Goal: Information Seeking & Learning: Learn about a topic

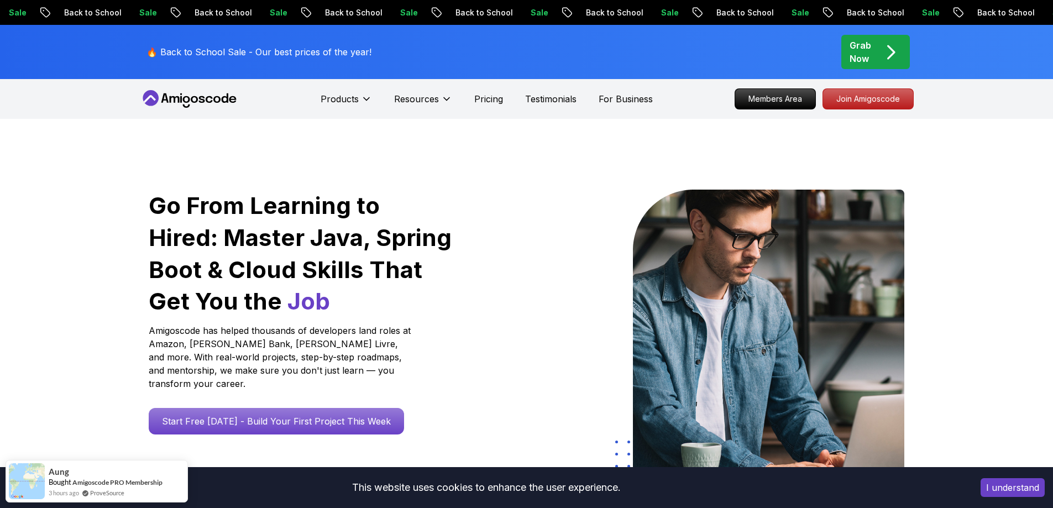
click at [295, 394] on div "Go From Learning to Hired: Master Java, Spring Boot & Cloud Skills That Get You…" at bounding box center [301, 312] width 305 height 245
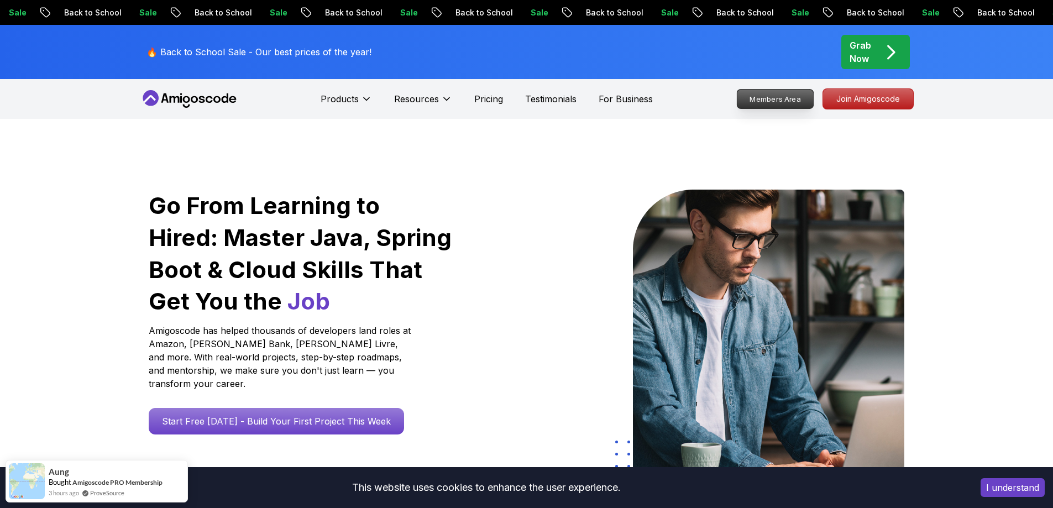
click at [860, 99] on p "Join Amigoscode" at bounding box center [868, 99] width 90 height 20
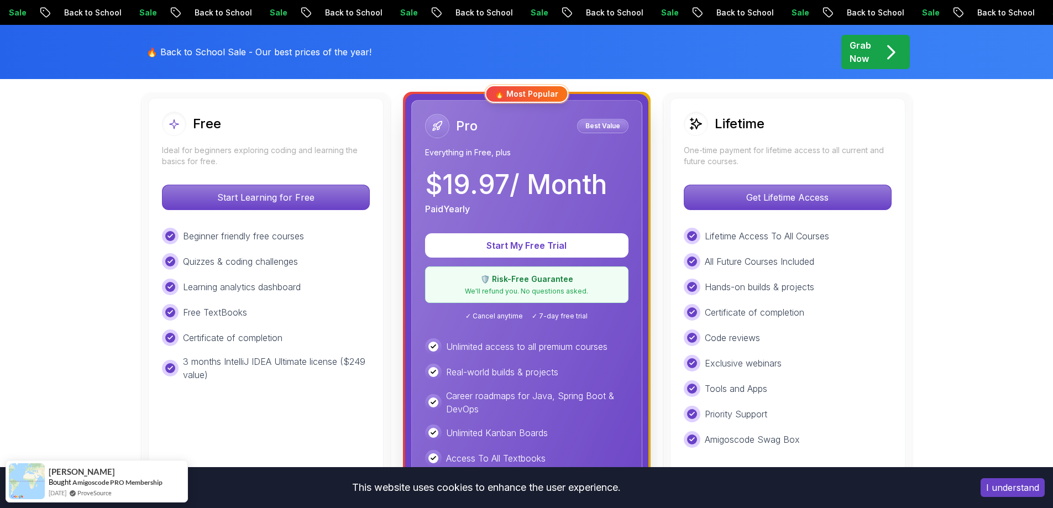
scroll to position [276, 0]
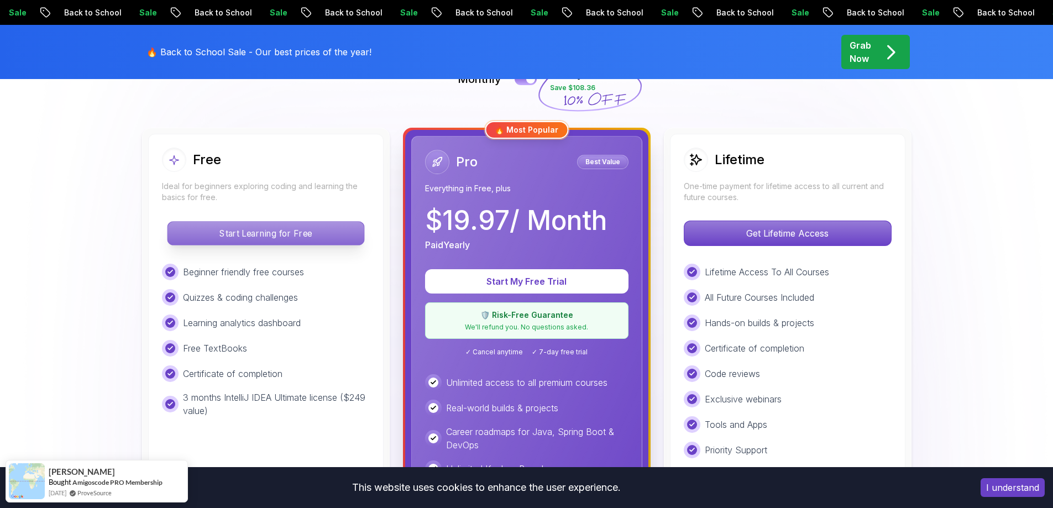
click at [297, 238] on p "Start Learning for Free" at bounding box center [265, 233] width 196 height 23
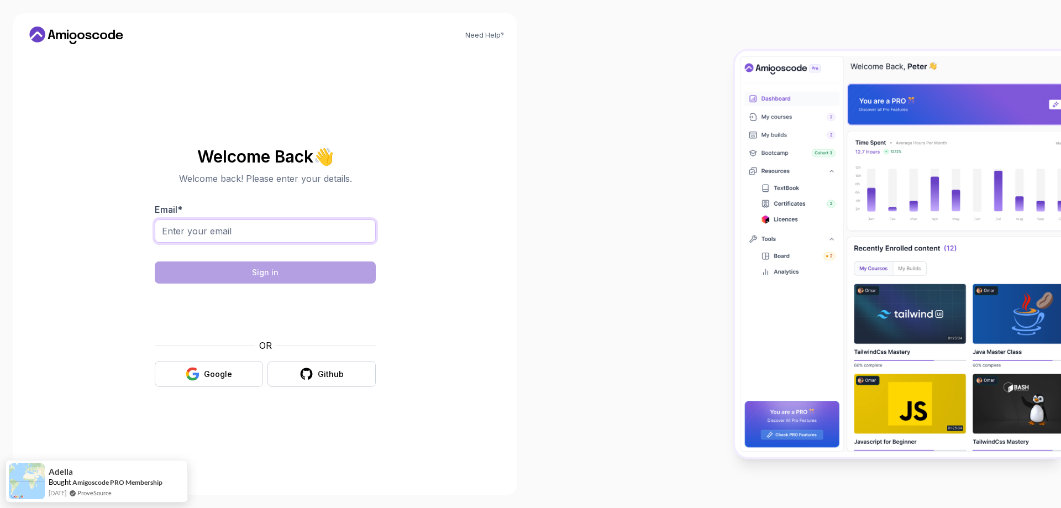
click at [263, 228] on input "Email *" at bounding box center [265, 230] width 221 height 23
type input "samjrmaia@hotmail.com"
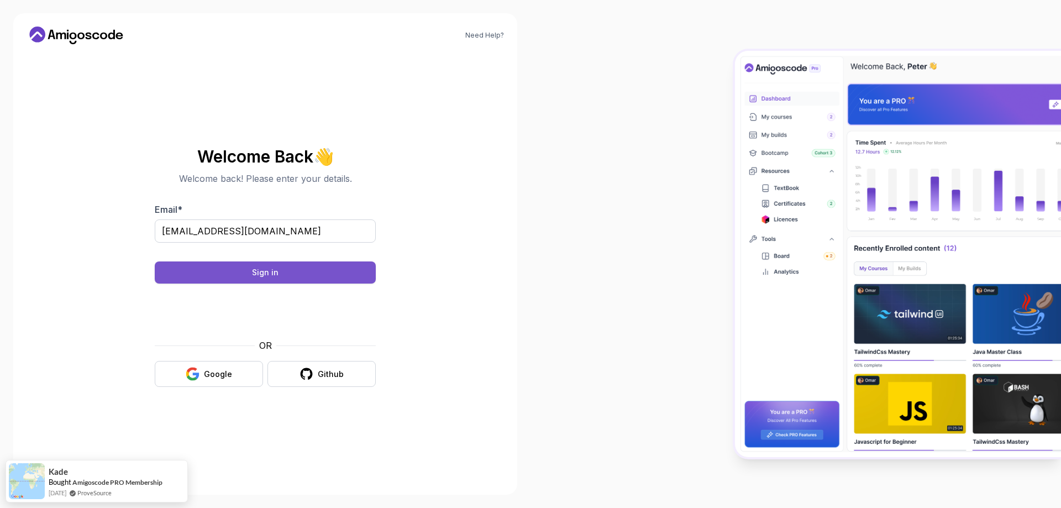
click at [270, 277] on div "Sign in" at bounding box center [265, 272] width 27 height 11
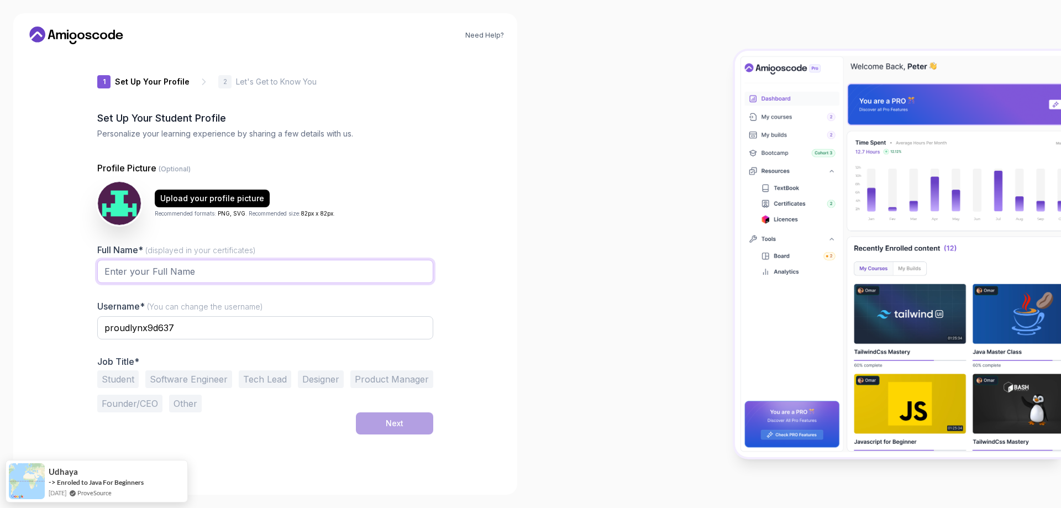
click at [250, 278] on input "Full Name* (displayed in your certificates)" at bounding box center [265, 271] width 336 height 23
type input "SAMUEL EDGAR NOGUEIRA SILVA"
click at [187, 330] on input "proudlynx9d637" at bounding box center [265, 327] width 336 height 23
drag, startPoint x: 193, startPoint y: 329, endPoint x: 50, endPoint y: 330, distance: 143.1
click at [50, 330] on div "Need Help? 1 Set Up Your Profile 1 Set Up Your Profile 2 Let's Get to Know You …" at bounding box center [265, 253] width 504 height 481
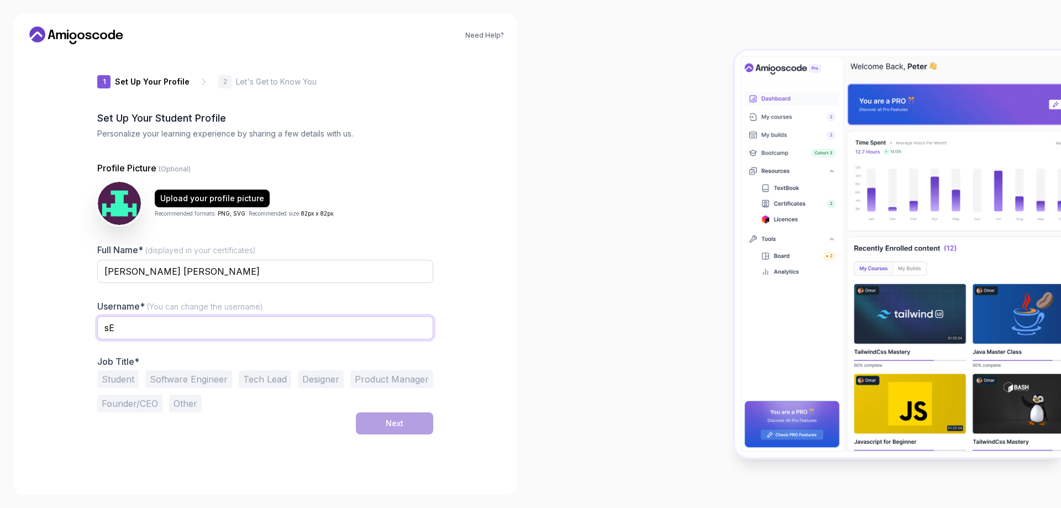
type input "s"
click at [128, 321] on input "text" at bounding box center [265, 327] width 336 height 23
type input "Sens"
click at [121, 384] on button "Student" at bounding box center [117, 379] width 41 height 18
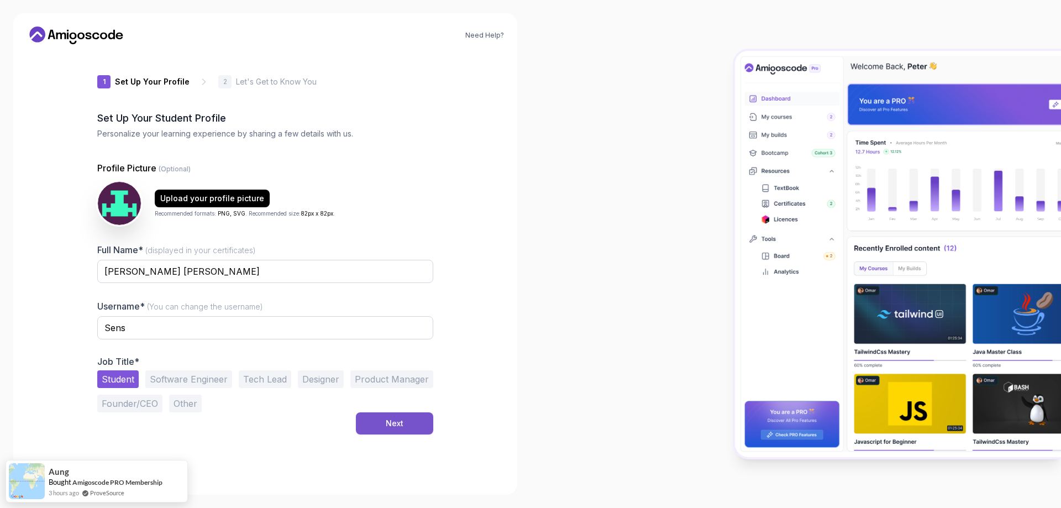
click at [396, 427] on div "Next" at bounding box center [395, 423] width 18 height 11
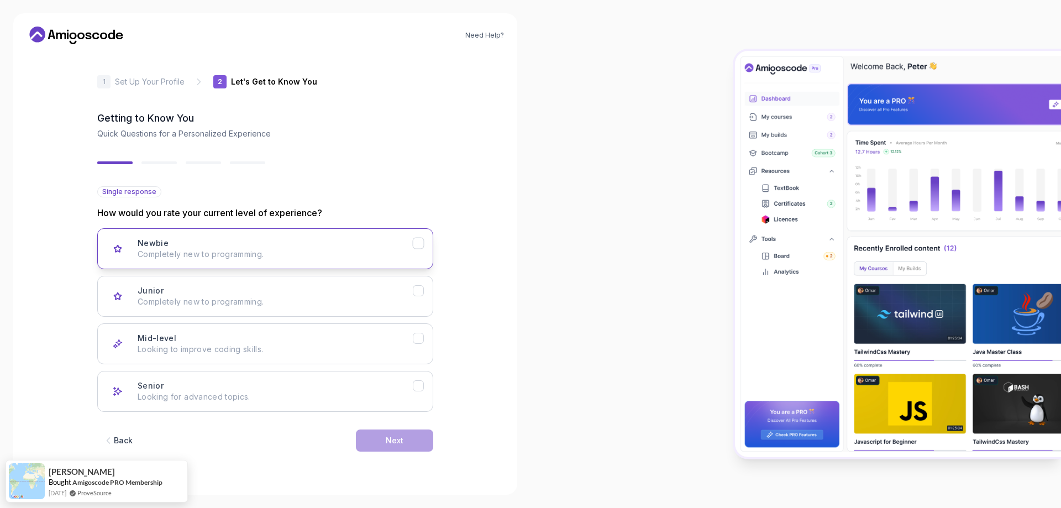
click at [419, 244] on icon "Newbie" at bounding box center [418, 243] width 11 height 11
drag, startPoint x: 415, startPoint y: 443, endPoint x: 433, endPoint y: 444, distance: 18.3
click at [416, 443] on button "Next" at bounding box center [394, 440] width 77 height 22
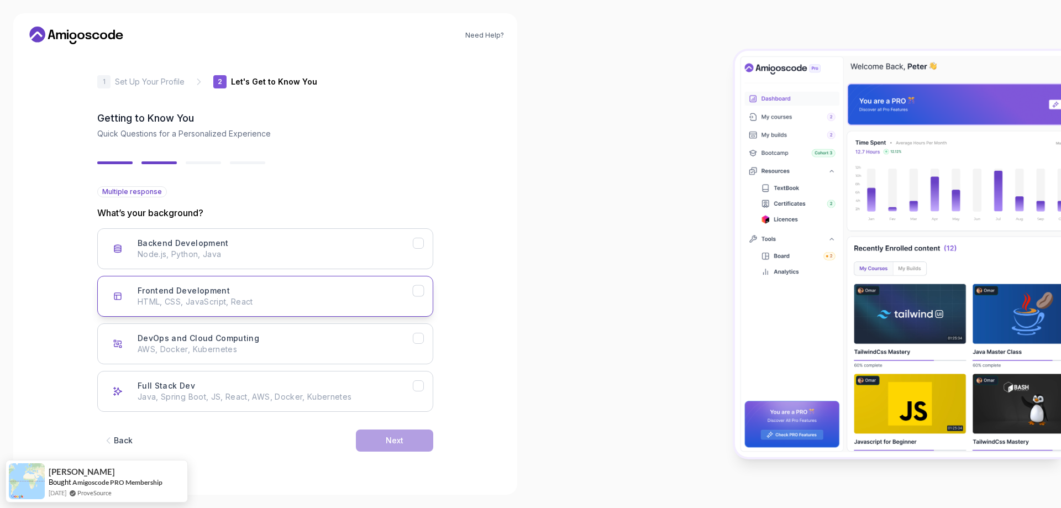
click at [418, 292] on icon "Frontend Development" at bounding box center [418, 291] width 11 height 11
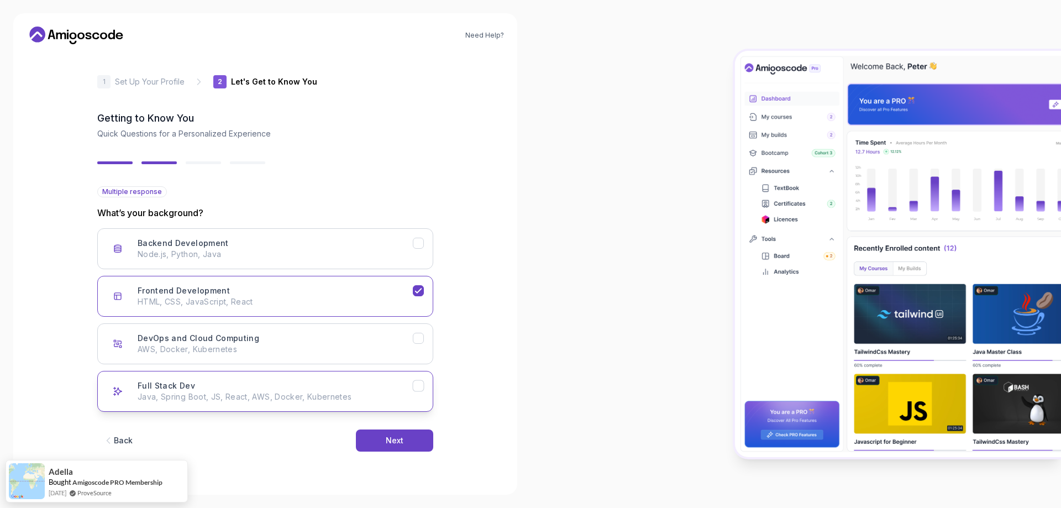
drag, startPoint x: 419, startPoint y: 387, endPoint x: 428, endPoint y: 395, distance: 11.7
click at [419, 386] on icon "Full Stack Dev" at bounding box center [418, 386] width 11 height 11
click at [419, 244] on icon "Backend Development" at bounding box center [418, 243] width 11 height 11
click at [406, 443] on button "Next" at bounding box center [394, 440] width 77 height 22
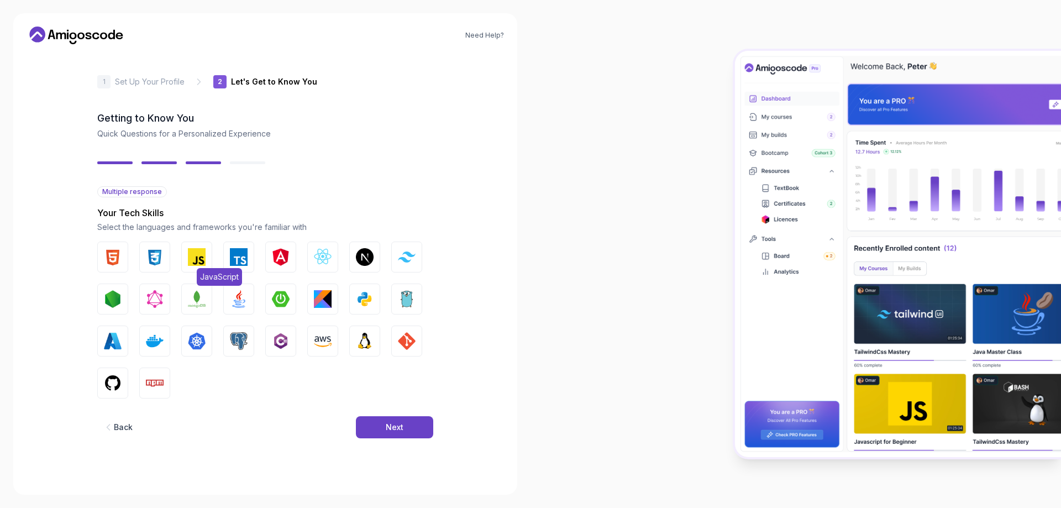
click at [198, 260] on img "button" at bounding box center [197, 257] width 18 height 18
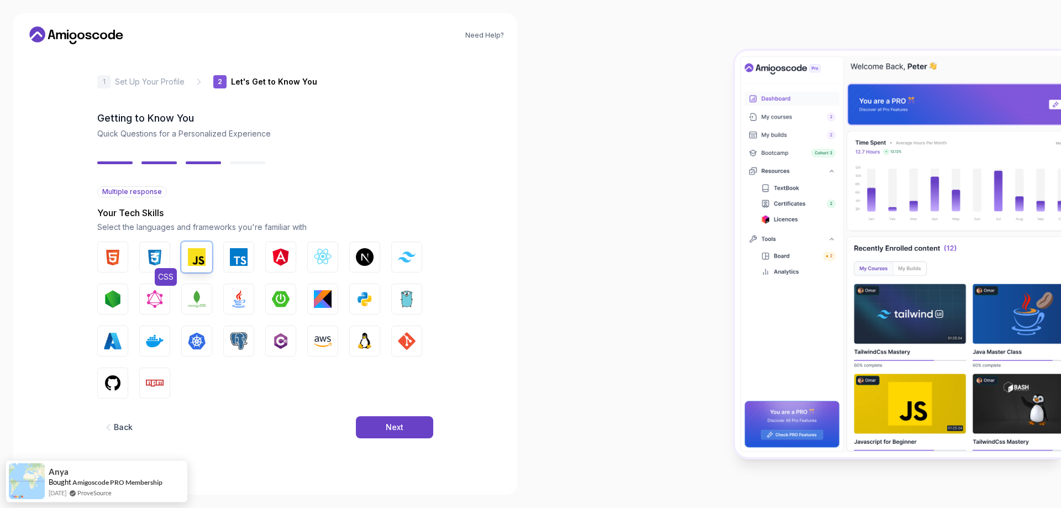
drag, startPoint x: 109, startPoint y: 255, endPoint x: 150, endPoint y: 255, distance: 40.9
click at [109, 255] on img "button" at bounding box center [113, 257] width 18 height 18
click at [153, 255] on img "button" at bounding box center [155, 257] width 18 height 18
click at [371, 258] on img "button" at bounding box center [365, 257] width 18 height 18
click at [371, 257] on img "button" at bounding box center [365, 257] width 18 height 18
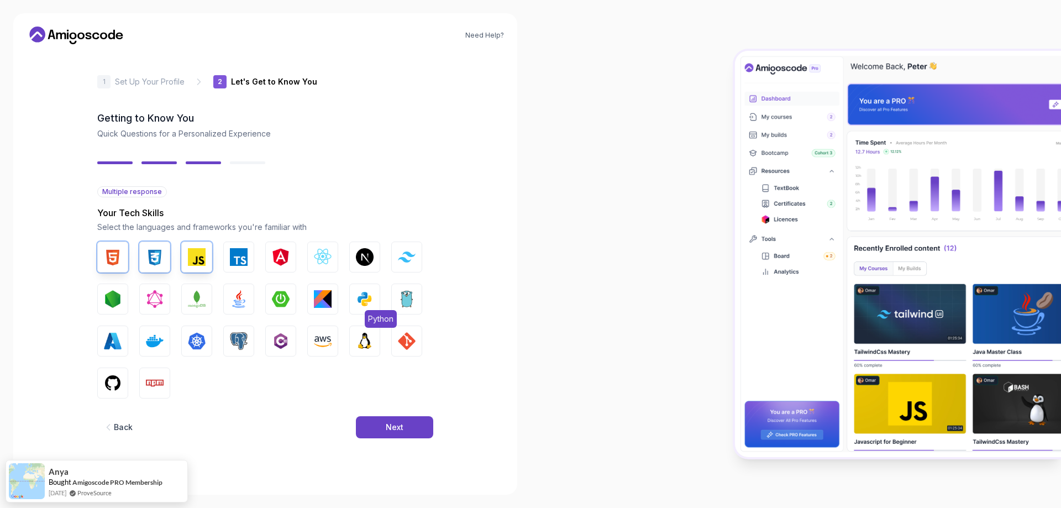
click at [370, 303] on img "button" at bounding box center [365, 299] width 18 height 18
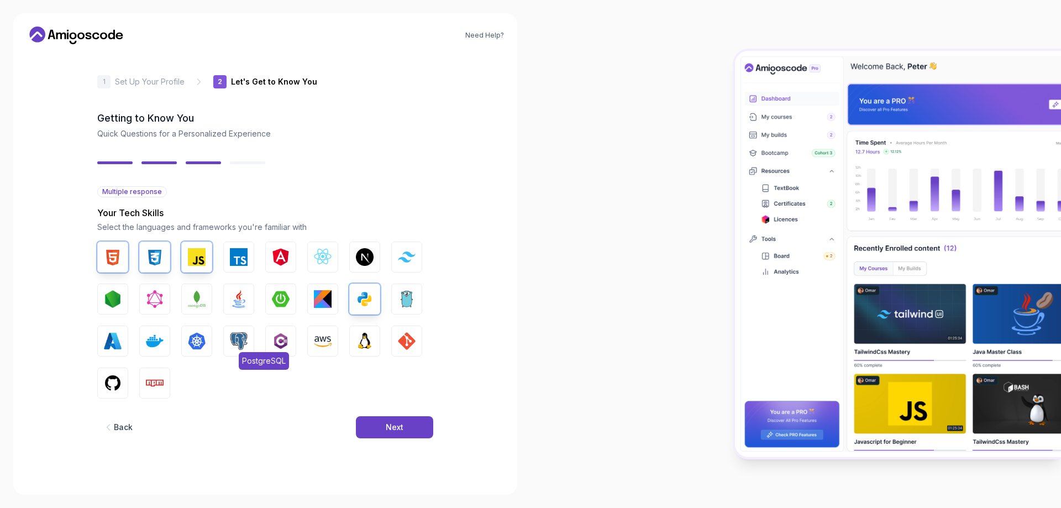
click at [235, 340] on img "button" at bounding box center [239, 341] width 18 height 18
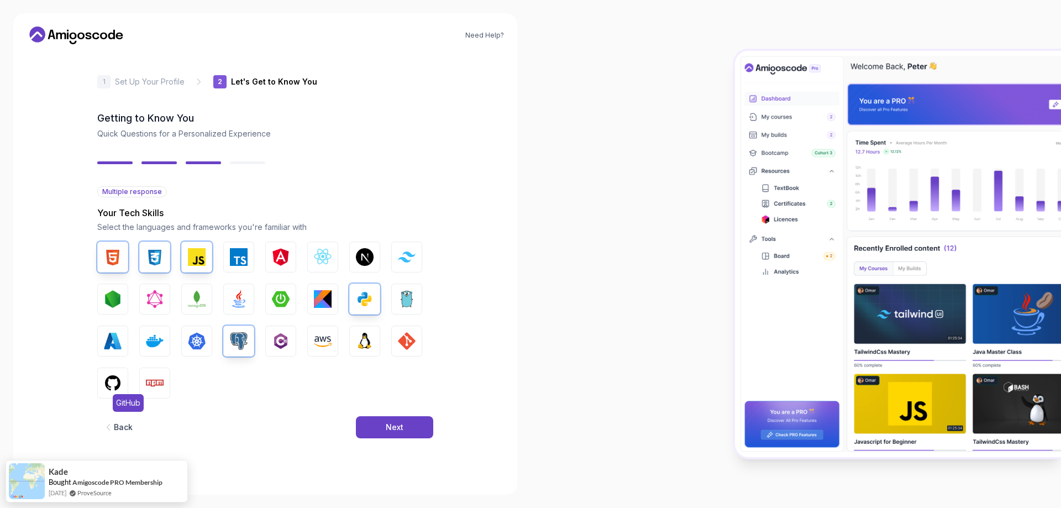
click at [112, 379] on img "button" at bounding box center [113, 383] width 18 height 18
click at [120, 301] on img "button" at bounding box center [113, 299] width 18 height 18
click at [237, 298] on img "button" at bounding box center [239, 299] width 18 height 18
click at [285, 300] on img "button" at bounding box center [281, 299] width 18 height 18
click at [408, 417] on button "Next" at bounding box center [394, 427] width 77 height 22
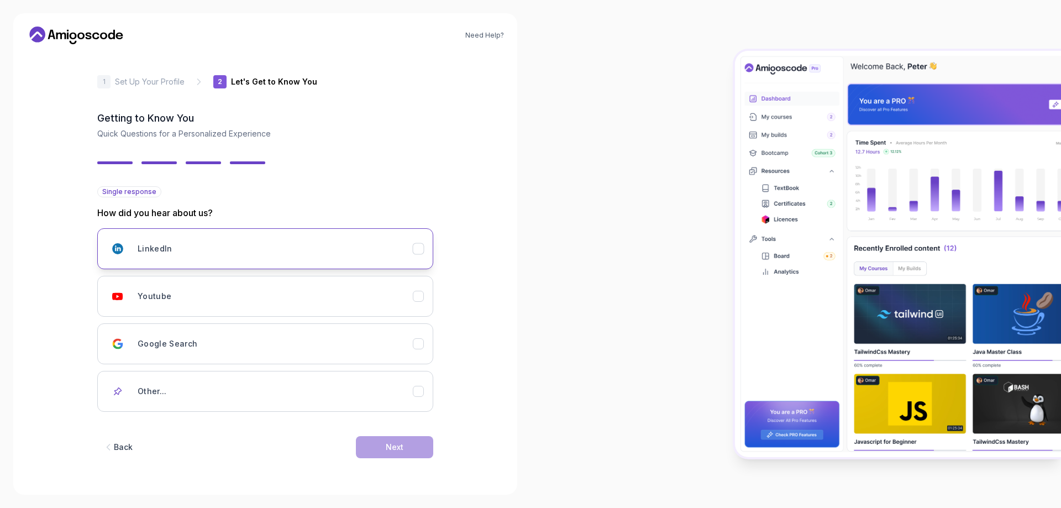
click at [419, 252] on icon "LinkedIn" at bounding box center [418, 249] width 11 height 11
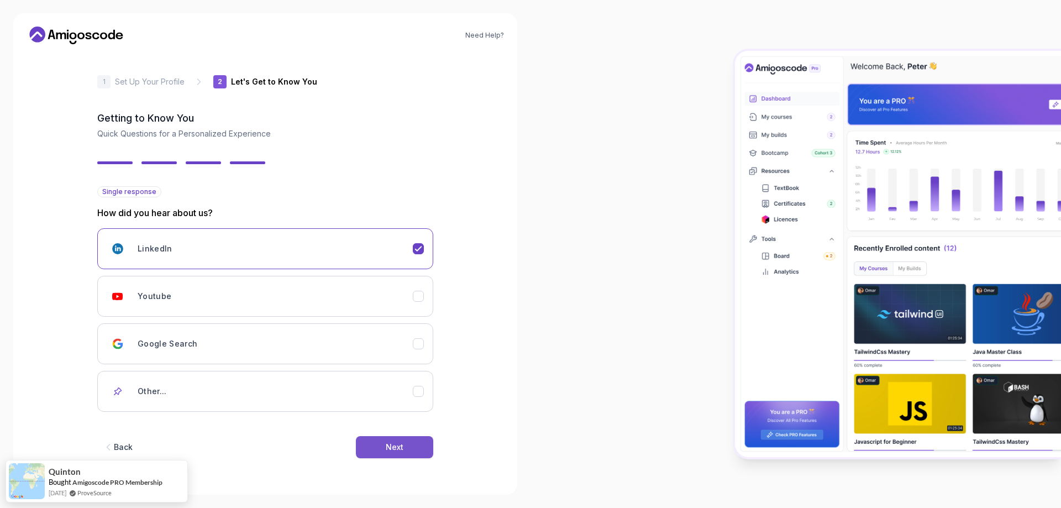
click at [420, 445] on button "Next" at bounding box center [394, 447] width 77 height 22
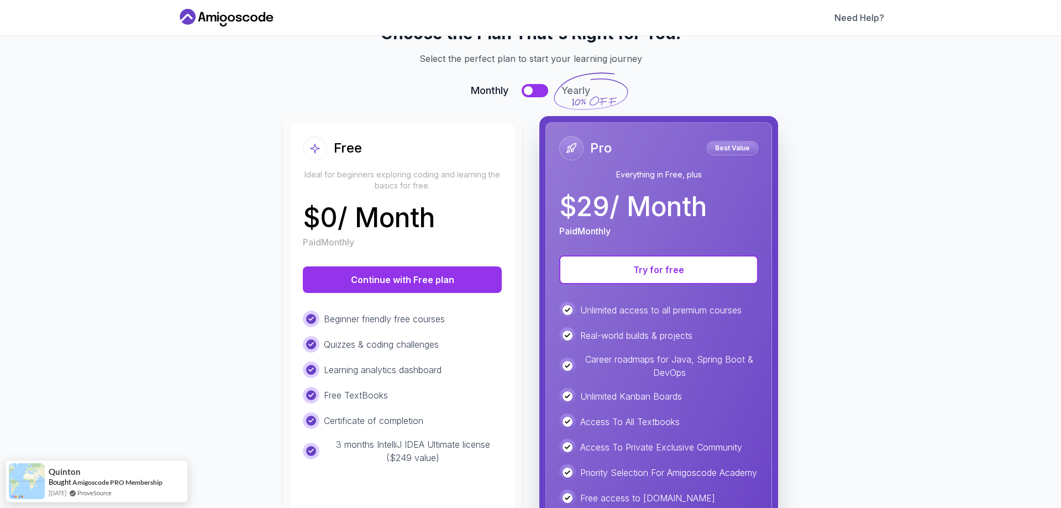
scroll to position [145, 0]
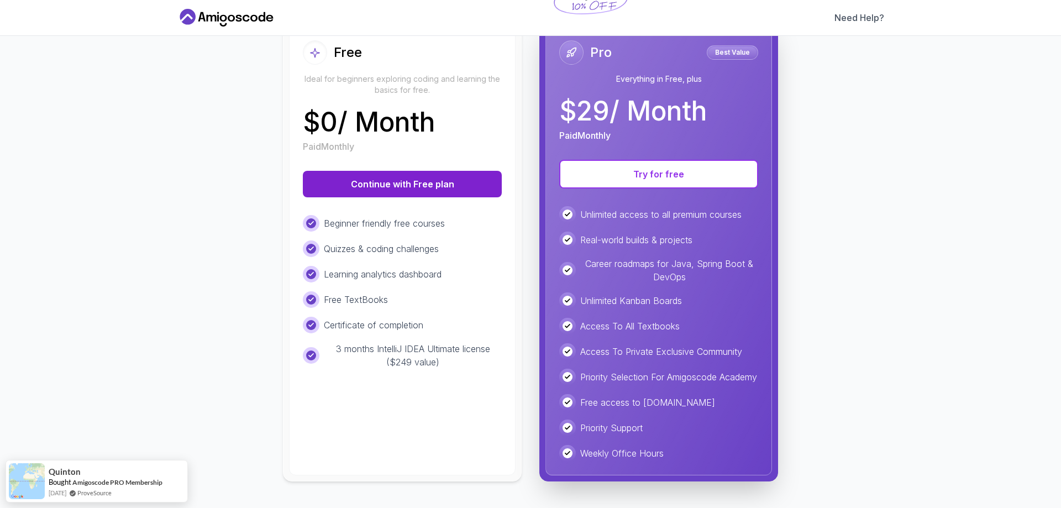
click at [396, 178] on button "Continue with Free plan" at bounding box center [402, 184] width 199 height 27
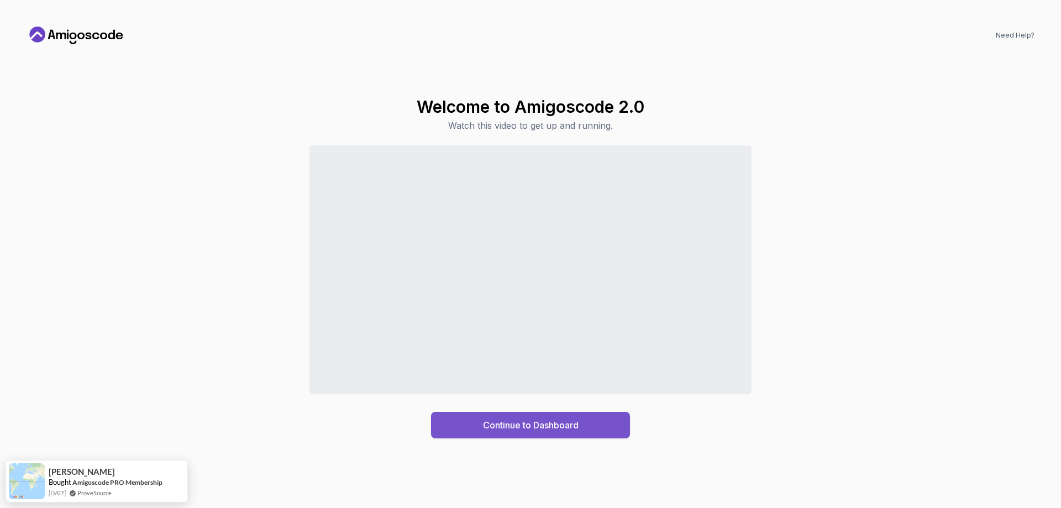
click at [549, 427] on div "Continue to Dashboard" at bounding box center [531, 424] width 96 height 13
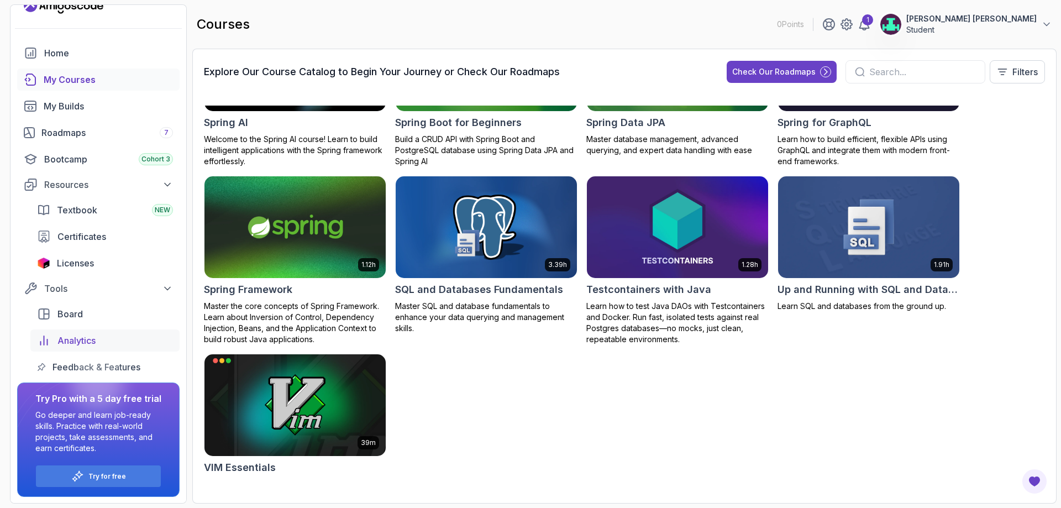
scroll to position [19, 0]
click at [91, 240] on span "Certificates" at bounding box center [81, 235] width 49 height 13
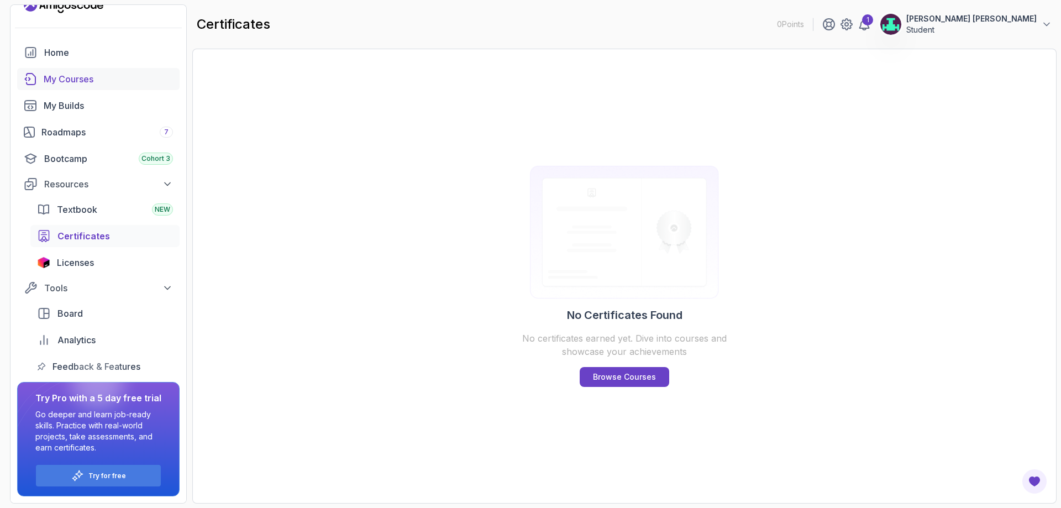
click at [67, 74] on div "My Courses" at bounding box center [108, 78] width 129 height 13
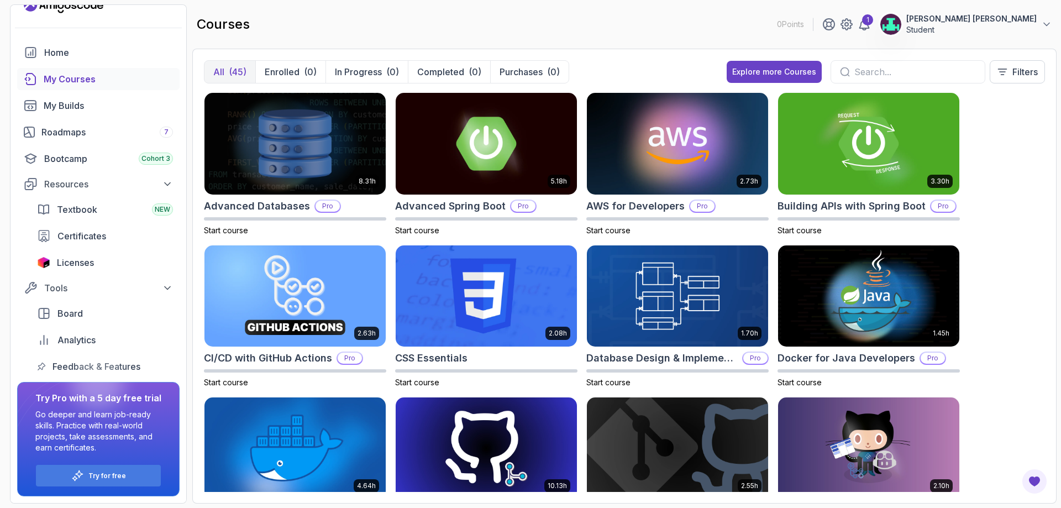
click at [890, 72] on input "text" at bounding box center [915, 71] width 122 height 13
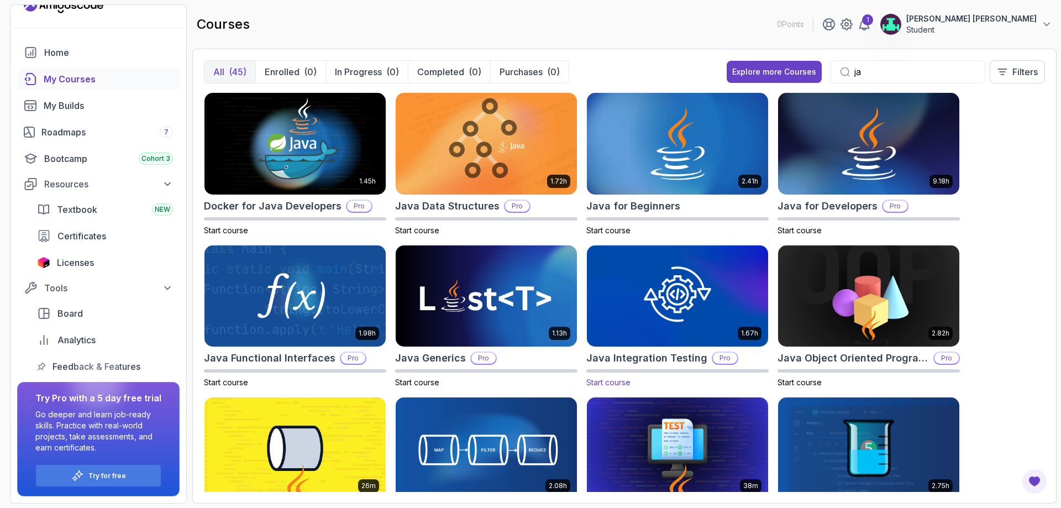
type input "j"
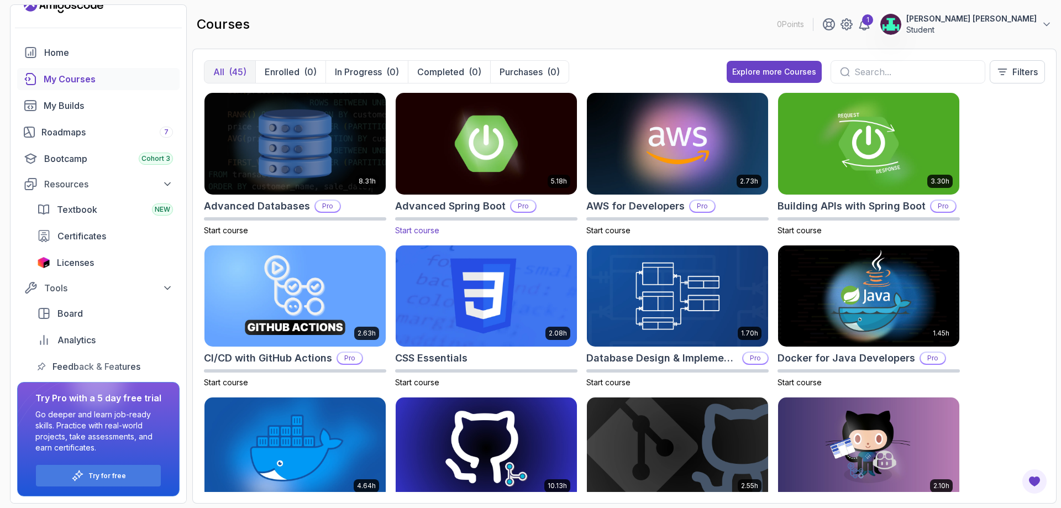
click at [503, 151] on img at bounding box center [486, 143] width 190 height 107
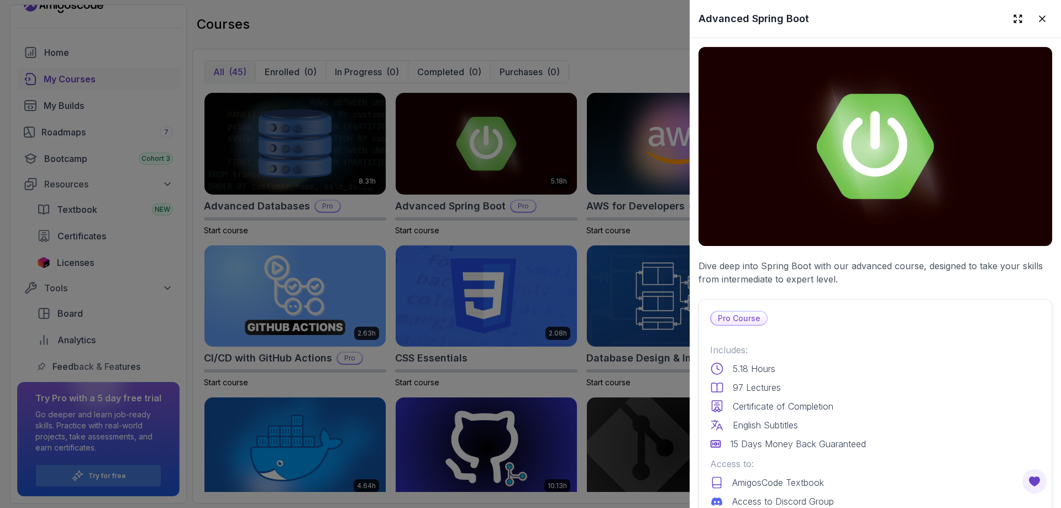
click at [609, 34] on div at bounding box center [530, 254] width 1061 height 508
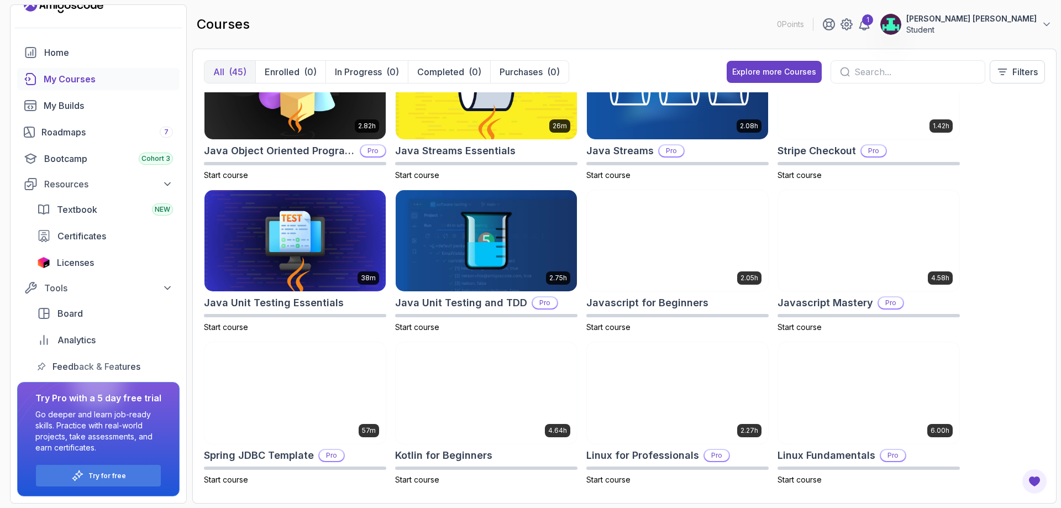
scroll to position [884, 0]
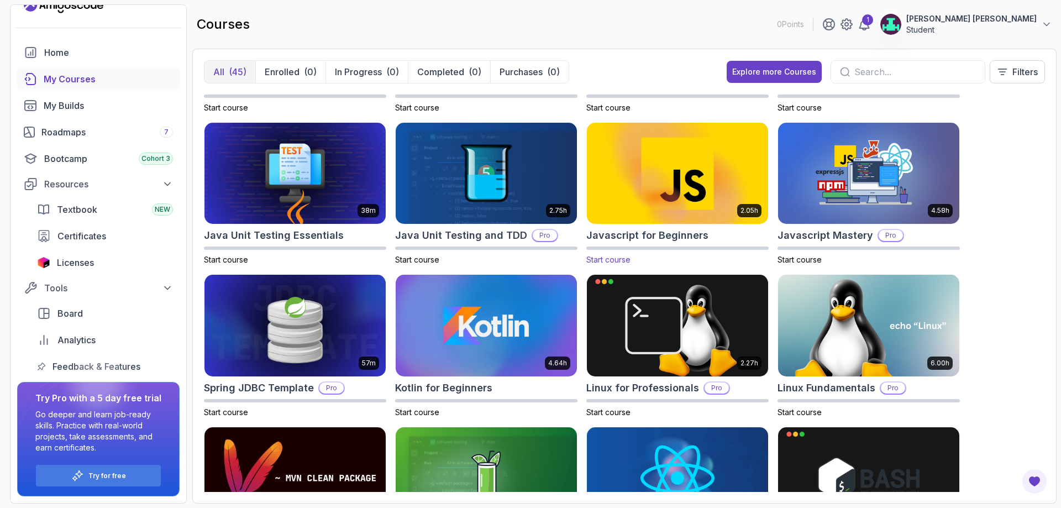
click at [697, 182] on img at bounding box center [677, 173] width 190 height 107
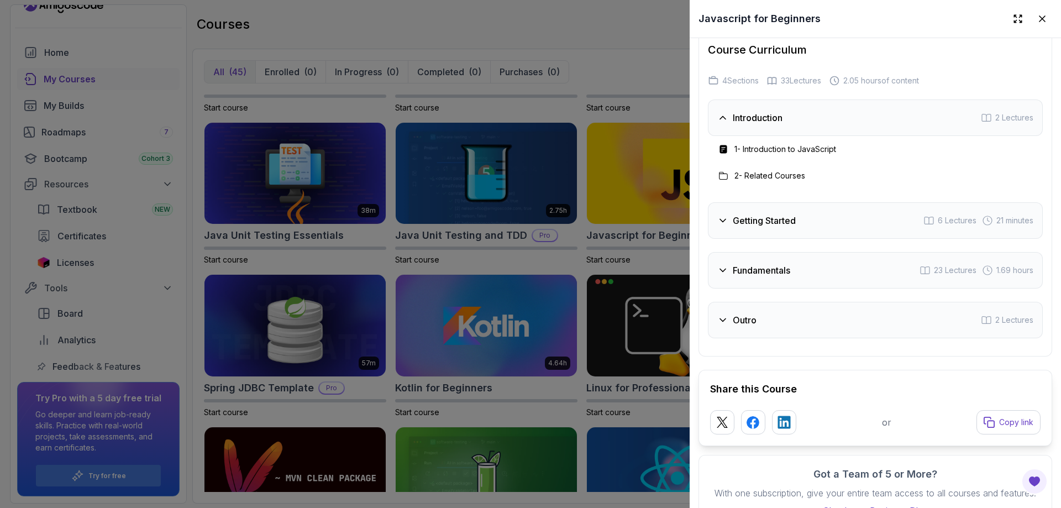
scroll to position [2012, 0]
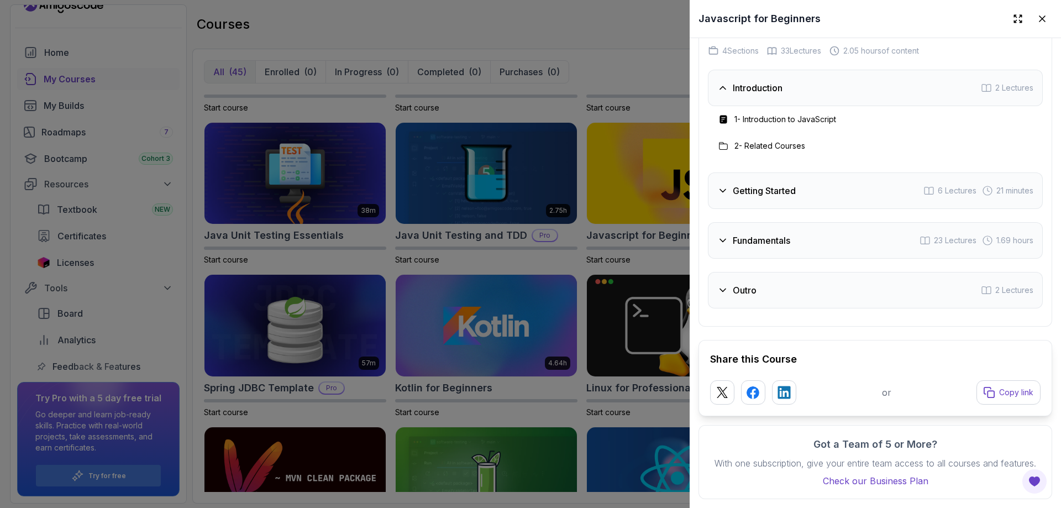
click at [571, 418] on div at bounding box center [530, 254] width 1061 height 508
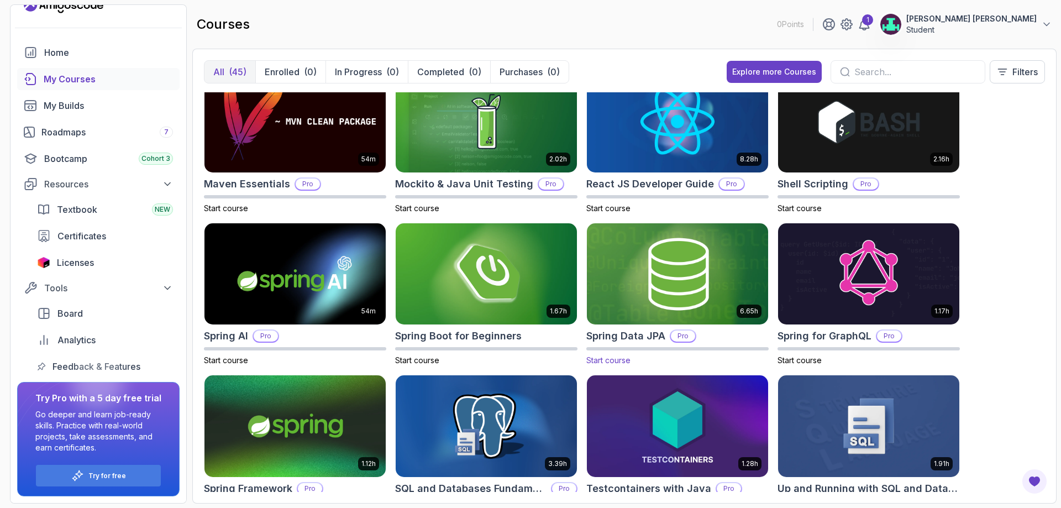
scroll to position [1271, 0]
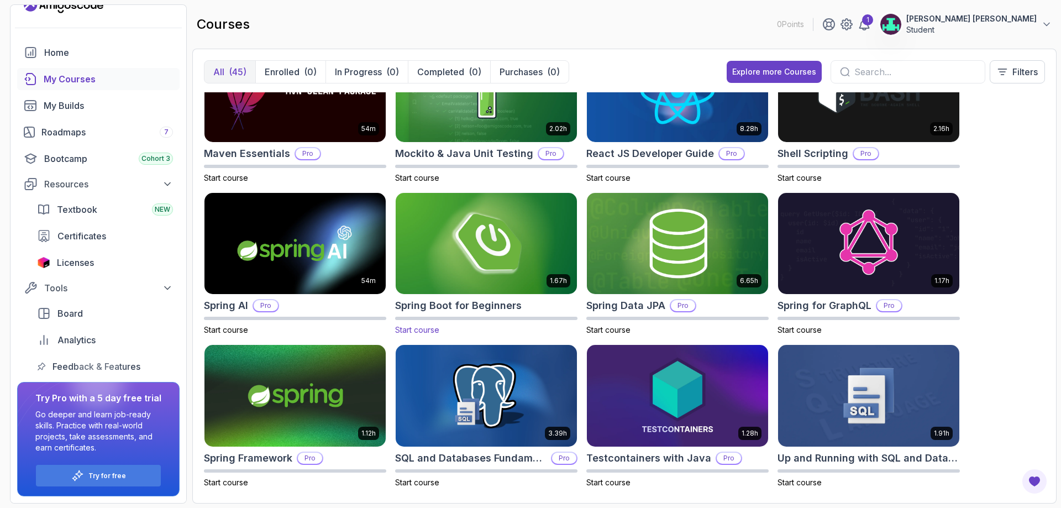
click at [484, 278] on img at bounding box center [486, 243] width 190 height 107
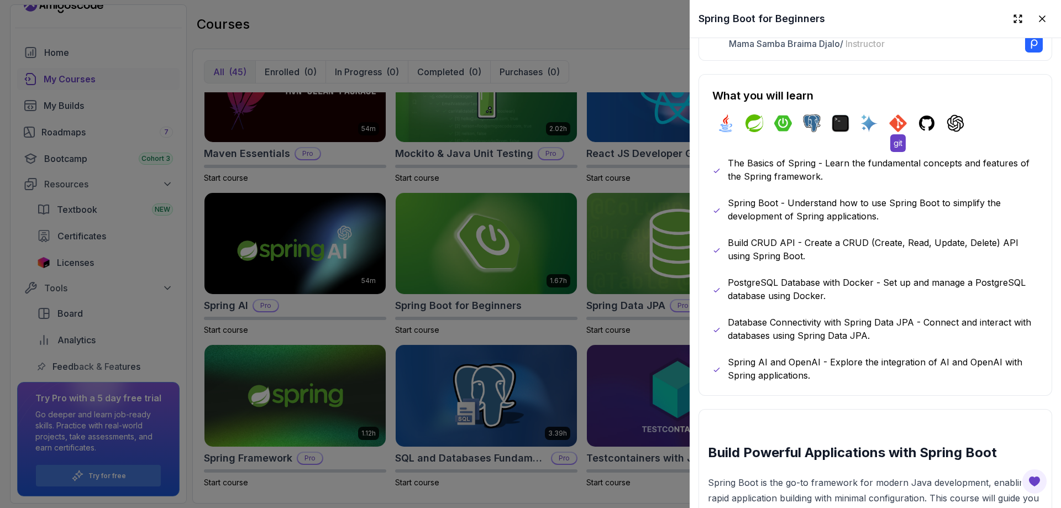
scroll to position [332, 0]
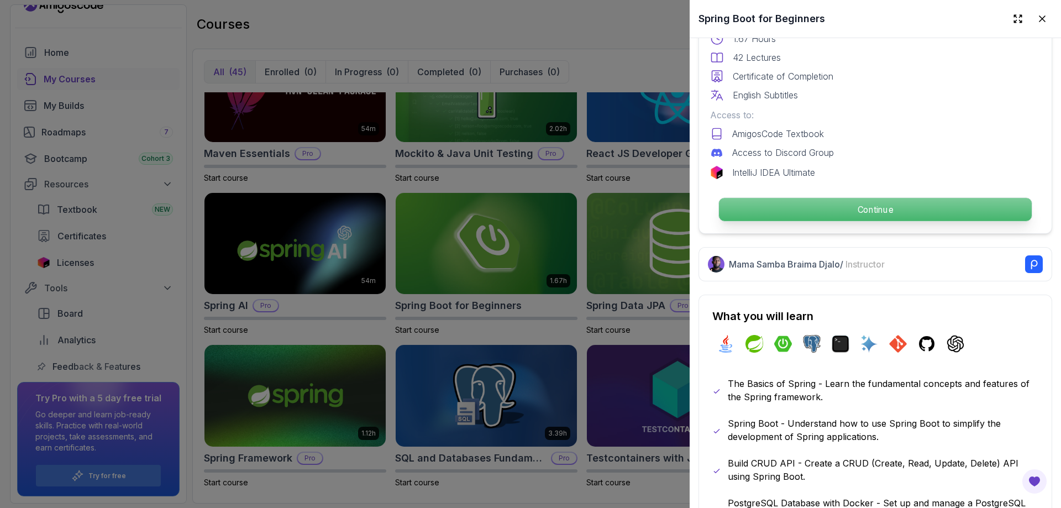
click at [887, 211] on p "Continue" at bounding box center [875, 209] width 313 height 23
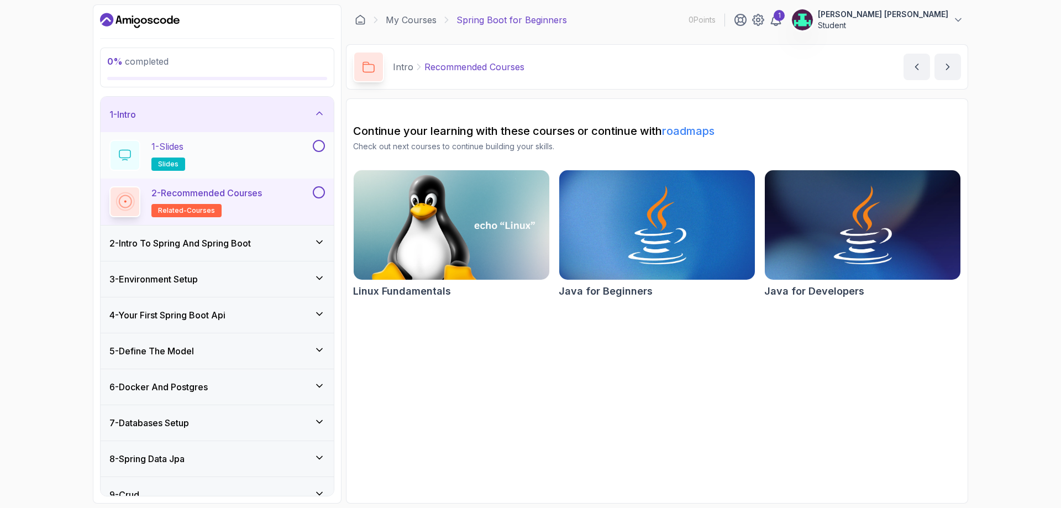
click at [175, 148] on p "1 - Slides" at bounding box center [167, 146] width 32 height 13
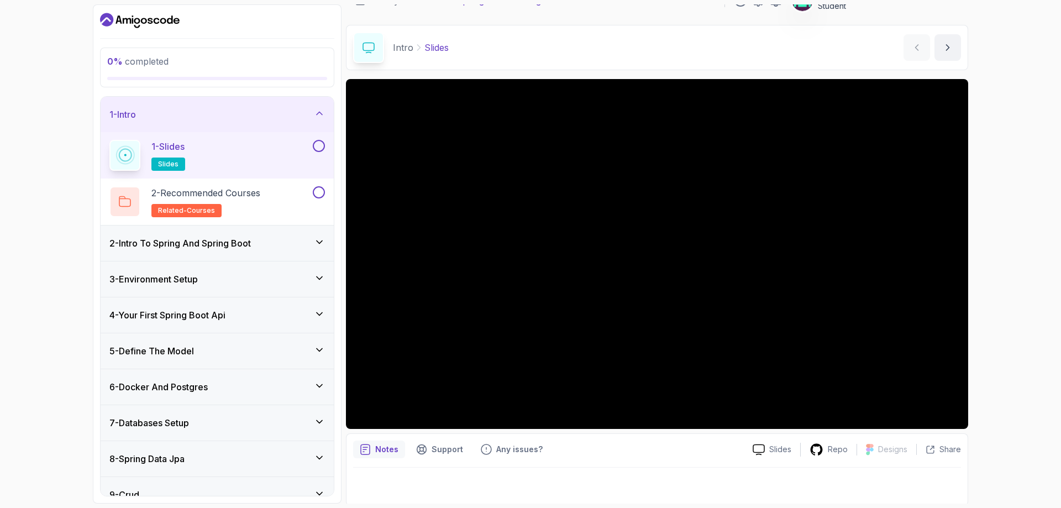
scroll to position [22, 0]
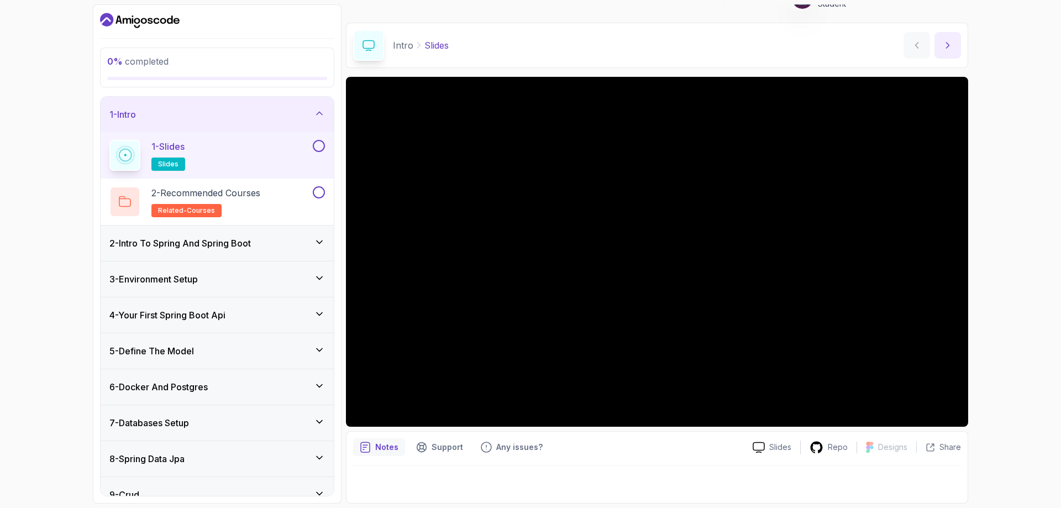
click at [947, 46] on icon "next content" at bounding box center [947, 45] width 11 height 11
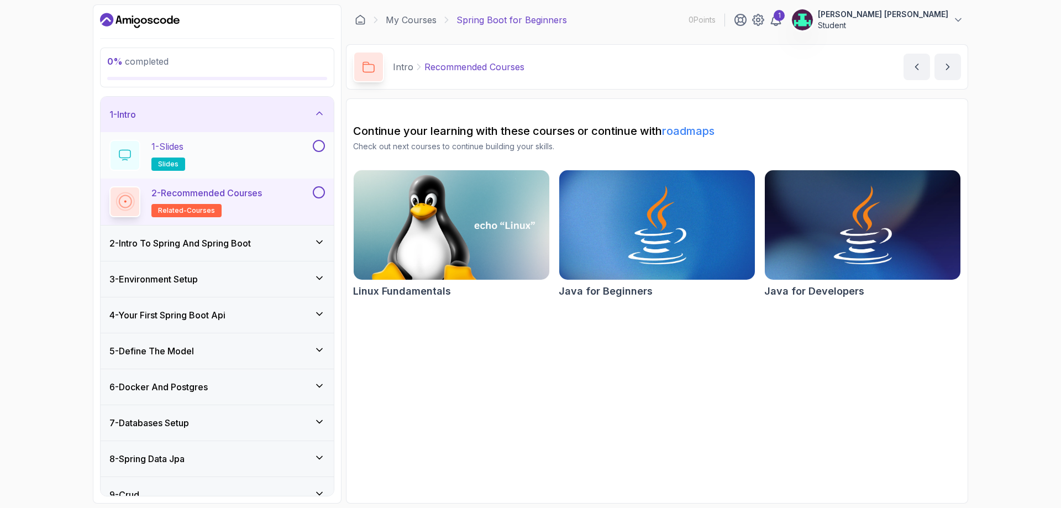
click at [317, 153] on button "1 - Slides slides" at bounding box center [217, 155] width 216 height 31
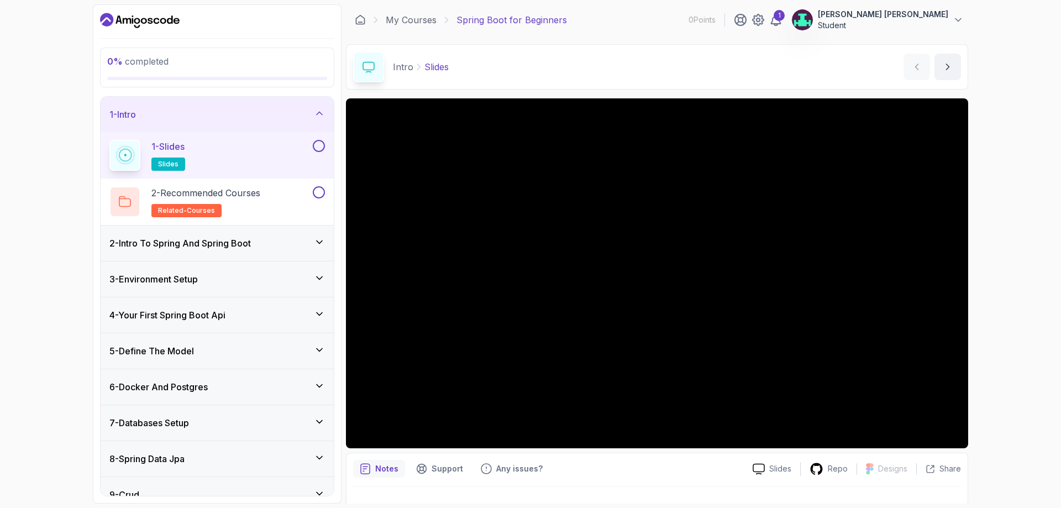
click at [321, 146] on button at bounding box center [319, 146] width 12 height 12
drag, startPoint x: 943, startPoint y: 66, endPoint x: 930, endPoint y: 94, distance: 31.4
click at [943, 66] on icon "next content" at bounding box center [947, 66] width 11 height 11
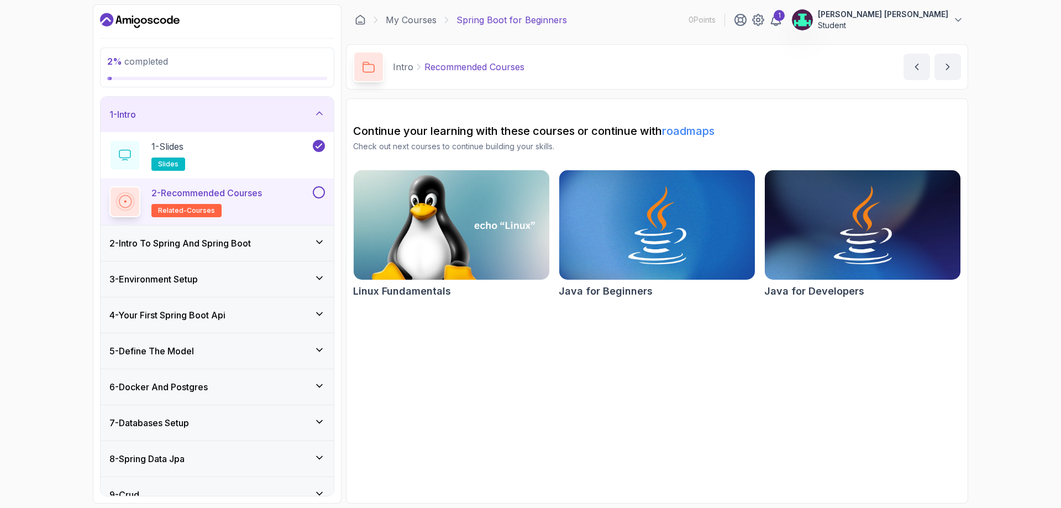
click at [292, 202] on div "2 - Recommended Courses related-courses" at bounding box center [209, 201] width 201 height 31
click at [321, 194] on button at bounding box center [319, 192] width 12 height 12
click at [169, 199] on h2 "2 - Recommended Courses related-courses" at bounding box center [206, 201] width 111 height 31
click at [122, 198] on icon at bounding box center [124, 201] width 13 height 13
click at [194, 207] on span "related-courses" at bounding box center [186, 210] width 57 height 9
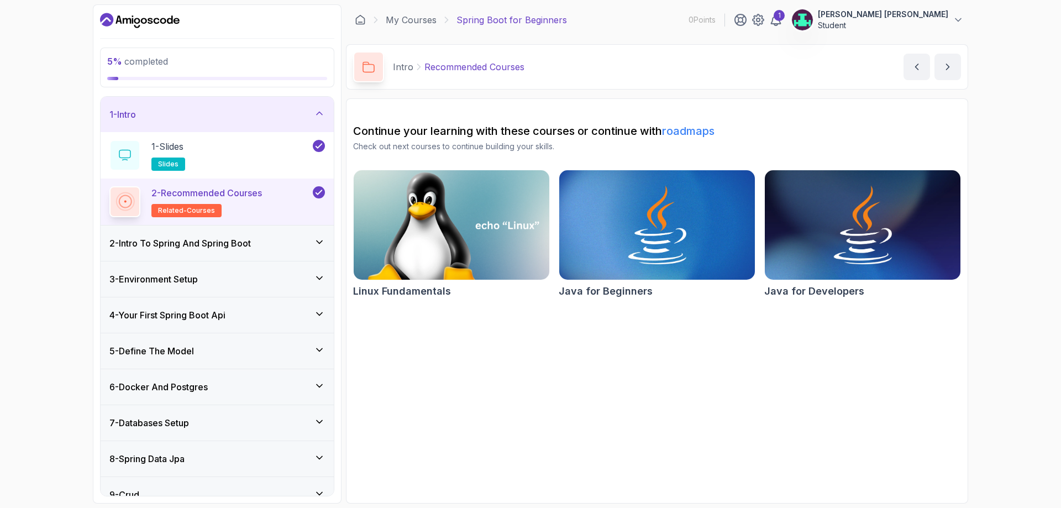
click at [463, 238] on img at bounding box center [452, 224] width 206 height 115
click at [634, 220] on img at bounding box center [657, 224] width 206 height 115
click at [262, 233] on div "2 - Intro To Spring And Spring Boot" at bounding box center [217, 242] width 233 height 35
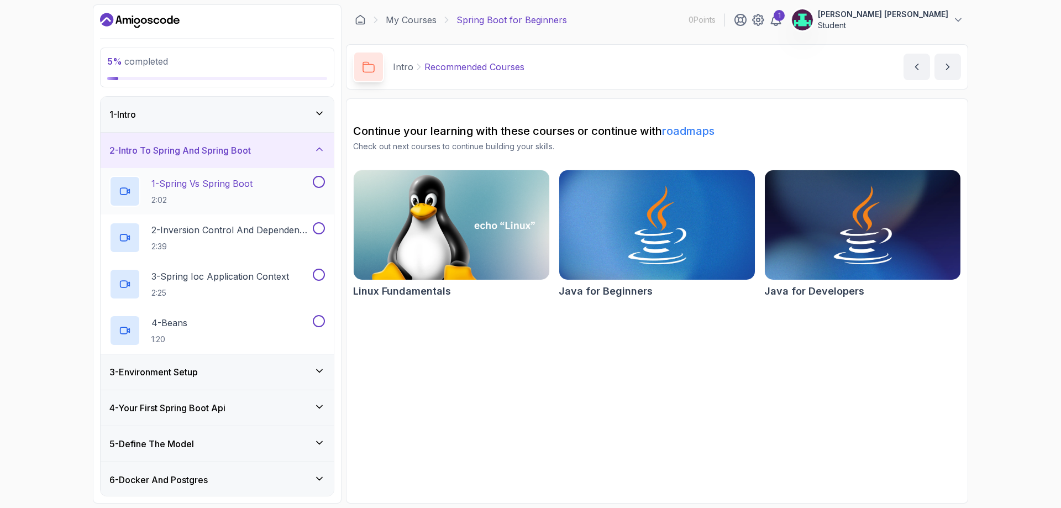
click at [319, 184] on button at bounding box center [319, 182] width 12 height 12
drag, startPoint x: 133, startPoint y: 179, endPoint x: 150, endPoint y: 178, distance: 17.2
click at [132, 179] on div at bounding box center [124, 191] width 31 height 31
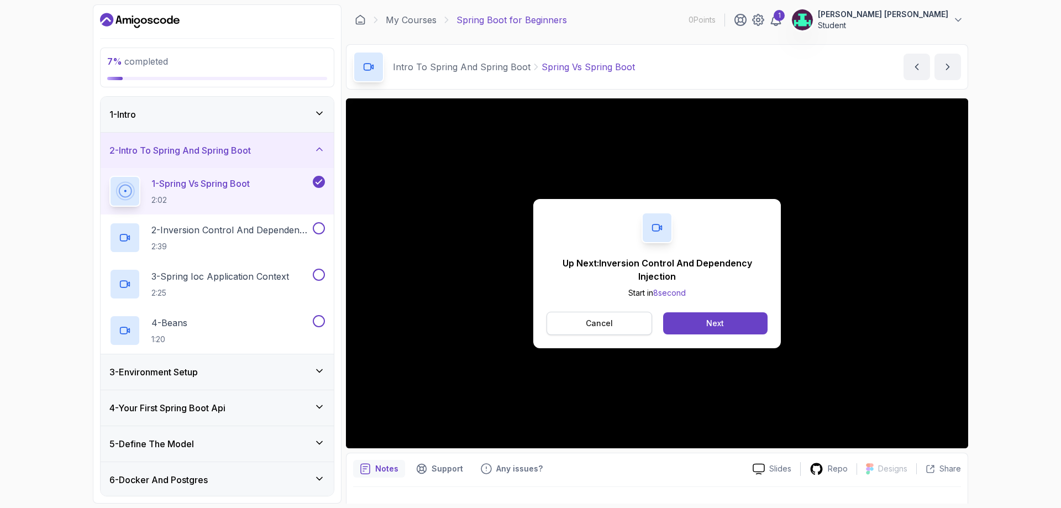
click at [615, 321] on button "Cancel" at bounding box center [600, 323] width 106 height 23
click at [702, 323] on button "Next" at bounding box center [715, 323] width 104 height 22
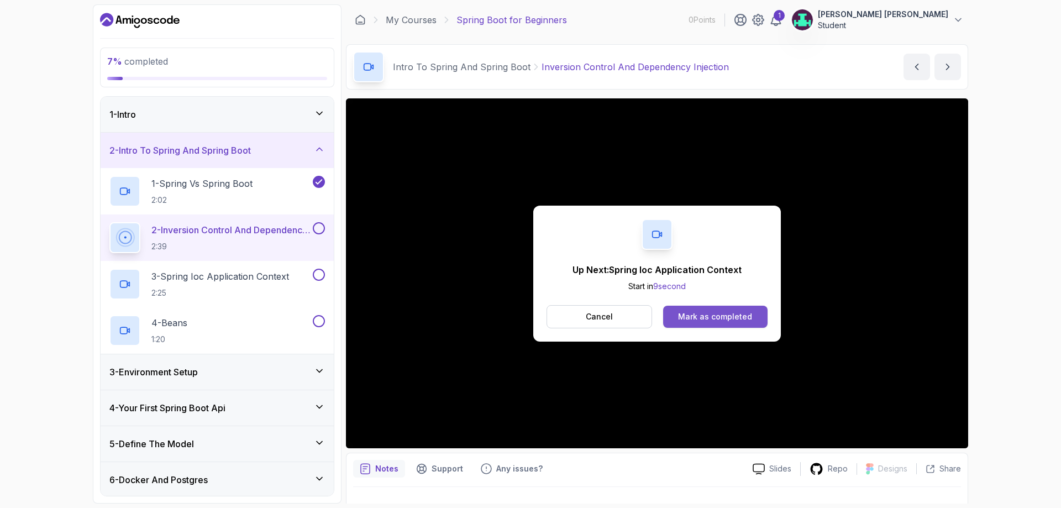
click at [725, 319] on div "Mark as completed" at bounding box center [715, 316] width 74 height 11
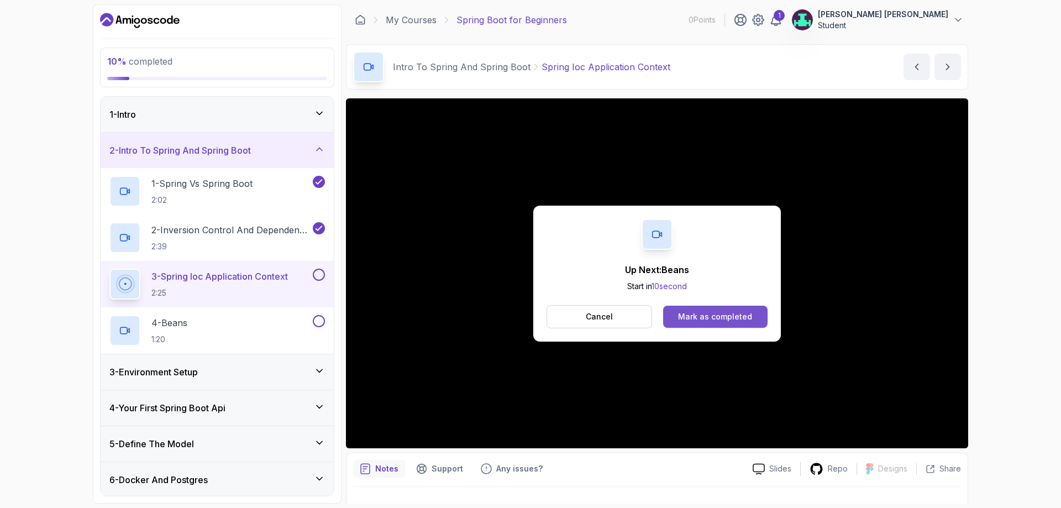
click at [725, 312] on div "Mark as completed" at bounding box center [715, 316] width 74 height 11
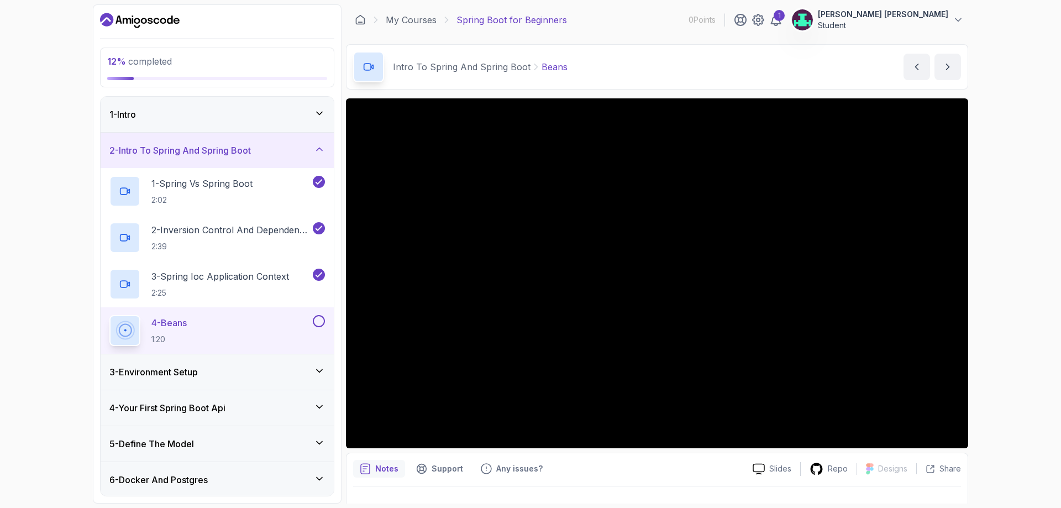
click at [275, 330] on div "4 - Beans 1:20" at bounding box center [209, 330] width 201 height 31
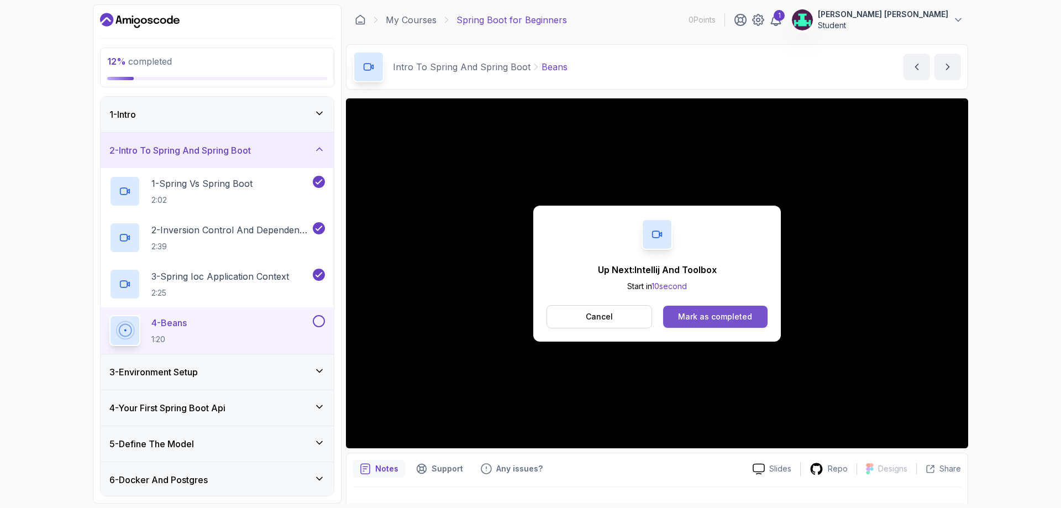
click at [740, 314] on div "Mark as completed" at bounding box center [715, 316] width 74 height 11
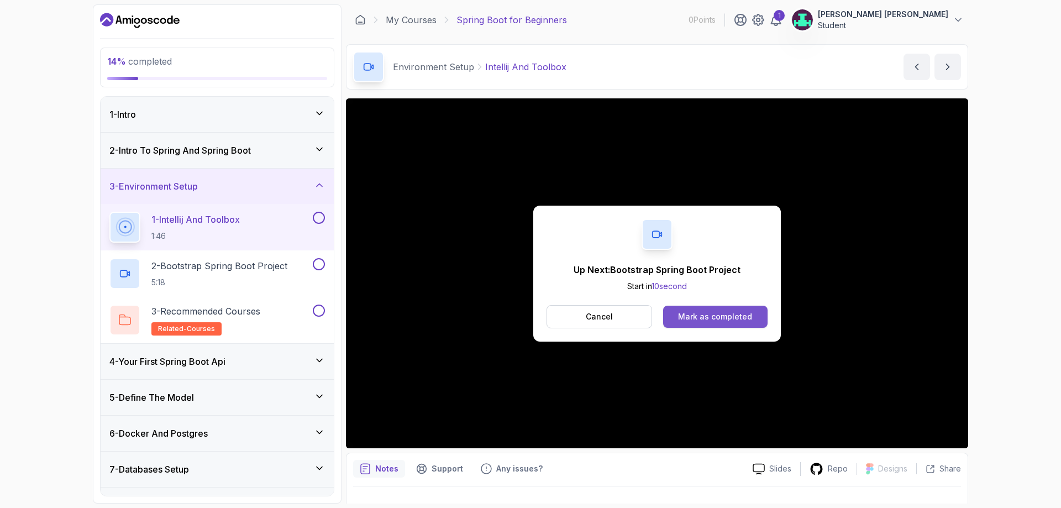
click at [726, 326] on button "Mark as completed" at bounding box center [715, 317] width 104 height 22
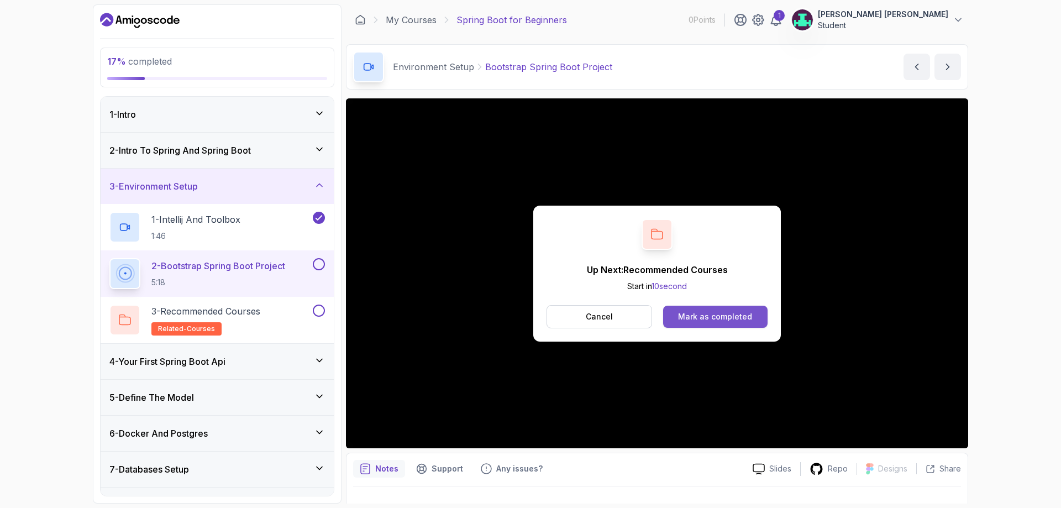
click at [692, 312] on div "Mark as completed" at bounding box center [715, 316] width 74 height 11
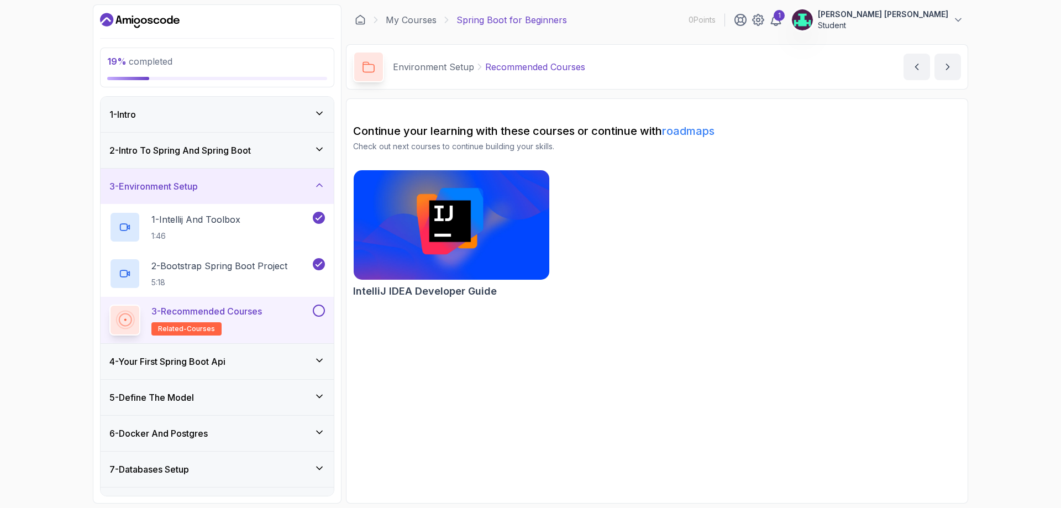
click at [306, 316] on div "3 - Recommended Courses related-courses" at bounding box center [209, 320] width 201 height 31
click at [322, 311] on button at bounding box center [319, 311] width 12 height 12
click at [479, 237] on img at bounding box center [452, 224] width 206 height 115
click at [295, 361] on div "4 - Your First Spring Boot Api" at bounding box center [217, 361] width 216 height 13
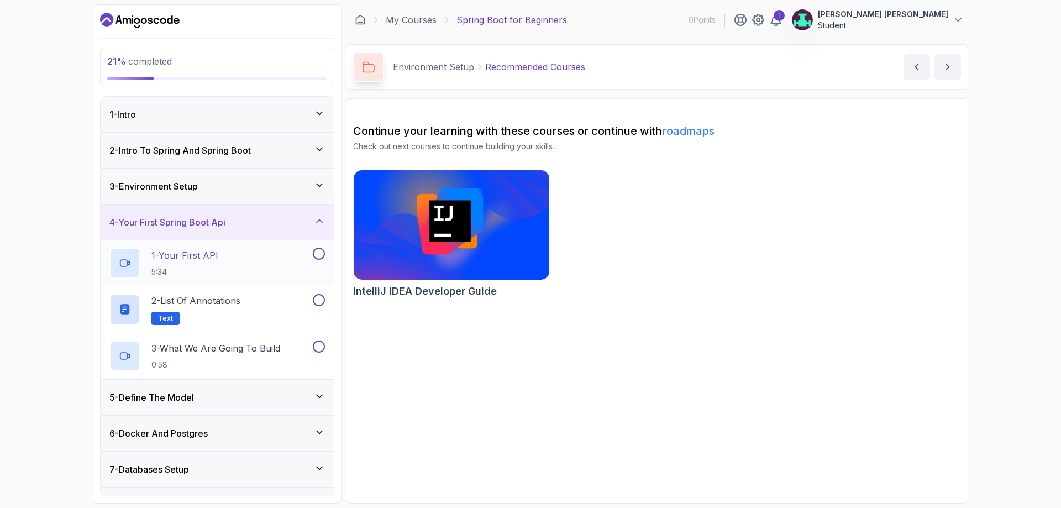
click at [324, 255] on button at bounding box center [319, 254] width 12 height 12
drag, startPoint x: 125, startPoint y: 264, endPoint x: 134, endPoint y: 264, distance: 9.4
click at [125, 264] on icon at bounding box center [124, 263] width 11 height 11
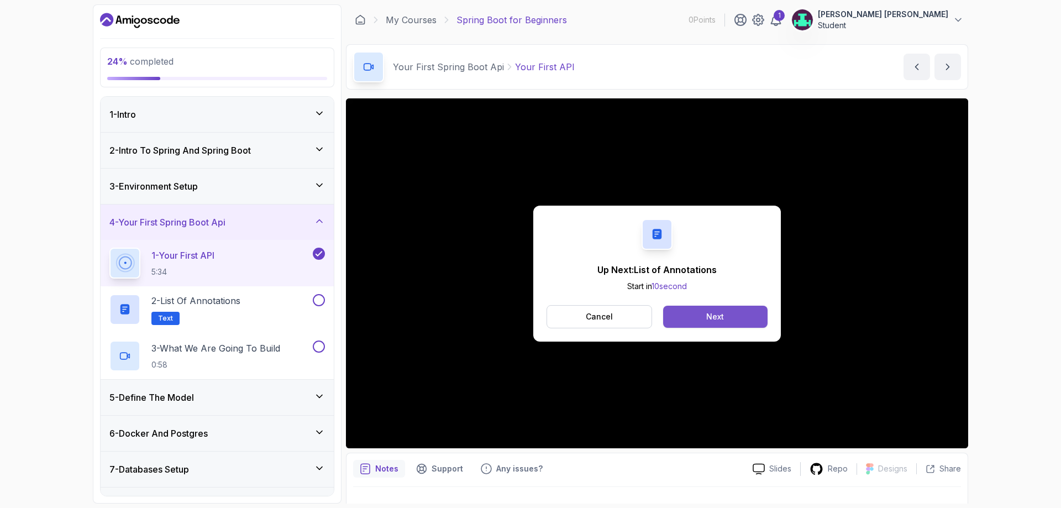
click at [720, 316] on div "Next" at bounding box center [715, 316] width 18 height 11
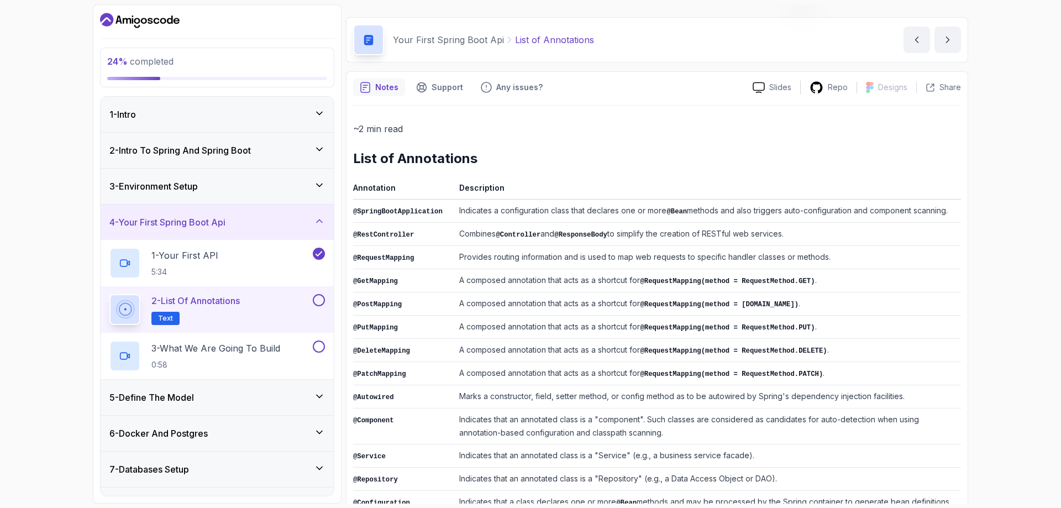
scroll to position [157, 0]
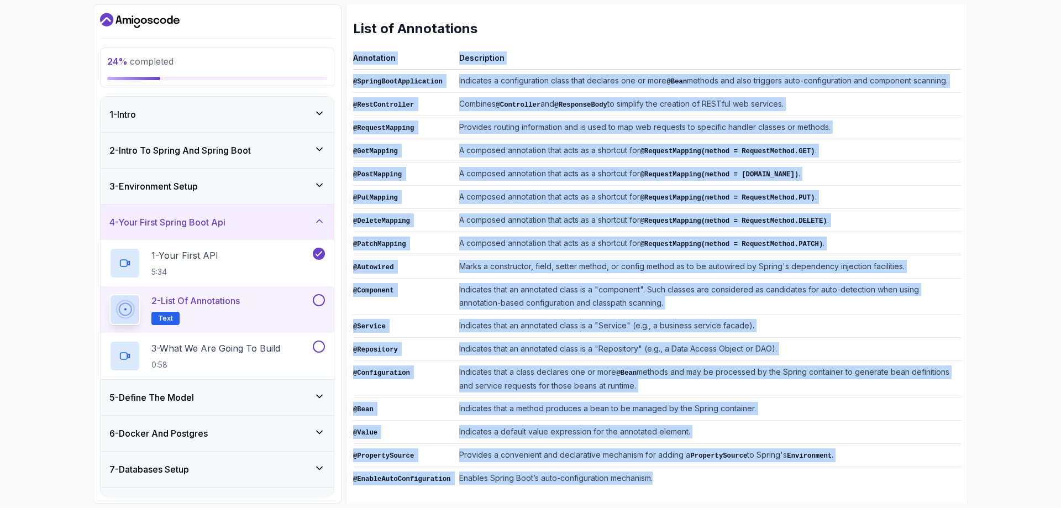
drag, startPoint x: 673, startPoint y: 481, endPoint x: 375, endPoint y: 104, distance: 479.6
click at [349, 75] on div "Notes Support Any issues? Slides Repo Designs Design not available Share ~2 min…" at bounding box center [657, 226] width 622 height 571
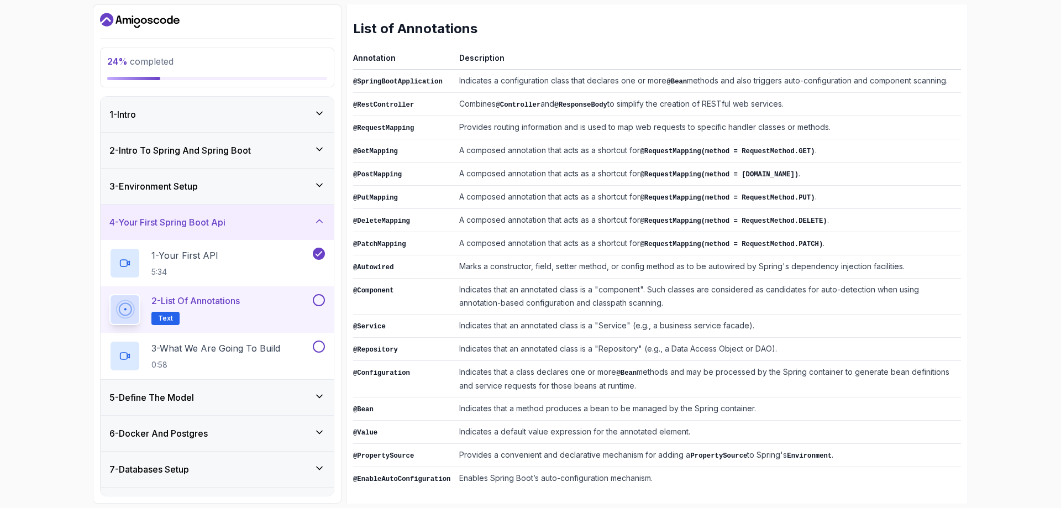
click at [561, 37] on h2 "List of Annotations" at bounding box center [657, 29] width 608 height 18
drag, startPoint x: 355, startPoint y: 71, endPoint x: 675, endPoint y: 481, distance: 520.1
click at [675, 481] on div "~2 min read List of Annotations Annotation Description @SpringBootApplication I…" at bounding box center [657, 240] width 608 height 529
copy thead "Annotation Description"
drag, startPoint x: 894, startPoint y: 355, endPoint x: 899, endPoint y: 361, distance: 7.9
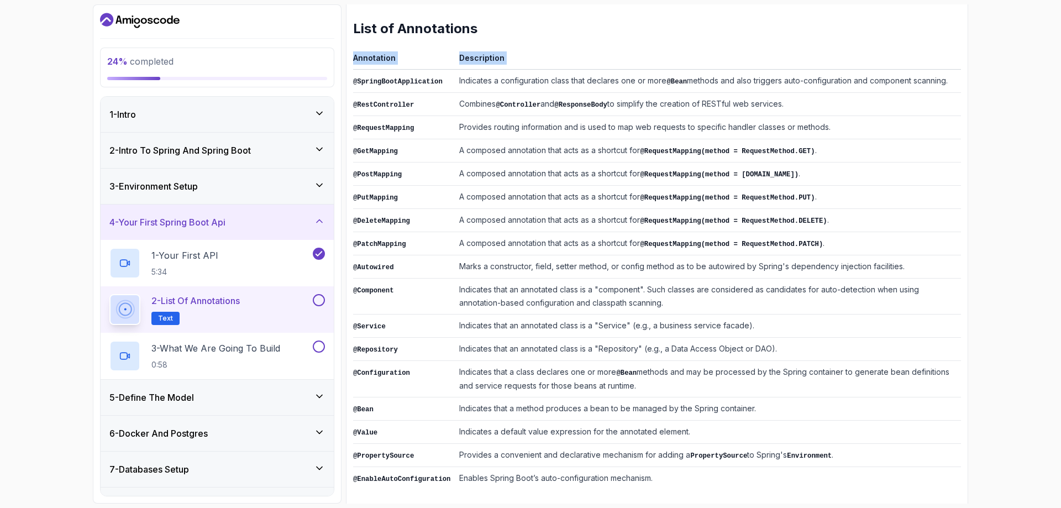
click at [894, 361] on td "Indicates that a class declares one or more @Bean methods and may be processed …" at bounding box center [708, 379] width 506 height 36
click at [893, 203] on td "A composed annotation that acts as a shortcut for @RequestMapping(method = Requ…" at bounding box center [708, 197] width 506 height 23
click at [317, 302] on button at bounding box center [319, 300] width 12 height 12
click at [132, 316] on icon at bounding box center [124, 309] width 13 height 13
click at [190, 307] on h2 "2 - List of Annotations Text" at bounding box center [195, 309] width 88 height 31
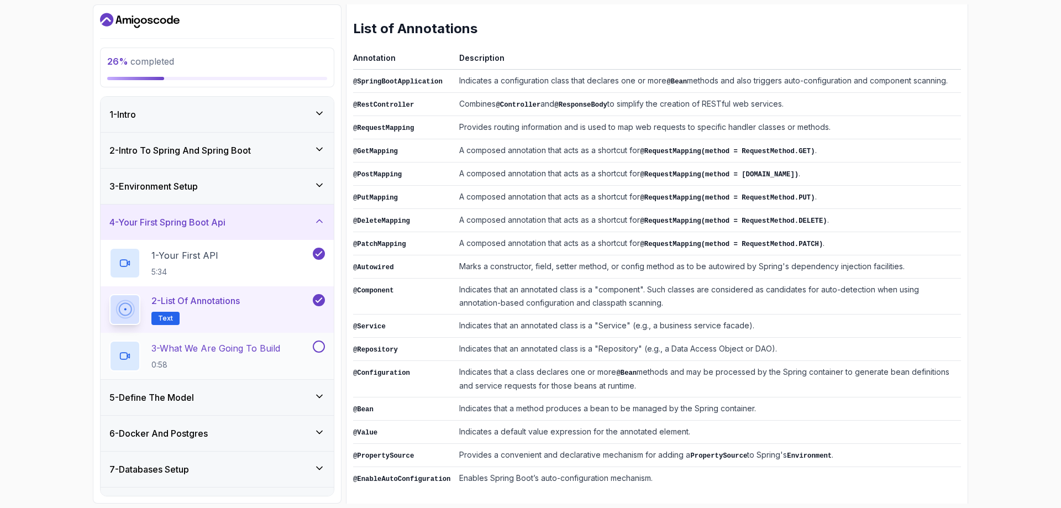
click at [229, 338] on div "3 - What We Are Going To Build 0:58" at bounding box center [217, 356] width 233 height 46
click at [235, 351] on p "3 - What We Are Going To Build" at bounding box center [215, 348] width 129 height 13
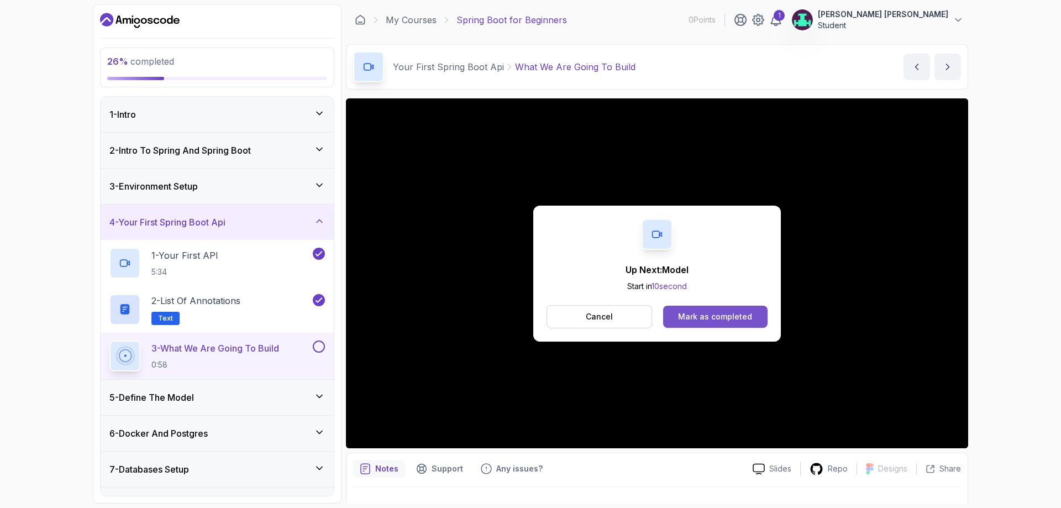
click at [708, 318] on div "Mark as completed" at bounding box center [715, 316] width 74 height 11
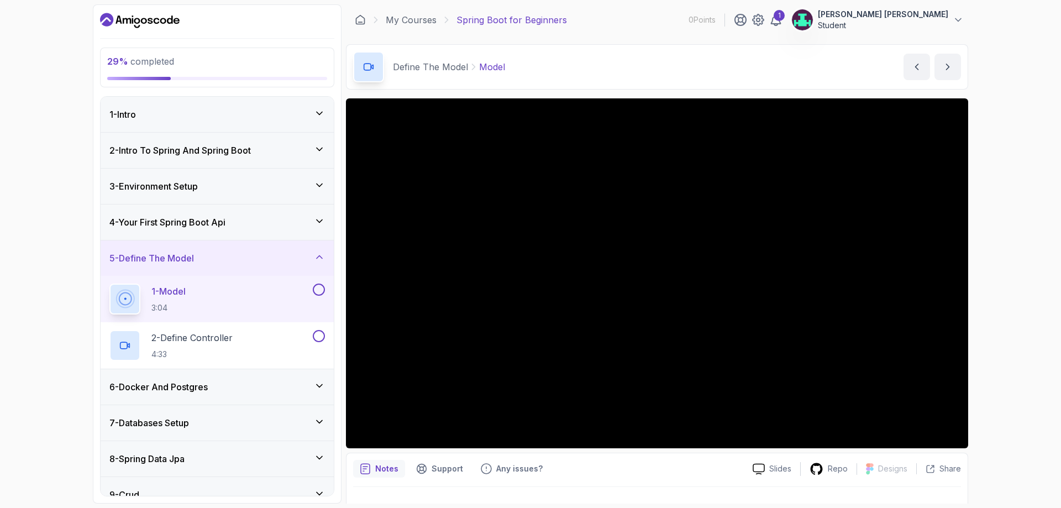
click at [154, 291] on p "1 - Model" at bounding box center [168, 291] width 34 height 13
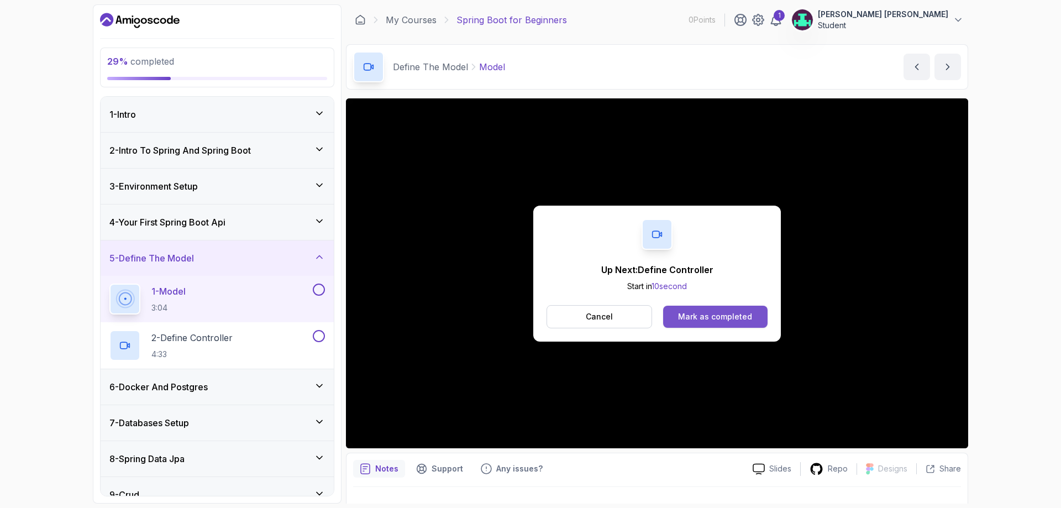
click at [698, 315] on div "Mark as completed" at bounding box center [715, 316] width 74 height 11
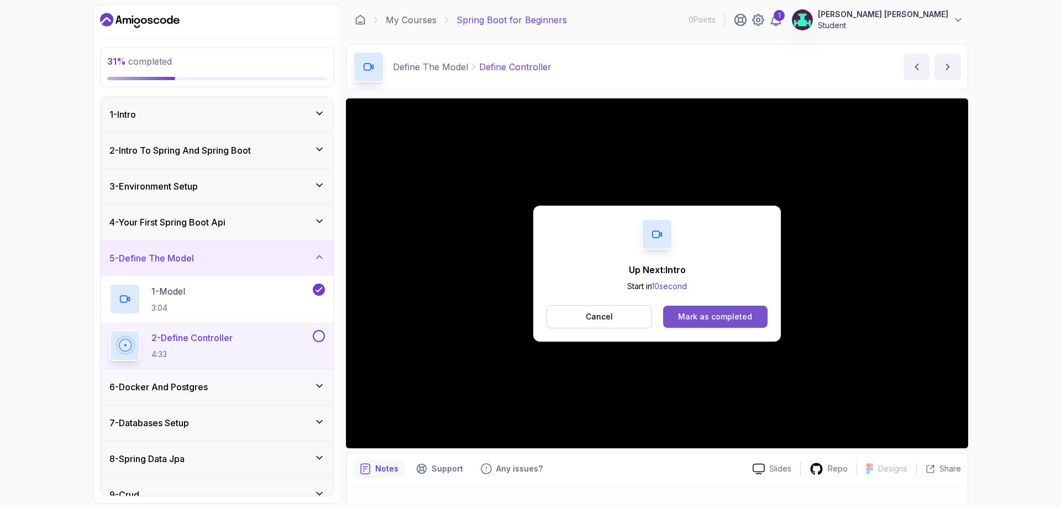
click at [721, 320] on div "Mark as completed" at bounding box center [715, 316] width 74 height 11
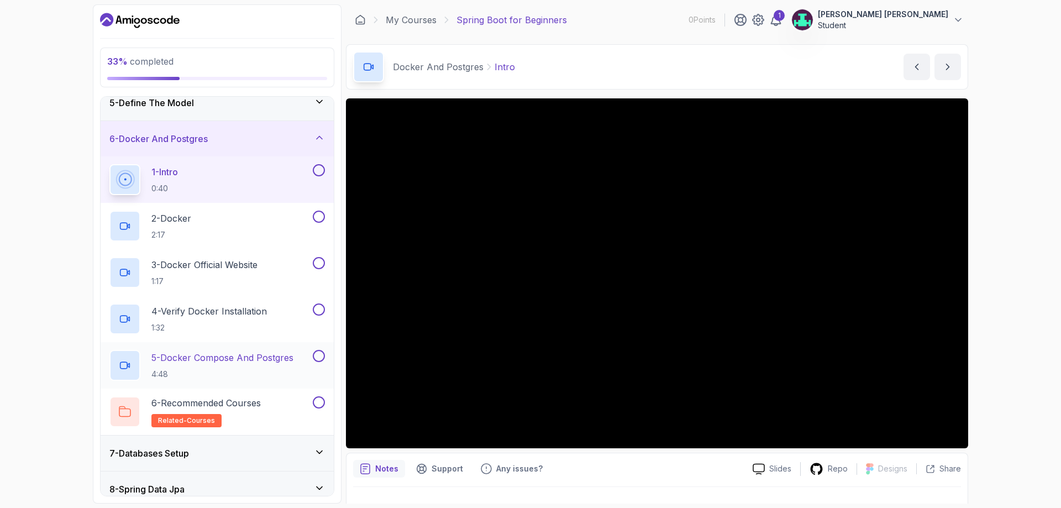
scroll to position [276, 0]
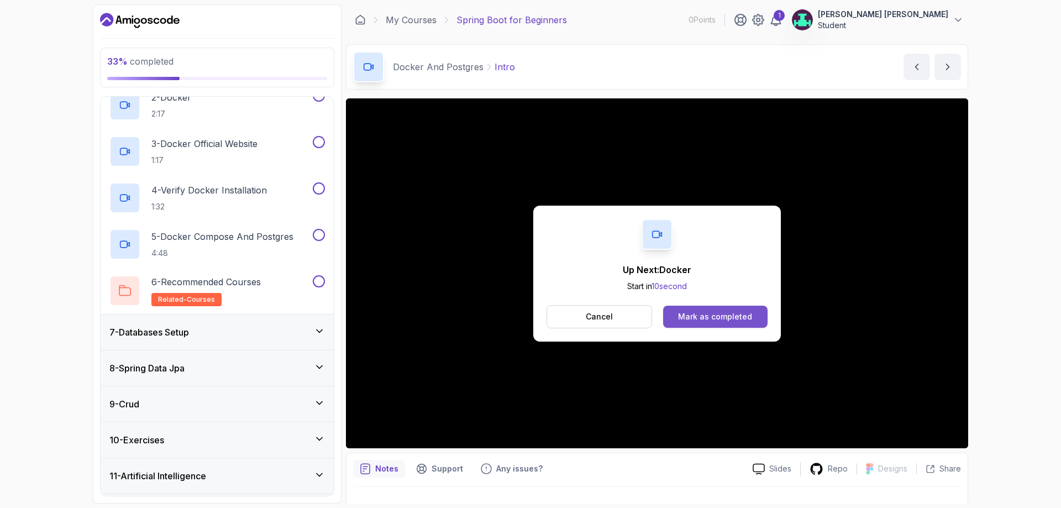
click at [714, 325] on button "Mark as completed" at bounding box center [715, 317] width 104 height 22
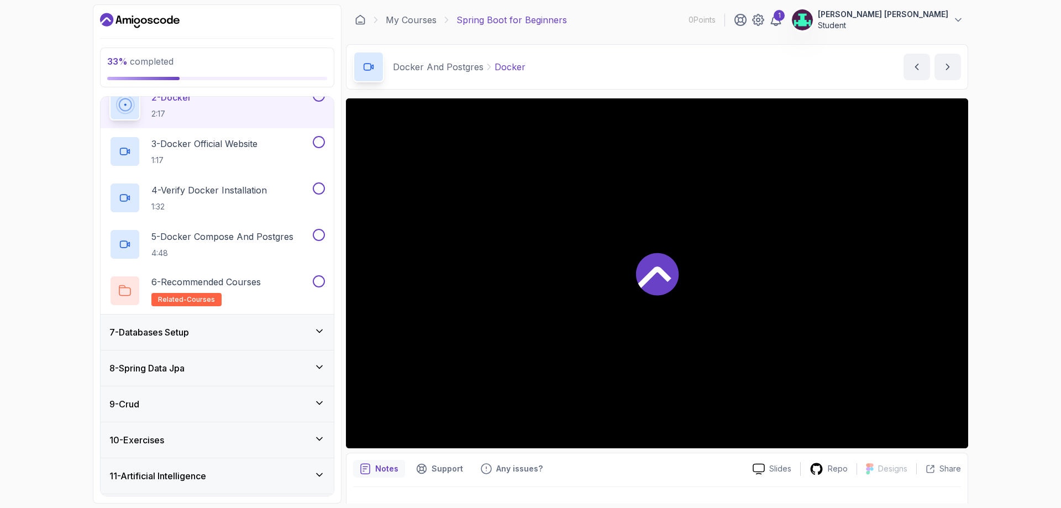
scroll to position [269, 0]
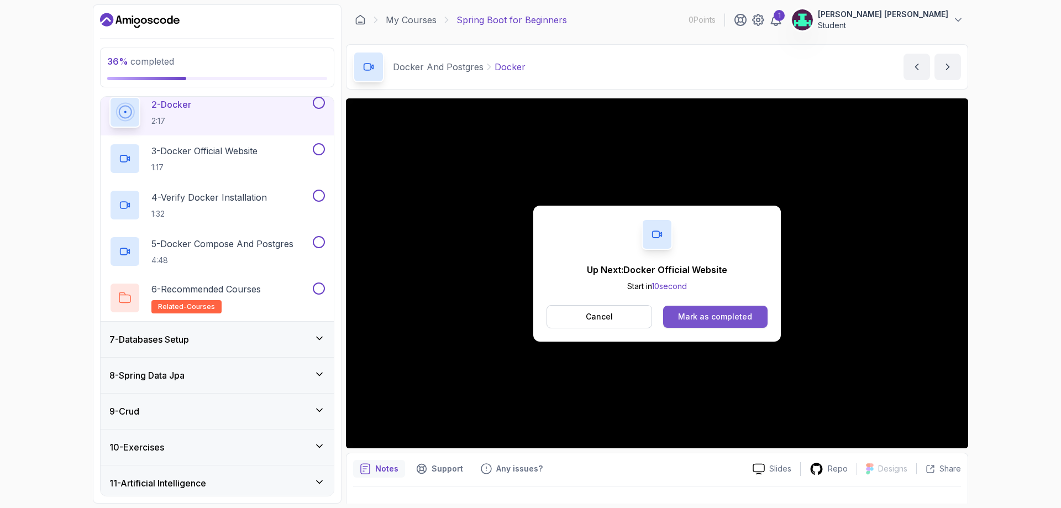
click at [690, 308] on button "Mark as completed" at bounding box center [715, 317] width 104 height 22
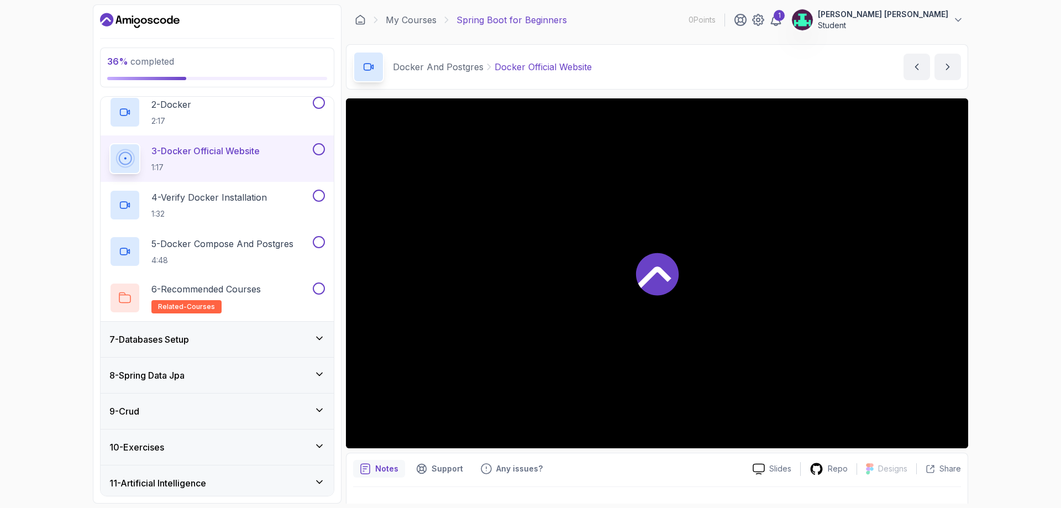
scroll to position [276, 0]
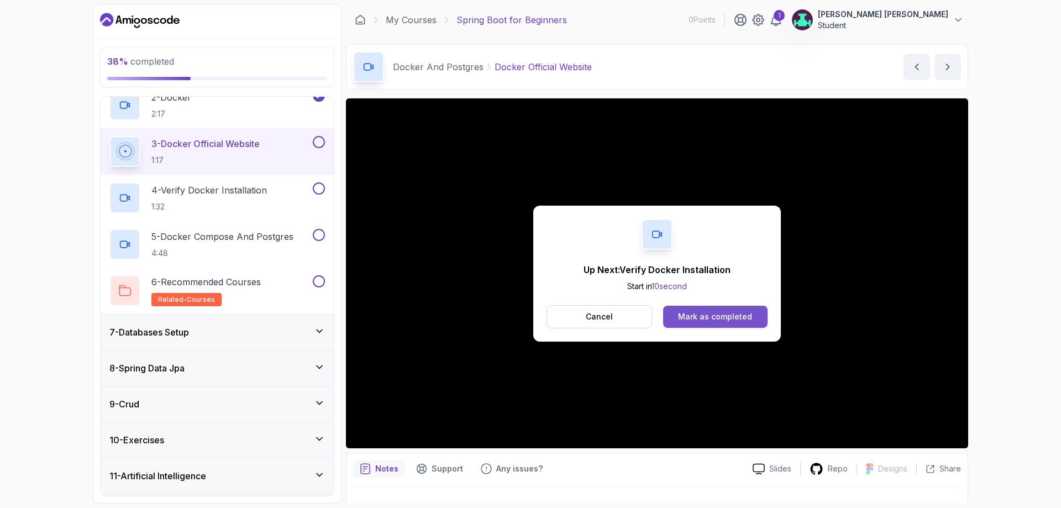
click at [722, 319] on div "Mark as completed" at bounding box center [715, 316] width 74 height 11
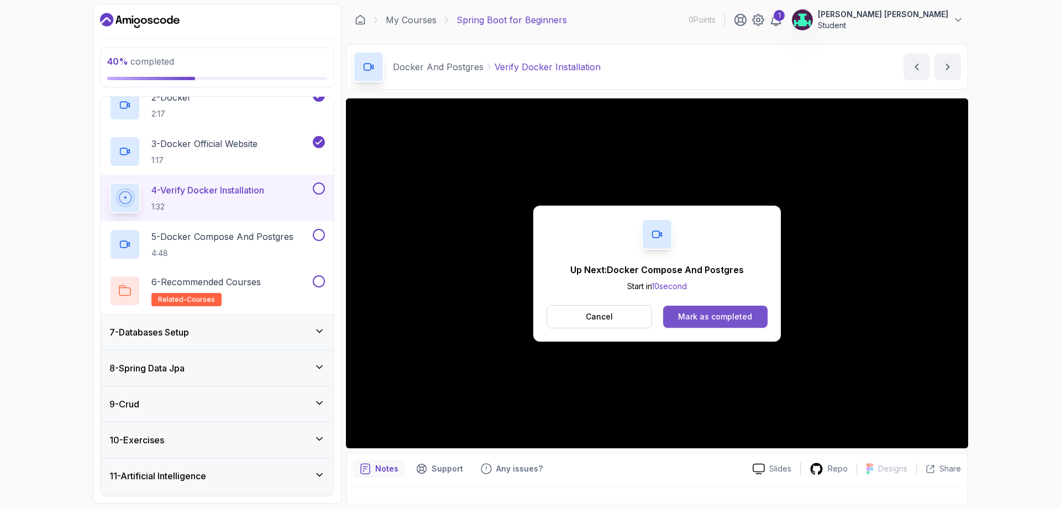
click at [733, 324] on button "Mark as completed" at bounding box center [715, 317] width 104 height 22
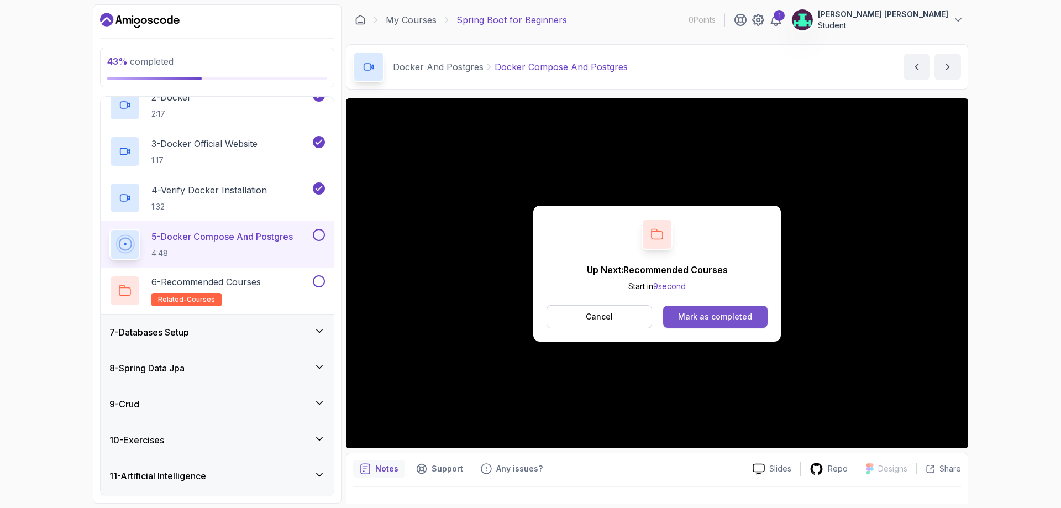
click at [717, 317] on div "Mark as completed" at bounding box center [715, 316] width 74 height 11
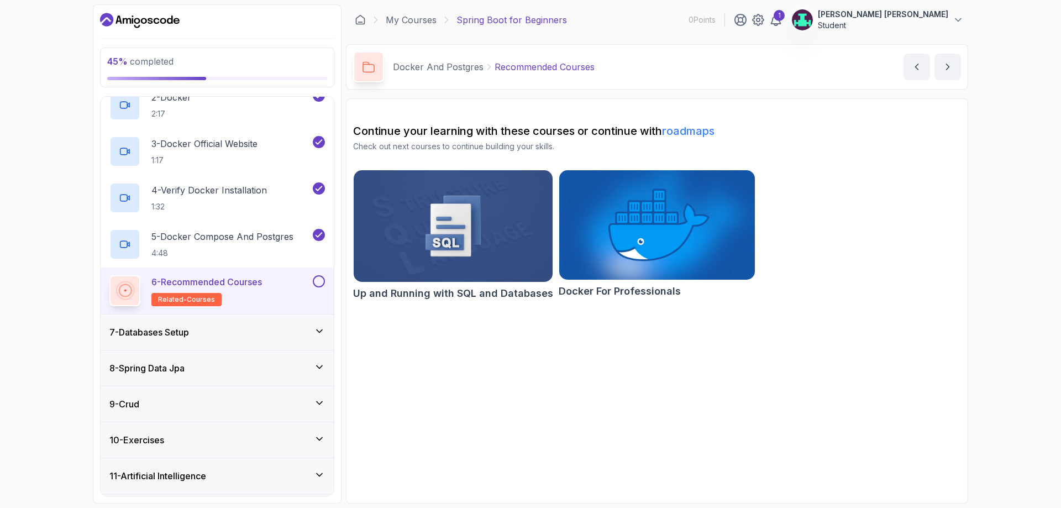
click at [319, 285] on button at bounding box center [319, 281] width 12 height 12
click at [321, 330] on icon at bounding box center [319, 331] width 11 height 11
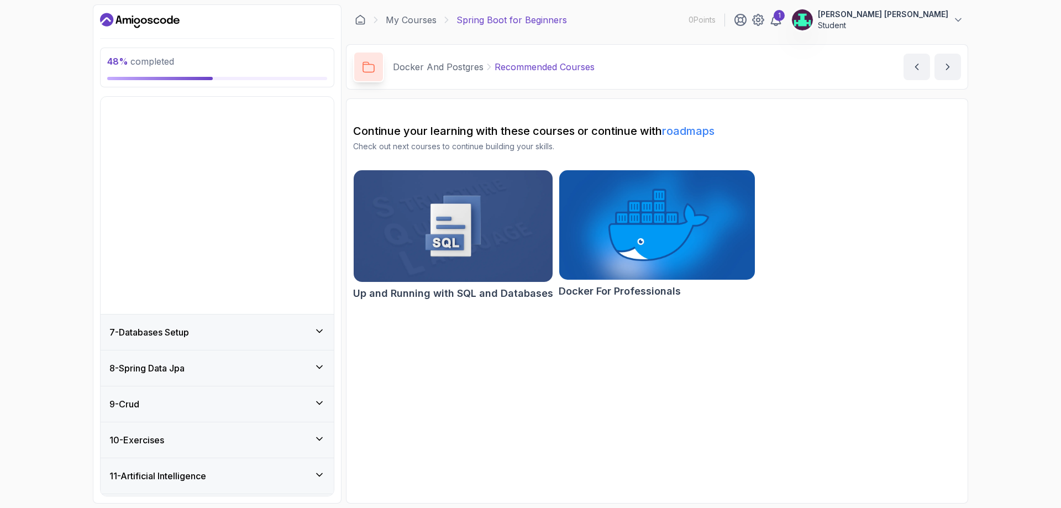
scroll to position [32, 0]
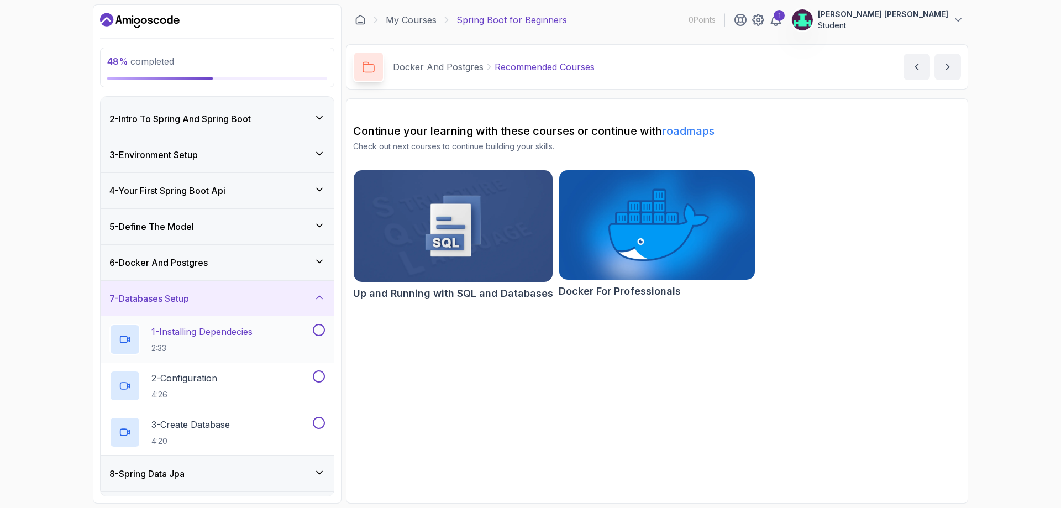
click at [309, 338] on div "1 - Installing Dependecies 2:33" at bounding box center [209, 339] width 201 height 31
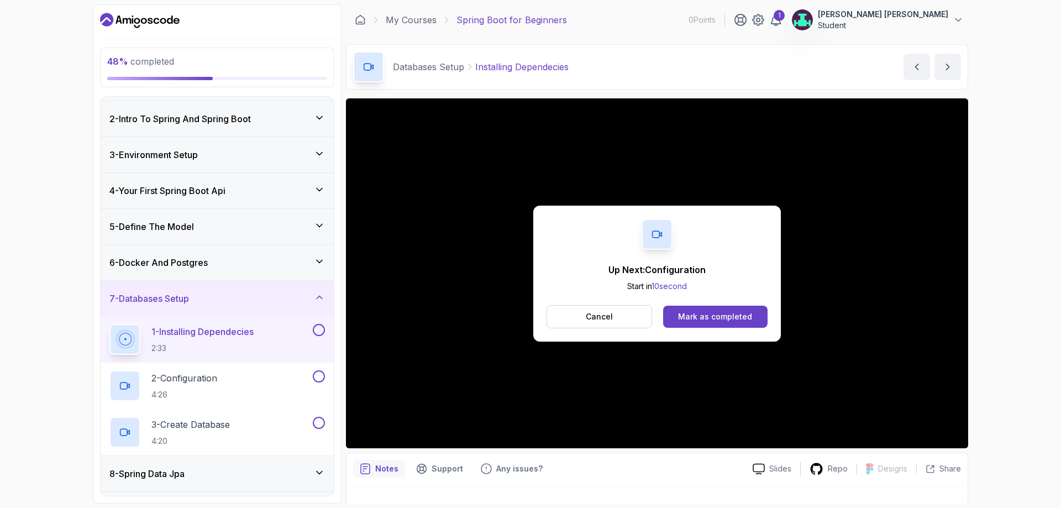
click at [686, 328] on div "Up Next: Configuration Start in 10 second Cancel Mark as completed" at bounding box center [657, 274] width 248 height 136
click at [686, 318] on div "Mark as completed" at bounding box center [715, 316] width 74 height 11
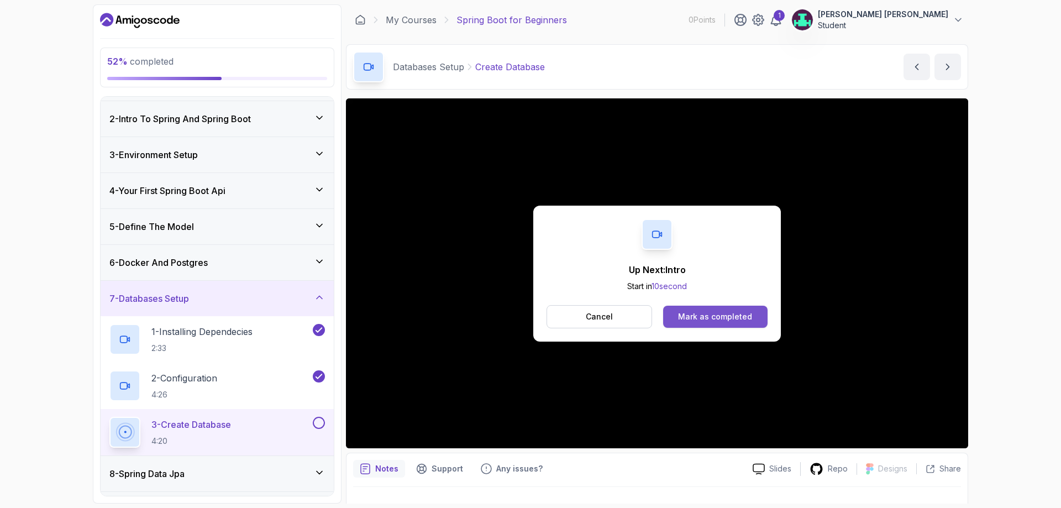
click at [726, 321] on button "Mark as completed" at bounding box center [715, 317] width 104 height 22
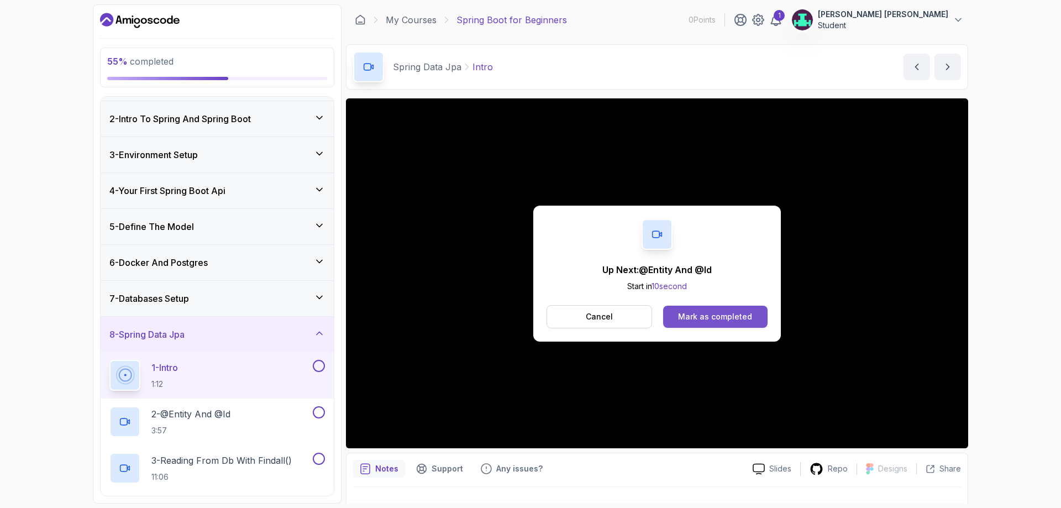
click at [723, 319] on div "Mark as completed" at bounding box center [715, 316] width 74 height 11
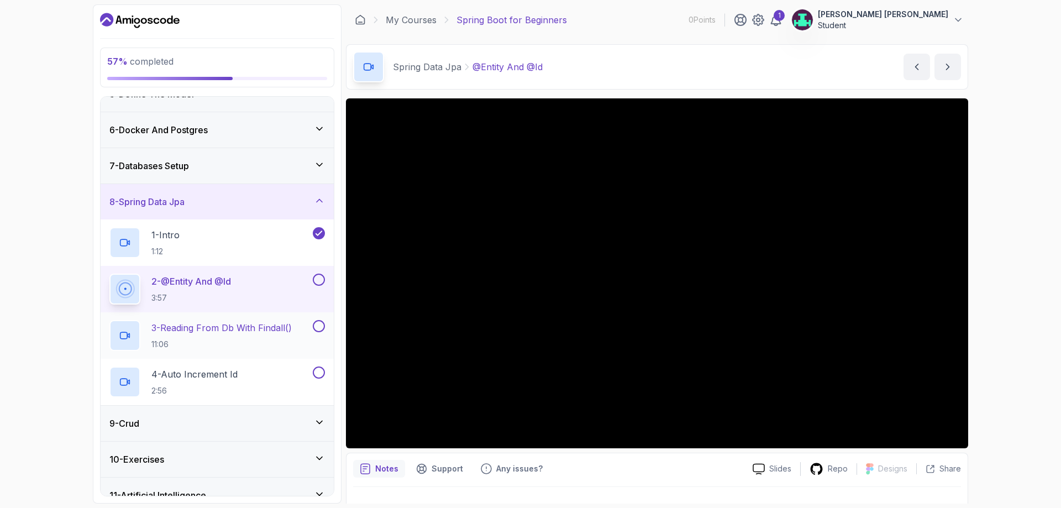
scroll to position [197, 0]
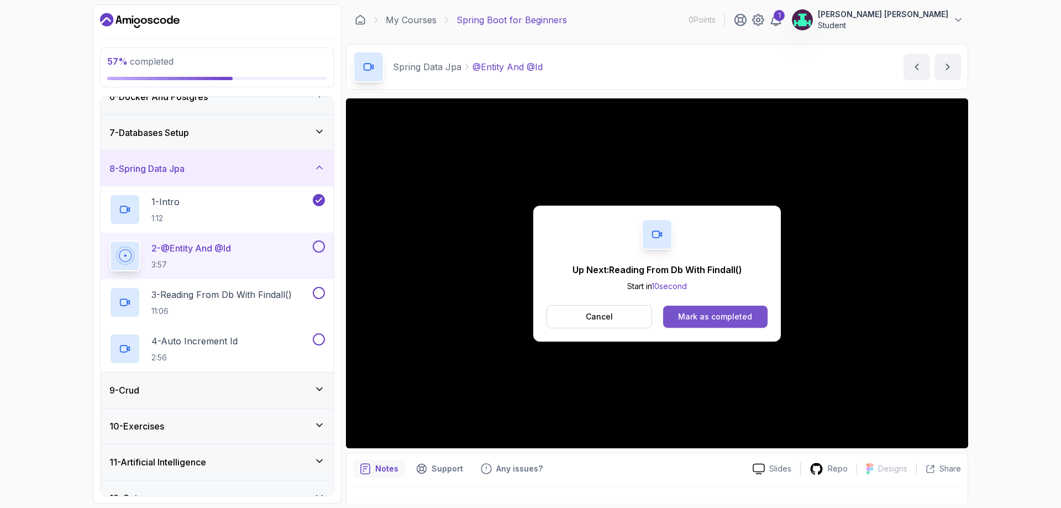
click at [723, 318] on div "Mark as completed" at bounding box center [715, 316] width 74 height 11
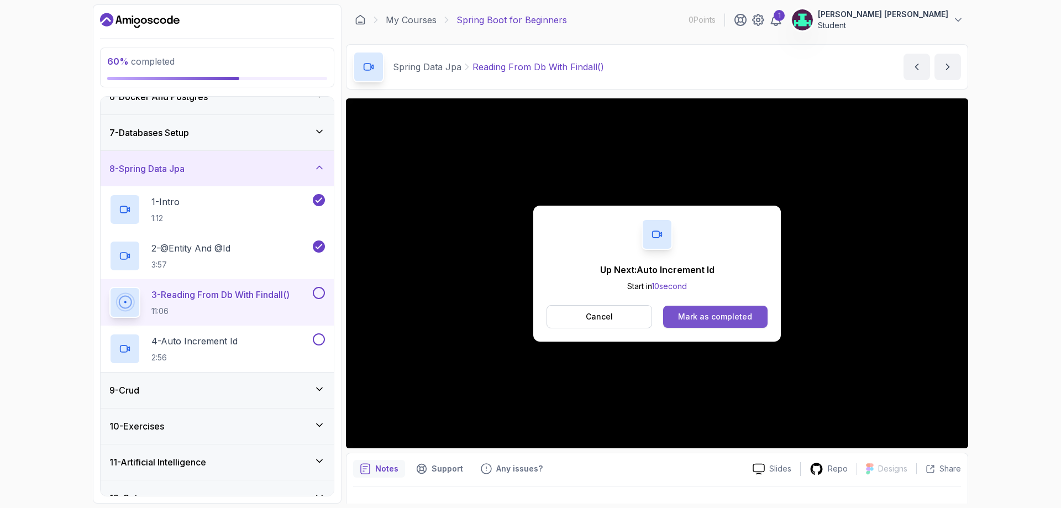
click at [691, 316] on div "Mark as completed" at bounding box center [715, 316] width 74 height 11
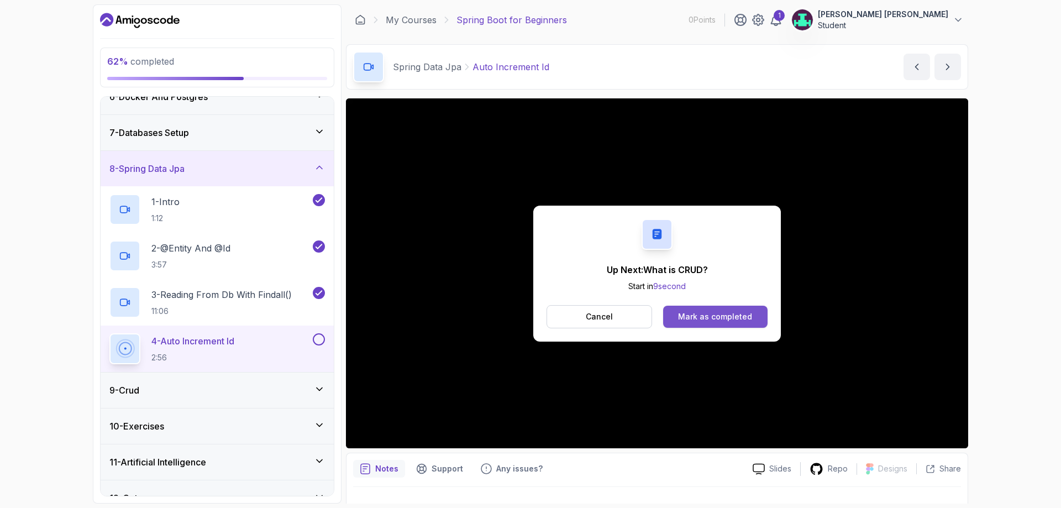
click at [703, 307] on button "Mark as completed" at bounding box center [715, 317] width 104 height 22
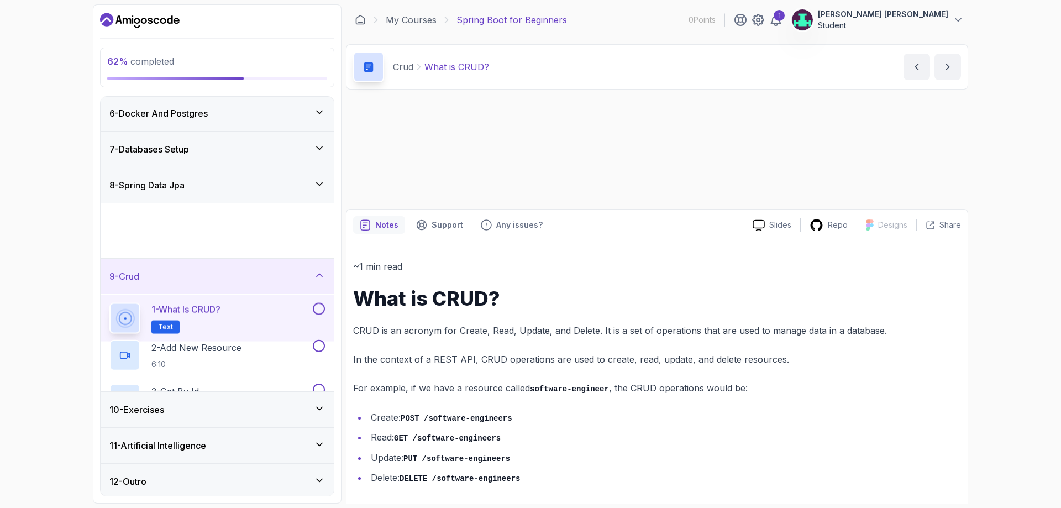
scroll to position [171, 0]
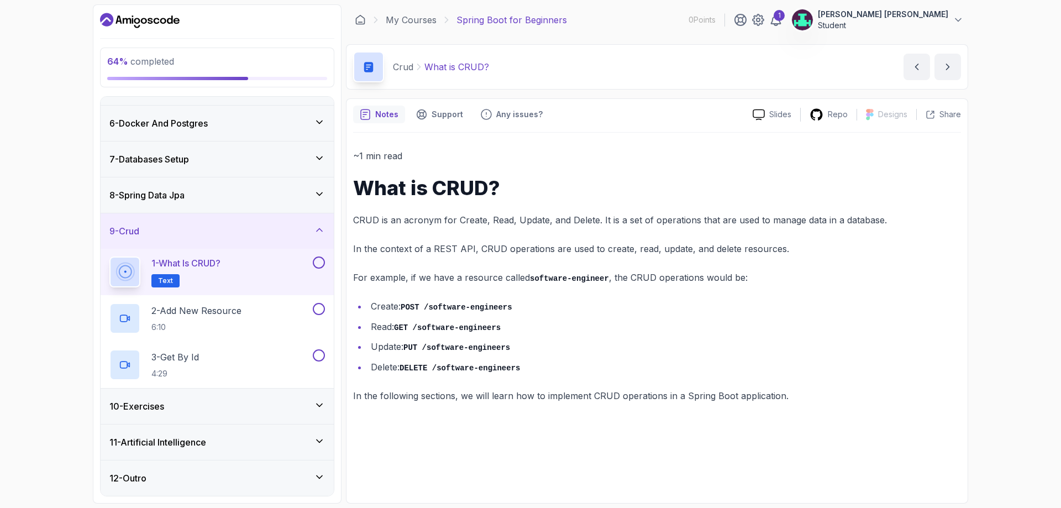
click at [257, 275] on div "1 - What is CRUD? Text" at bounding box center [209, 271] width 201 height 31
click at [214, 266] on p "1 - What is CRUD?" at bounding box center [185, 262] width 69 height 13
click at [316, 261] on button at bounding box center [319, 262] width 12 height 12
click at [277, 306] on div "2 - Add New Resource 6:10" at bounding box center [209, 318] width 201 height 31
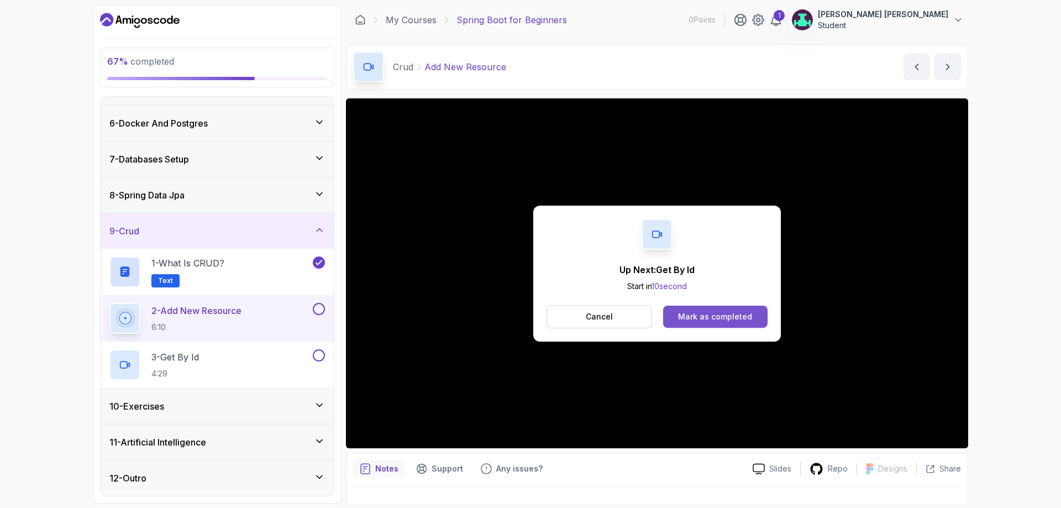
click at [708, 321] on div "Mark as completed" at bounding box center [715, 316] width 74 height 11
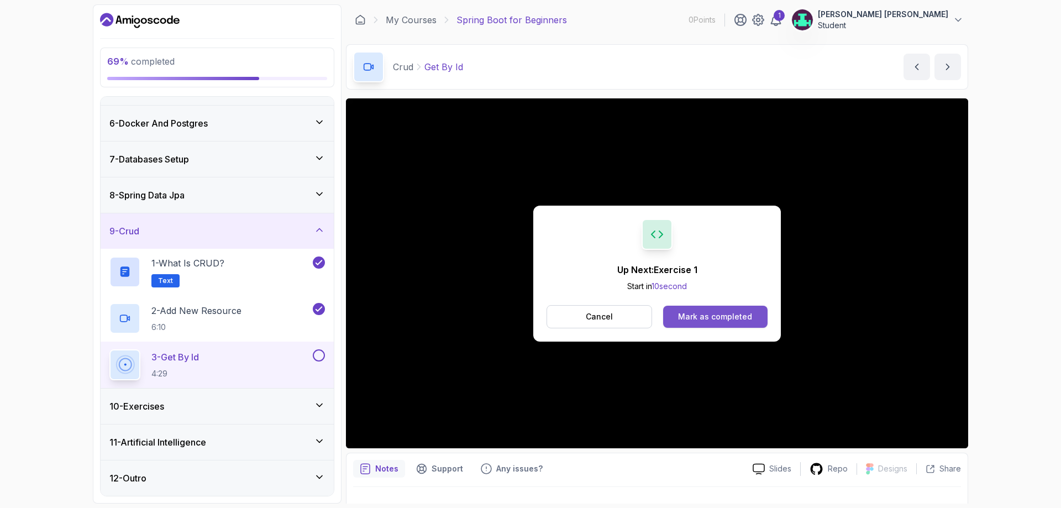
click at [702, 312] on div "Mark as completed" at bounding box center [715, 316] width 74 height 11
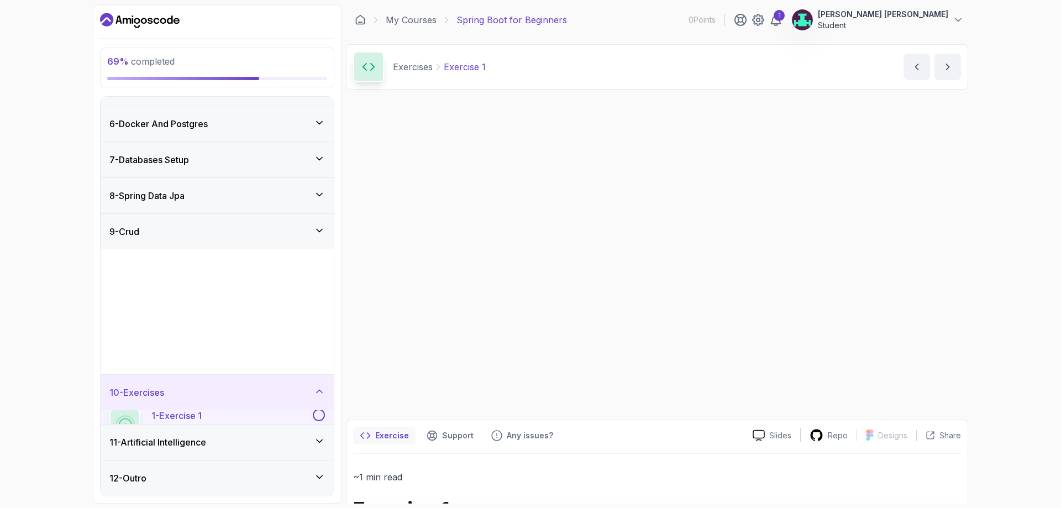
scroll to position [171, 0]
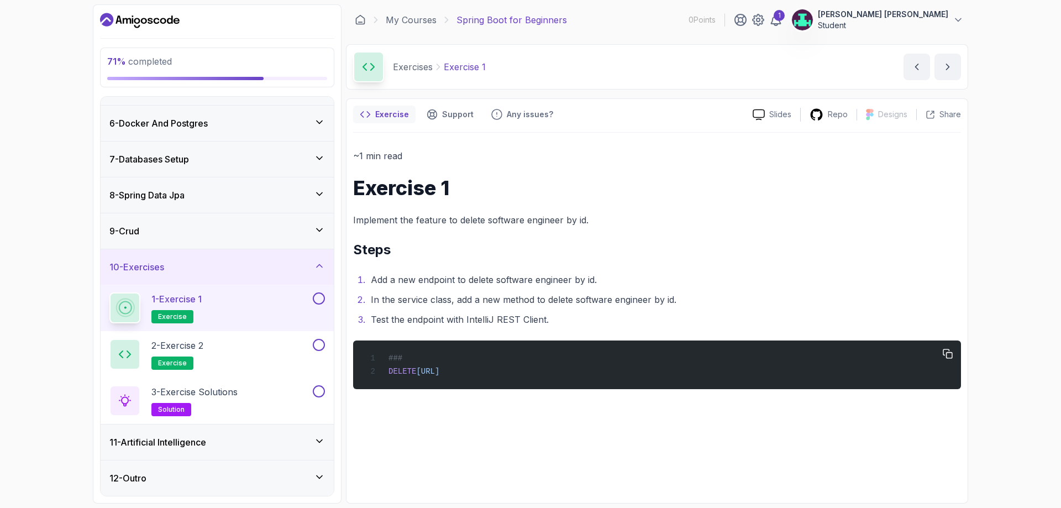
click at [672, 377] on div "### DELETE http://localhost:8080/api/v1/software-engineers/1" at bounding box center [657, 364] width 590 height 35
click at [615, 381] on div "### DELETE http://localhost:8080/api/v1/software-engineers/1" at bounding box center [657, 364] width 590 height 35
click at [174, 412] on span "solution" at bounding box center [171, 409] width 27 height 9
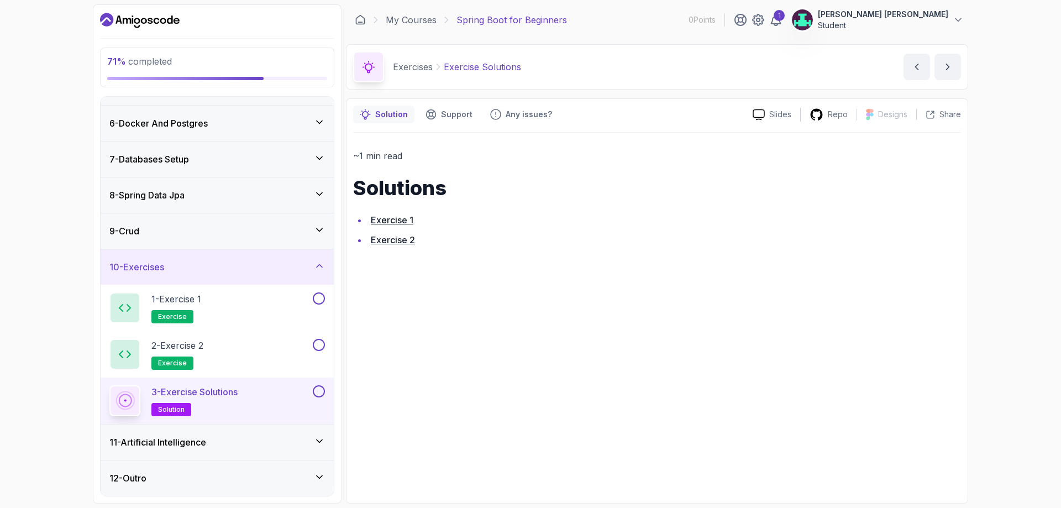
click at [387, 222] on link "Exercise 1" at bounding box center [392, 219] width 43 height 11
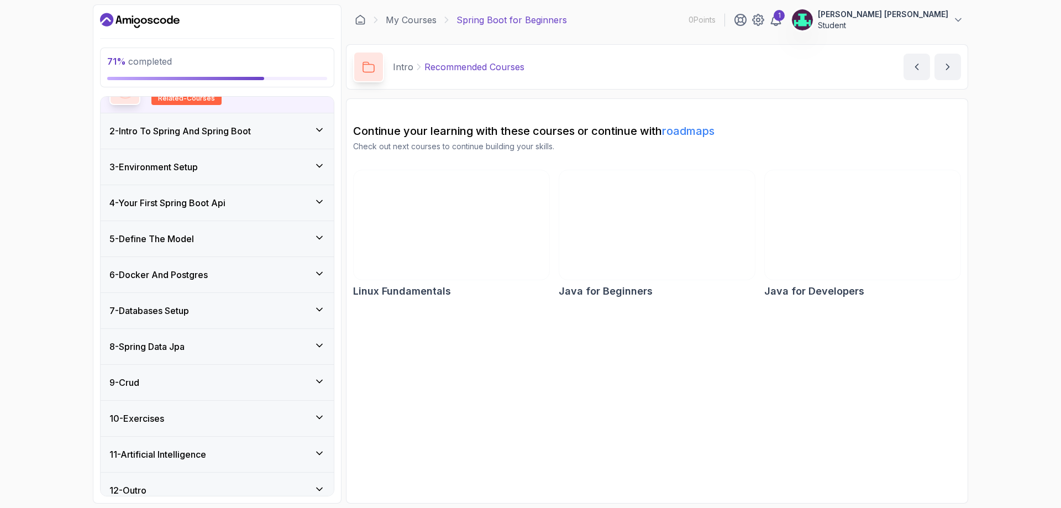
scroll to position [124, 0]
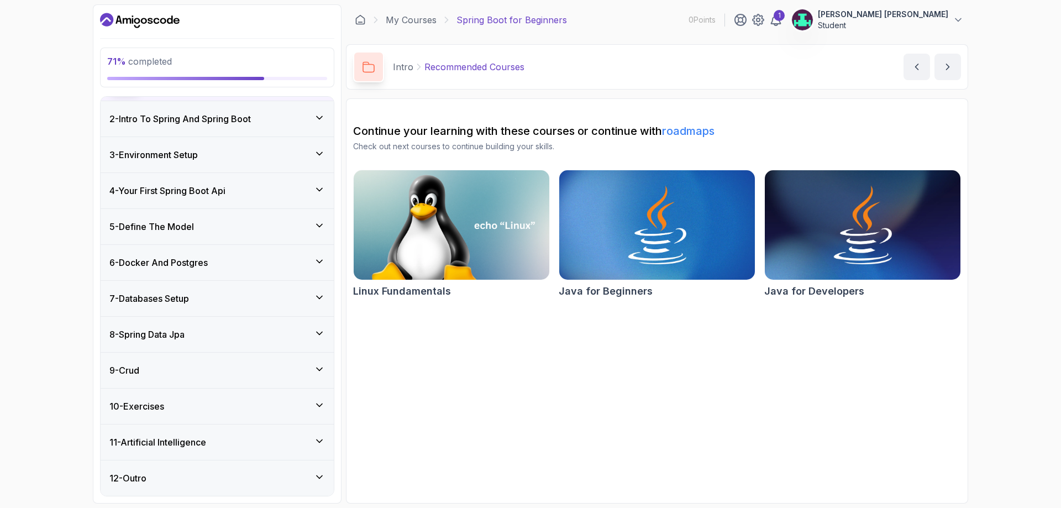
click at [228, 403] on div "10 - Exercises" at bounding box center [217, 406] width 216 height 13
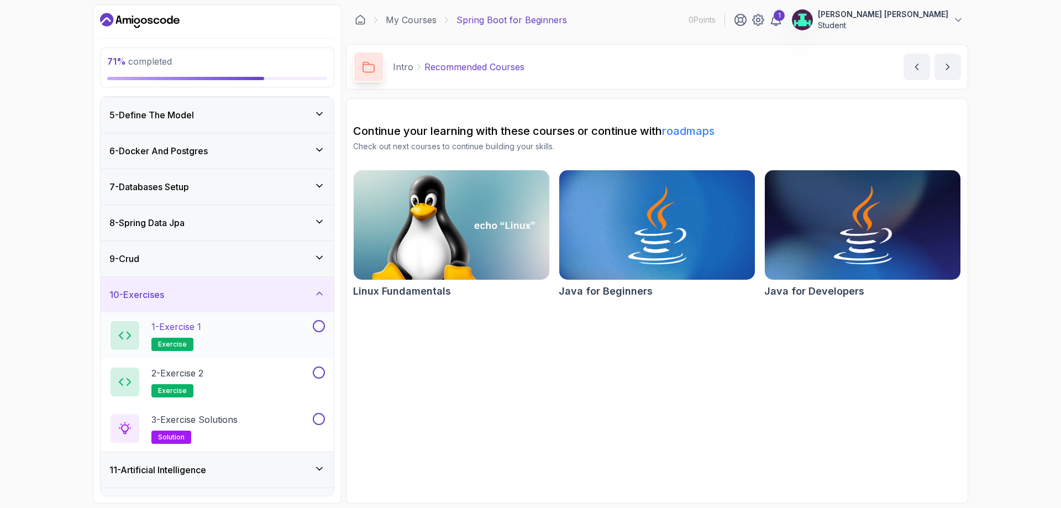
scroll to position [171, 0]
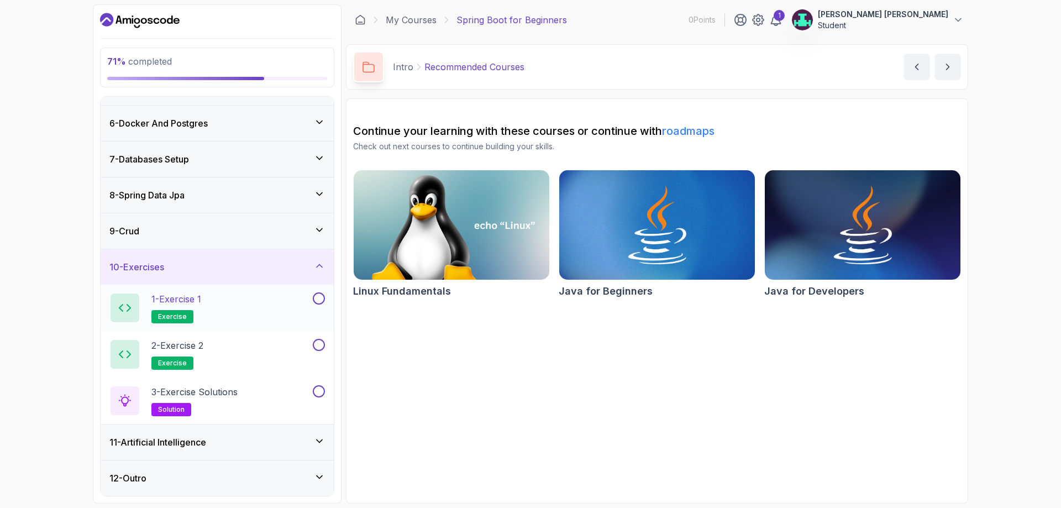
click at [321, 300] on button at bounding box center [319, 298] width 12 height 12
click at [324, 298] on button at bounding box center [319, 298] width 12 height 12
click at [211, 305] on div "1 - Exercise 1 exercise" at bounding box center [209, 307] width 201 height 31
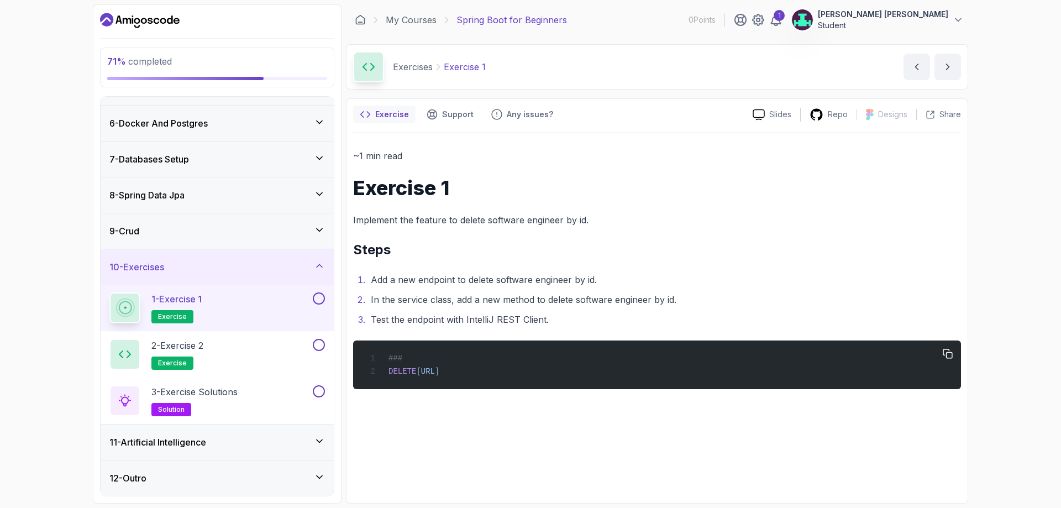
drag, startPoint x: 450, startPoint y: 361, endPoint x: 470, endPoint y: 370, distance: 21.6
click at [450, 362] on div "### DELETE http://localhost:8080/api/v1/software-engineers/1" at bounding box center [657, 364] width 590 height 35
drag, startPoint x: 470, startPoint y: 370, endPoint x: 486, endPoint y: 372, distance: 16.1
click at [439, 371] on span "http://localhost:8080/api/v1/software-engineers/1" at bounding box center [427, 371] width 23 height 9
click at [639, 370] on div "### DELETE http://localhost:8080/api/v1/software-engineers/1" at bounding box center [657, 364] width 590 height 35
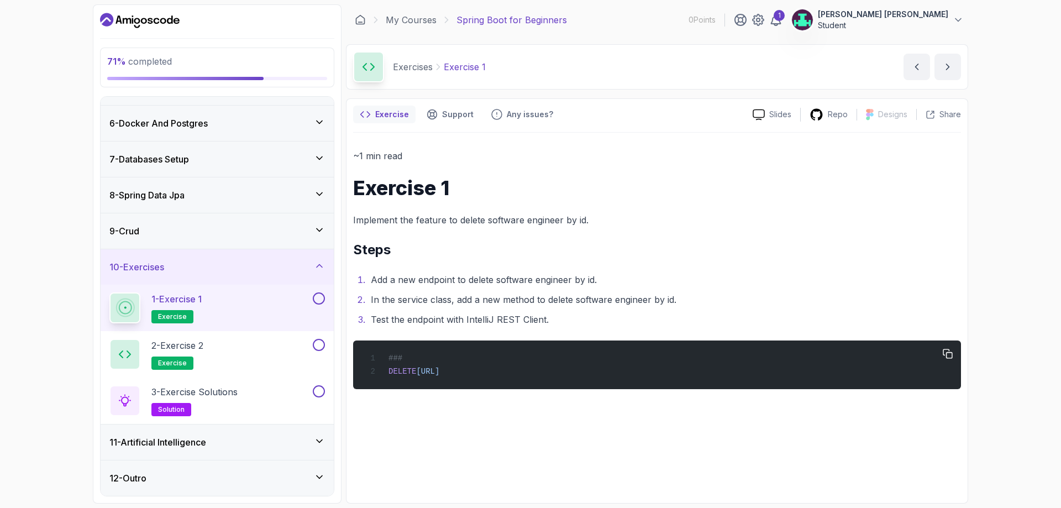
click at [642, 372] on div "### DELETE http://localhost:8080/api/v1/software-engineers/1" at bounding box center [657, 364] width 590 height 35
click at [510, 323] on li "Test the endpoint with IntelliJ REST Client." at bounding box center [665, 319] width 594 height 15
click at [600, 319] on li "Test the endpoint with IntelliJ REST Client." at bounding box center [665, 319] width 594 height 15
click at [661, 293] on li "In the service class, add a new method to delete software engineer by id." at bounding box center [665, 299] width 594 height 15
click at [377, 327] on div "~1 min read Exercise 1 Implement the feature to delete software engineer by id.…" at bounding box center [657, 268] width 608 height 241
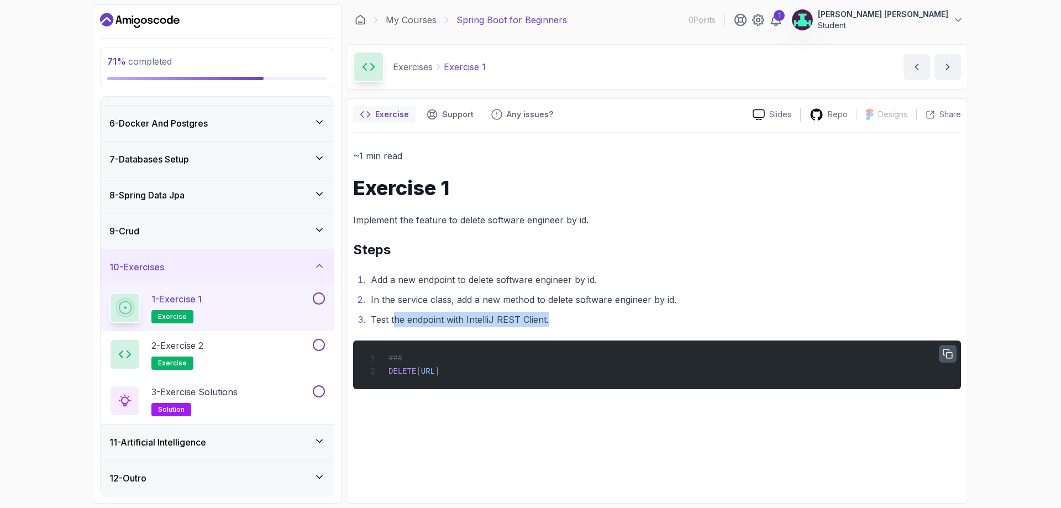
click at [951, 352] on icon "button" at bounding box center [947, 353] width 9 height 9
click at [949, 352] on icon "button" at bounding box center [947, 353] width 11 height 11
drag, startPoint x: 663, startPoint y: 391, endPoint x: 649, endPoint y: 385, distance: 15.1
click at [655, 389] on div "~1 min read Exercise 1 Implement the feature to delete software engineer by id.…" at bounding box center [657, 315] width 608 height 364
drag, startPoint x: 640, startPoint y: 381, endPoint x: 631, endPoint y: 374, distance: 11.8
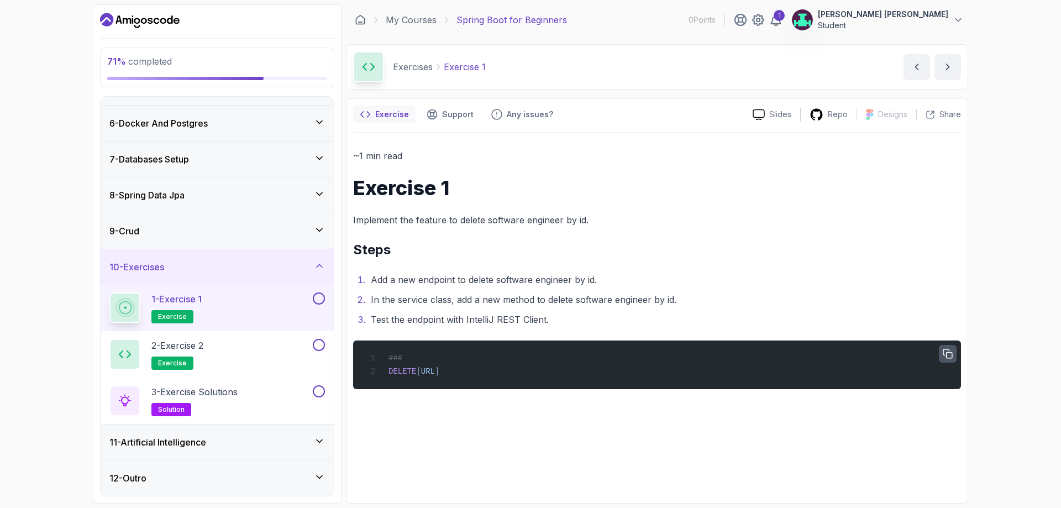
click at [631, 374] on div "### DELETE http://localhost:8080/api/v1/software-engineers/1" at bounding box center [657, 364] width 590 height 35
click at [630, 373] on div "### DELETE http://localhost:8080/api/v1/software-engineers/1" at bounding box center [657, 364] width 590 height 35
click at [629, 373] on div "### DELETE http://localhost:8080/api/v1/software-engineers/1" at bounding box center [657, 364] width 590 height 35
click at [319, 303] on button at bounding box center [319, 298] width 12 height 12
click at [316, 298] on button at bounding box center [319, 298] width 12 height 12
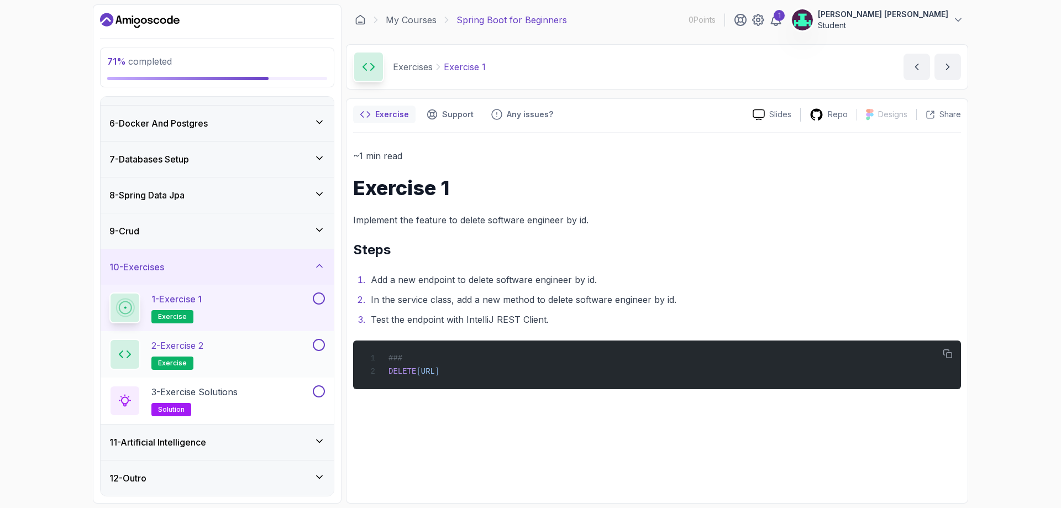
click at [268, 343] on div "2 - Exercise 2 exercise" at bounding box center [209, 354] width 201 height 31
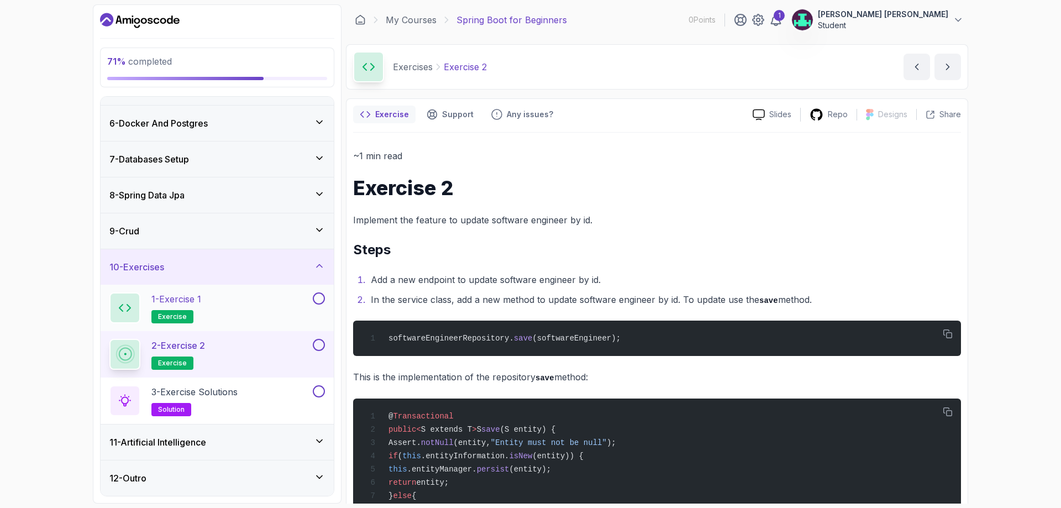
click at [320, 297] on button at bounding box center [319, 298] width 12 height 12
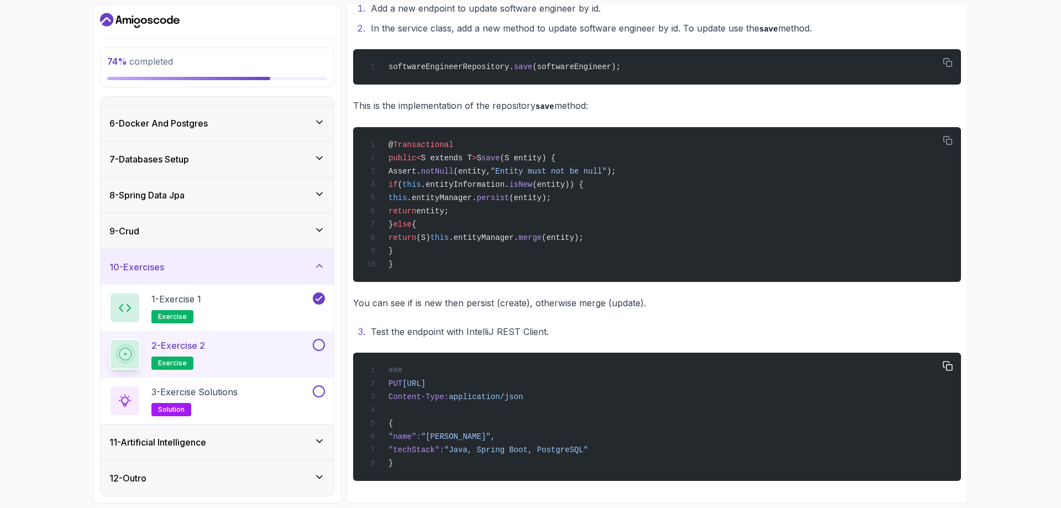
scroll to position [282, 0]
click at [178, 316] on span "exercise" at bounding box center [172, 316] width 29 height 9
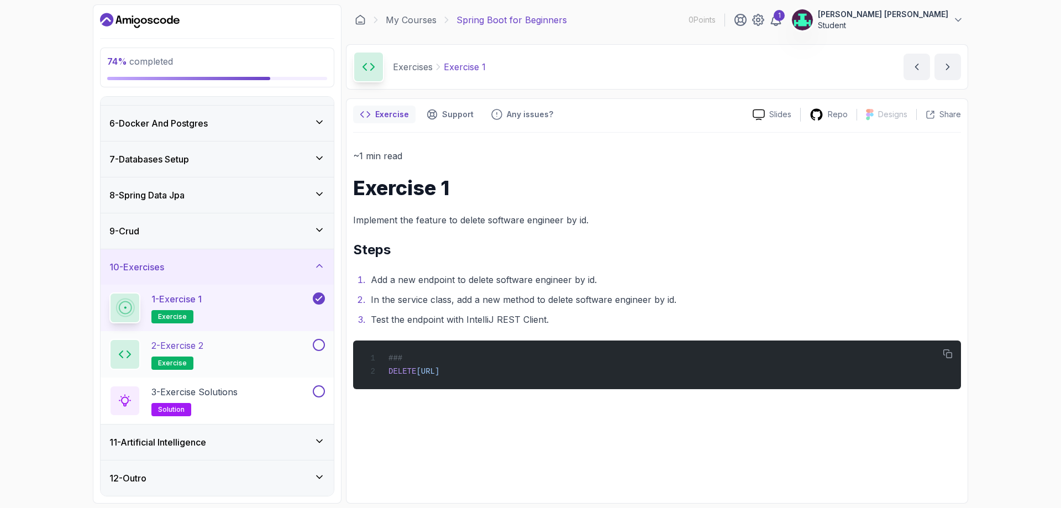
click at [170, 359] on span "exercise" at bounding box center [172, 363] width 29 height 9
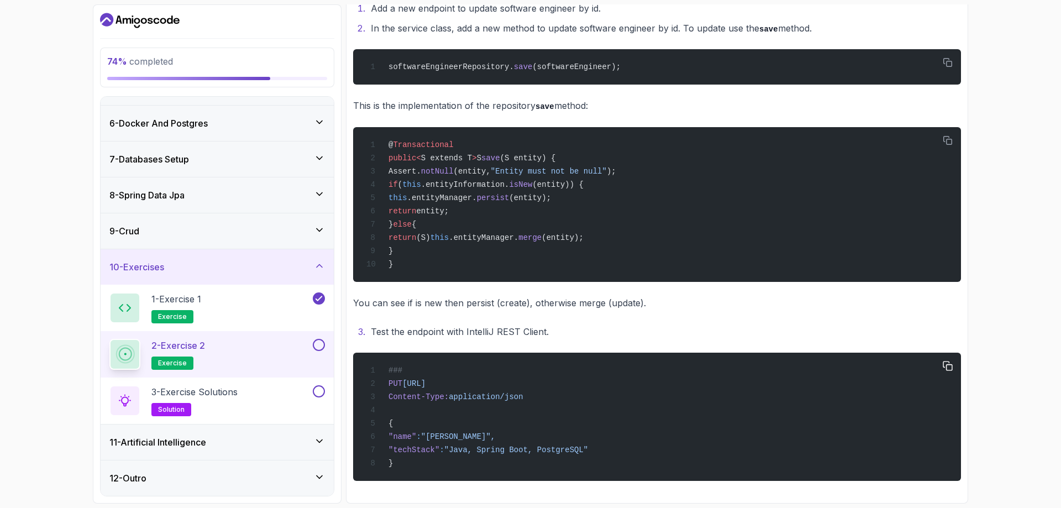
scroll to position [282, 0]
click at [321, 345] on button at bounding box center [319, 345] width 12 height 12
click at [184, 407] on p "solution" at bounding box center [171, 409] width 40 height 13
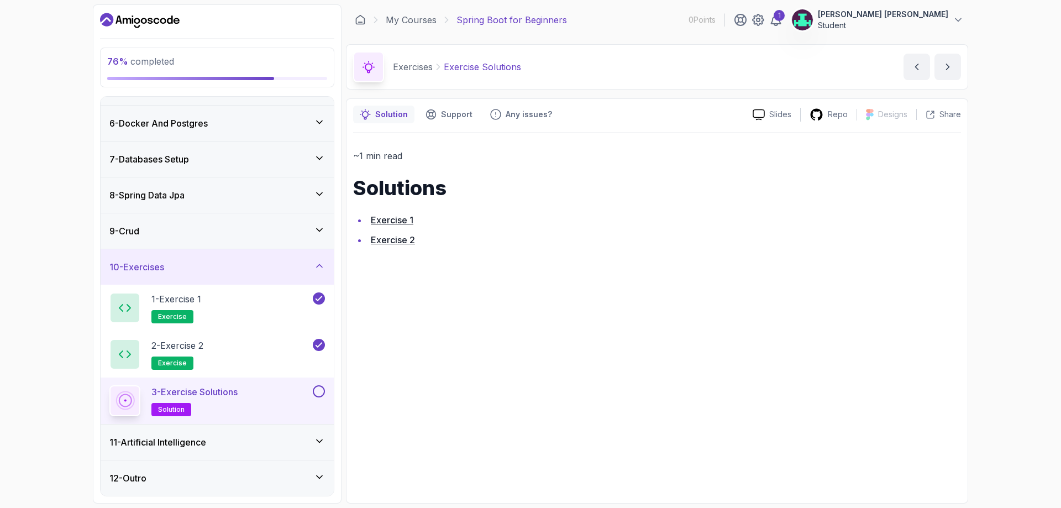
click at [167, 412] on span "solution" at bounding box center [171, 409] width 27 height 9
click at [195, 402] on h2 "3 - Exercise Solutions solution" at bounding box center [194, 400] width 86 height 31
click at [170, 405] on span "solution" at bounding box center [171, 409] width 27 height 9
click at [120, 402] on icon at bounding box center [124, 400] width 13 height 13
click at [167, 405] on span "solution" at bounding box center [171, 409] width 27 height 9
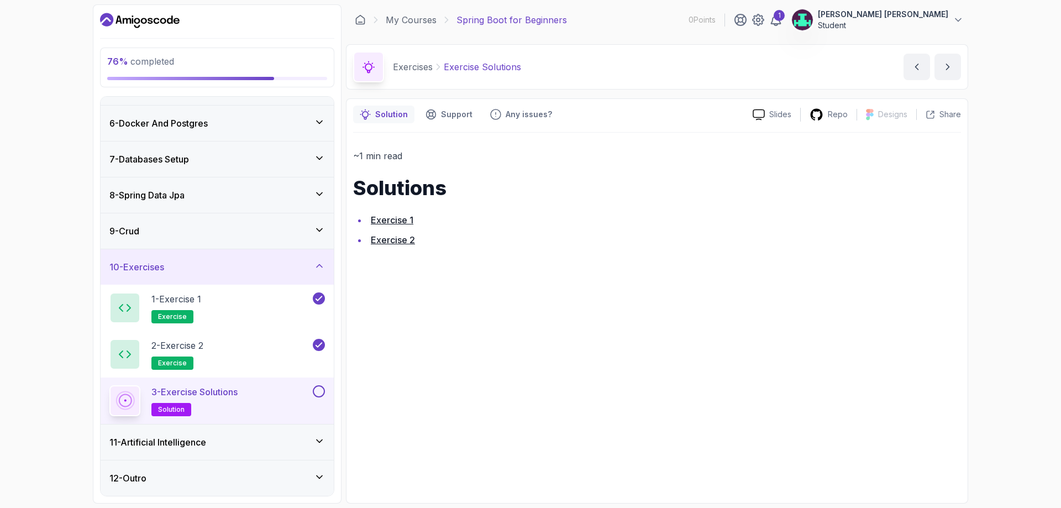
click at [325, 393] on div "3 - Exercise Solutions solution" at bounding box center [217, 400] width 233 height 46
click at [322, 392] on button at bounding box center [319, 391] width 12 height 12
click at [175, 356] on p "exercise" at bounding box center [172, 362] width 42 height 13
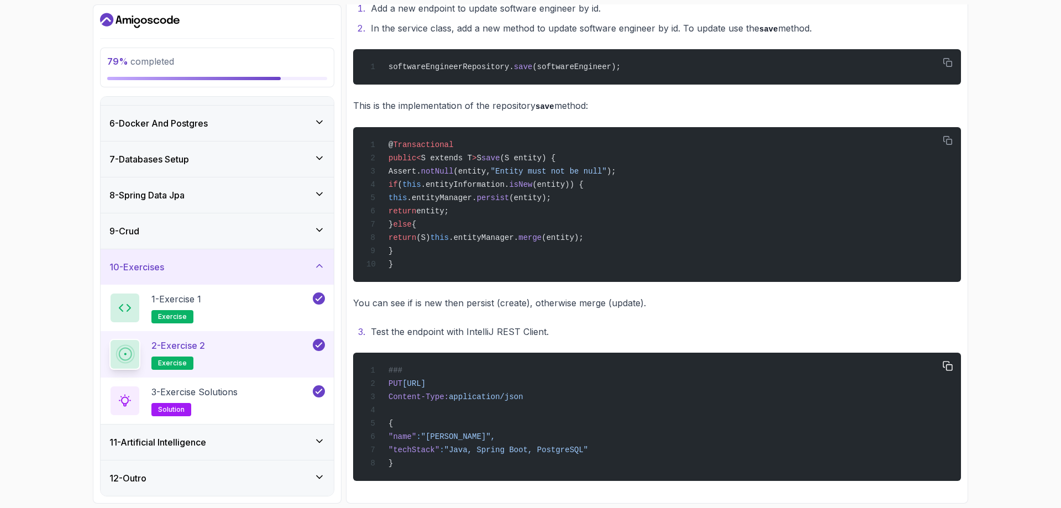
scroll to position [282, 0]
click at [167, 409] on span "solution" at bounding box center [171, 409] width 27 height 9
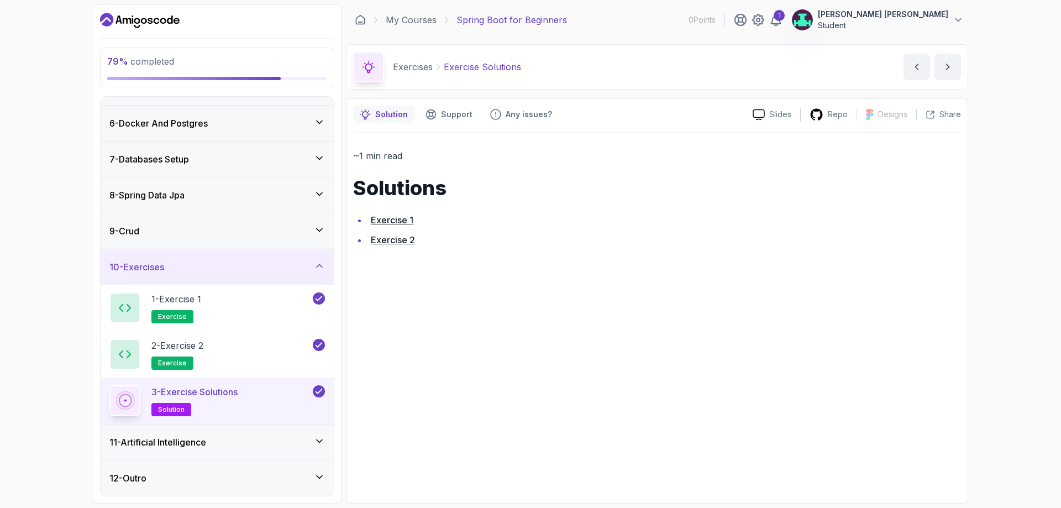
click at [387, 240] on link "Exercise 2" at bounding box center [393, 239] width 44 height 11
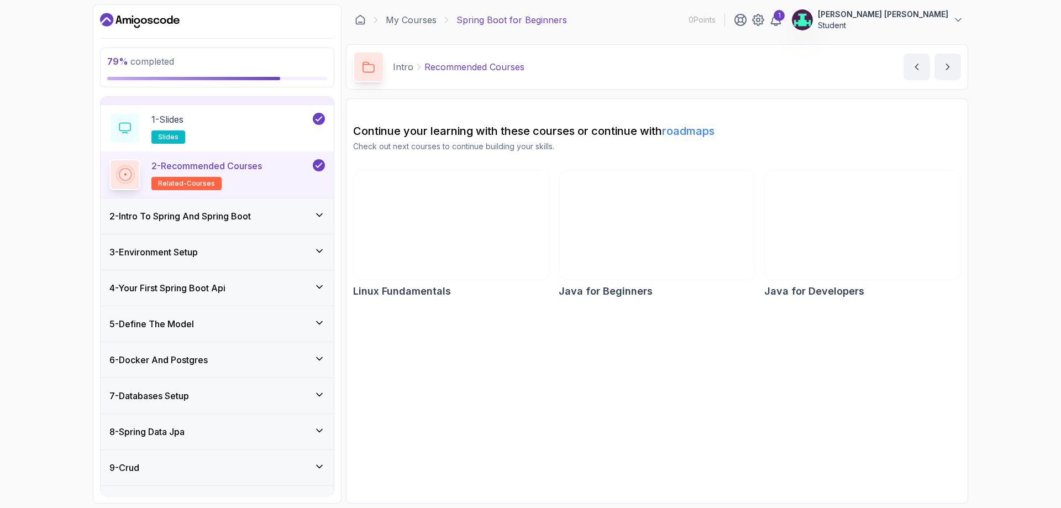
scroll to position [124, 0]
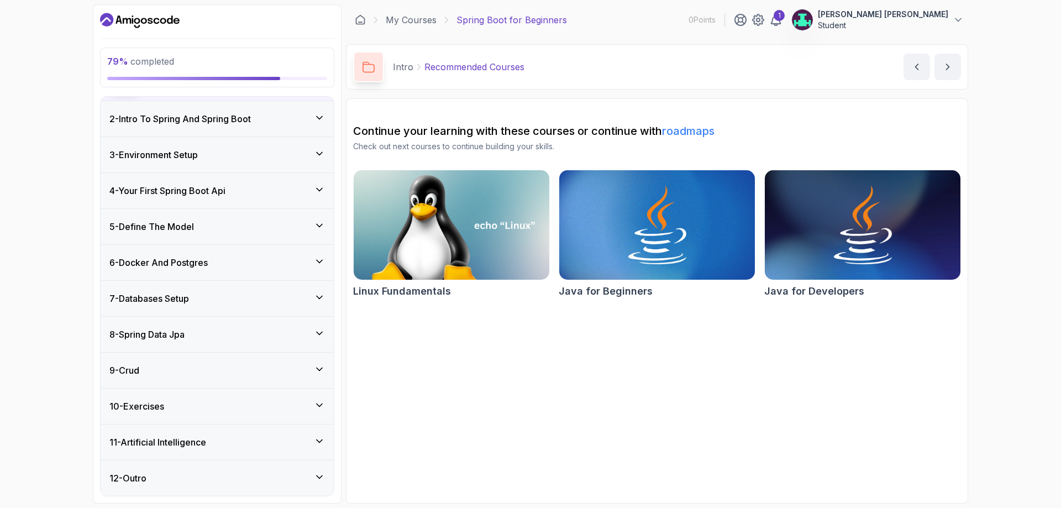
click at [317, 406] on icon at bounding box center [319, 405] width 11 height 11
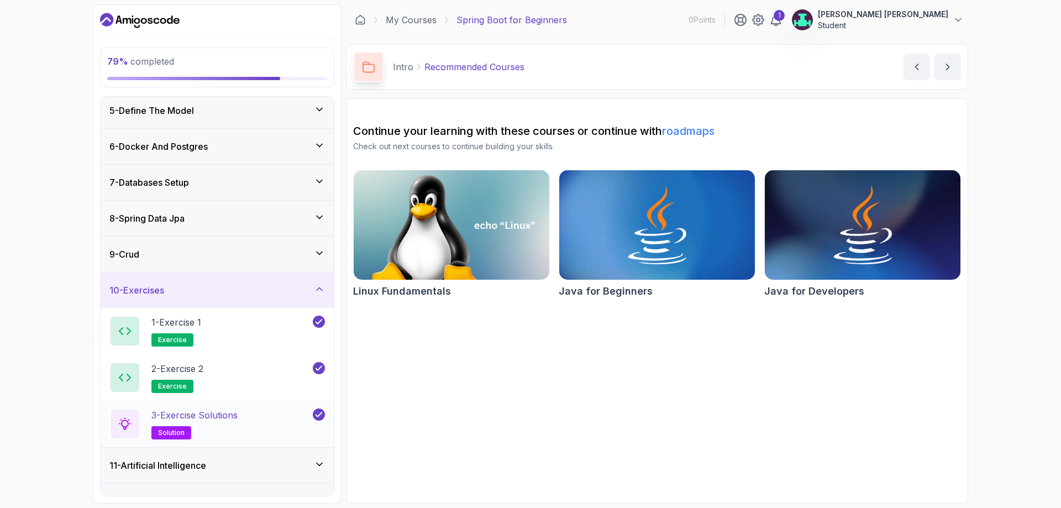
scroll to position [171, 0]
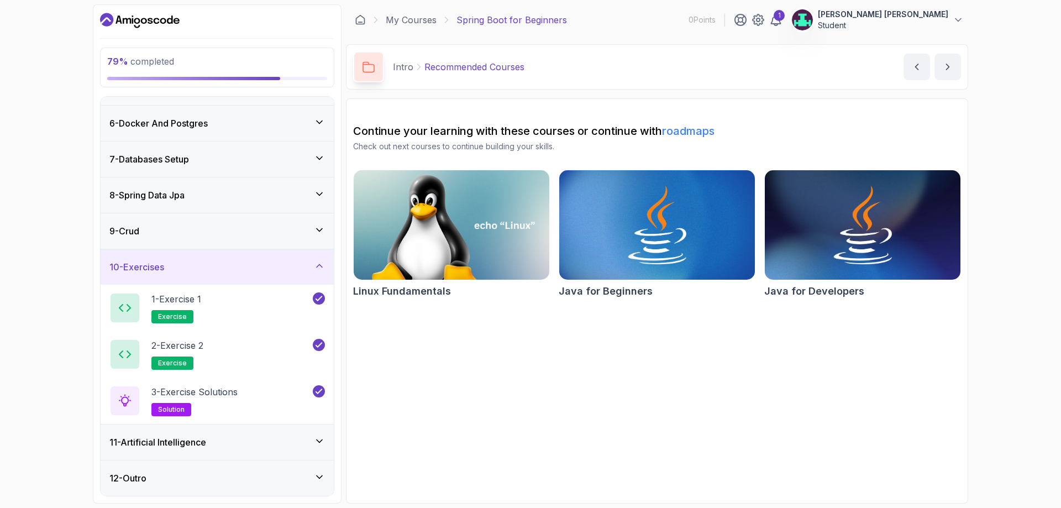
click at [274, 441] on div "11 - Artificial Intelligence" at bounding box center [217, 441] width 216 height 13
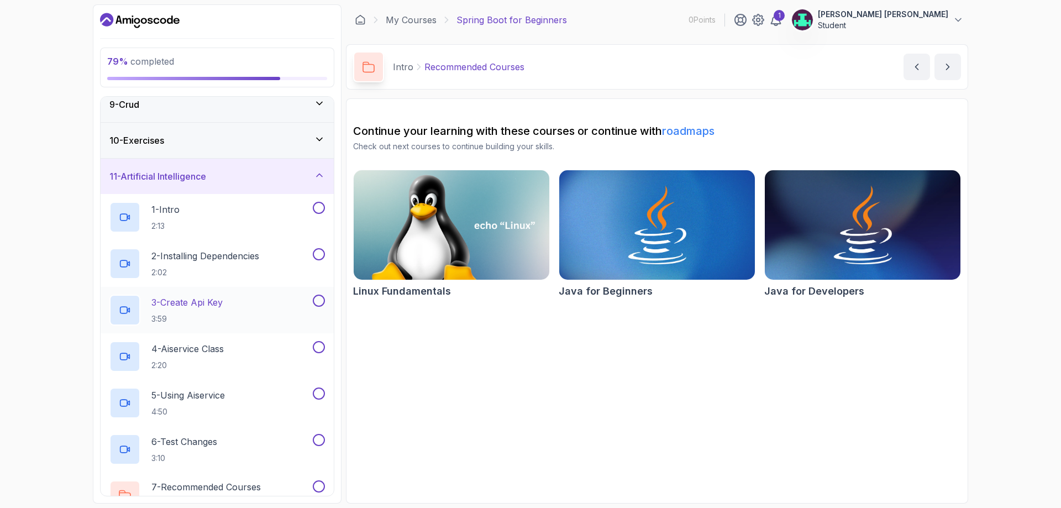
scroll to position [337, 0]
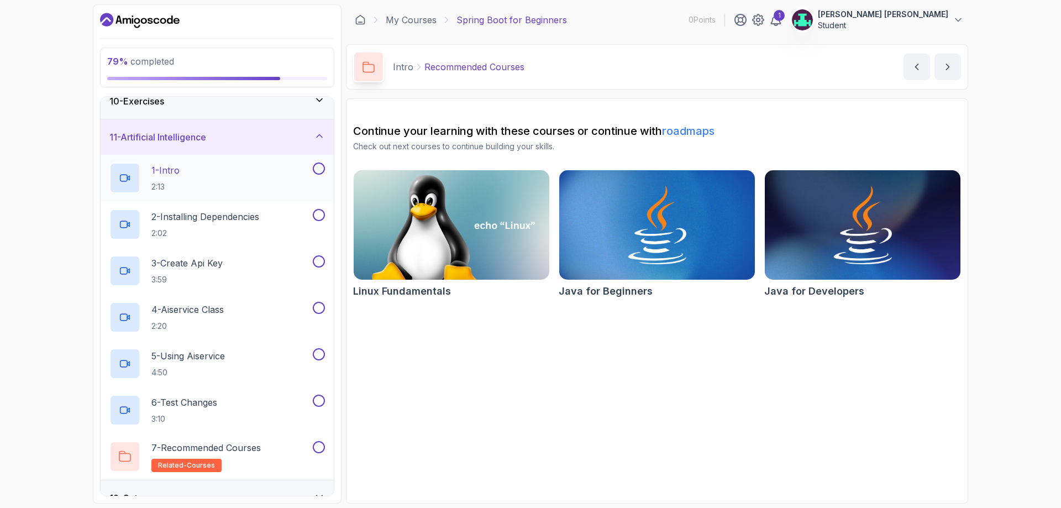
click at [185, 180] on div "1 - Intro 2:13" at bounding box center [209, 177] width 201 height 31
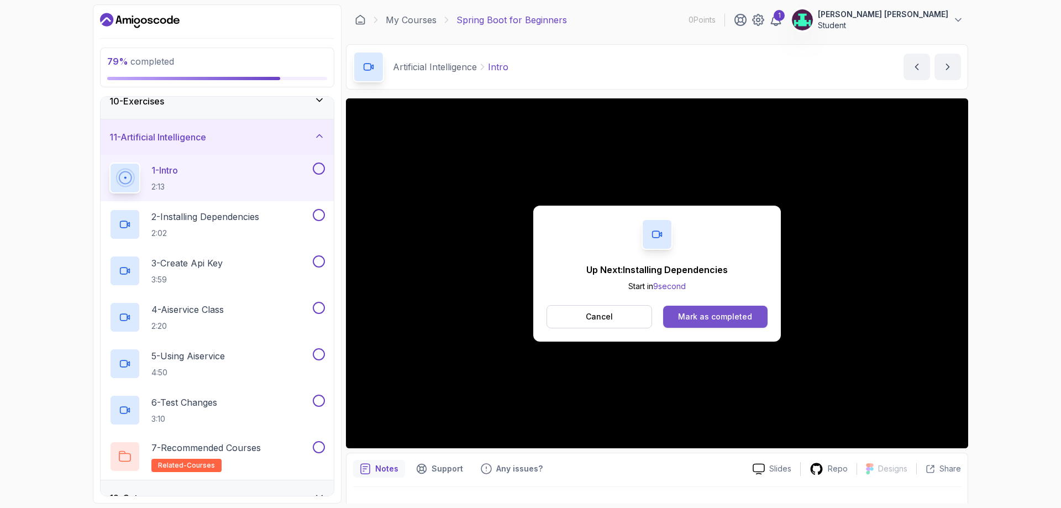
click at [733, 309] on button "Mark as completed" at bounding box center [715, 317] width 104 height 22
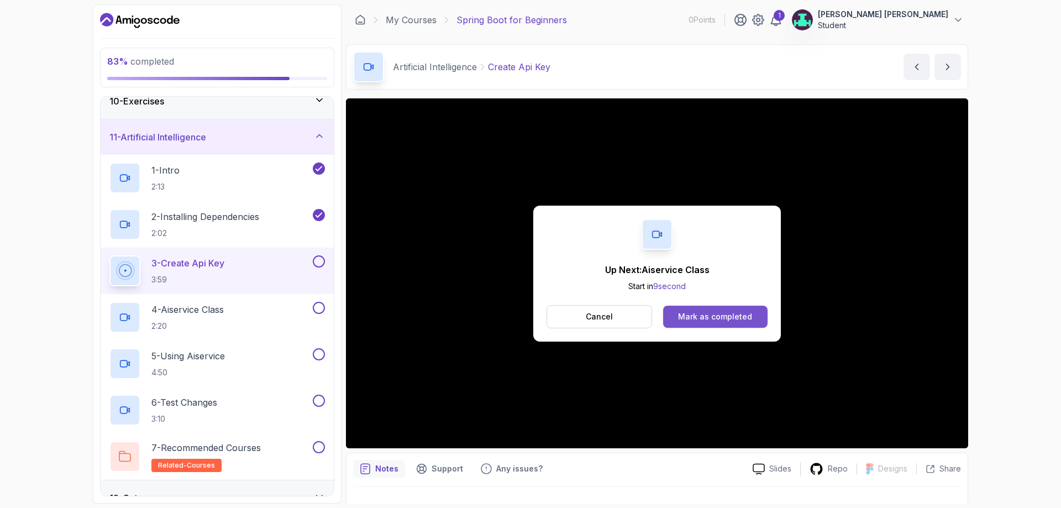
click at [712, 317] on div "Mark as completed" at bounding box center [715, 316] width 74 height 11
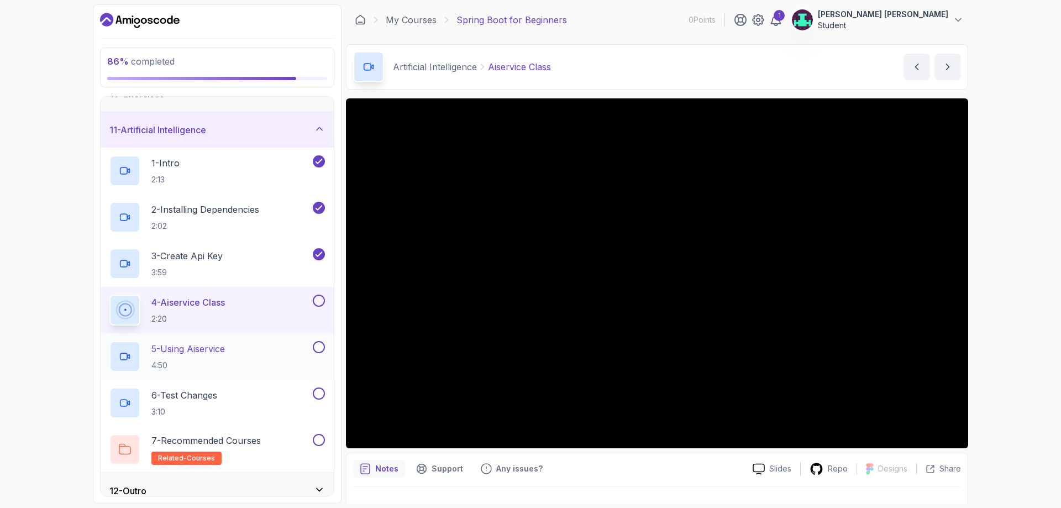
scroll to position [356, 0]
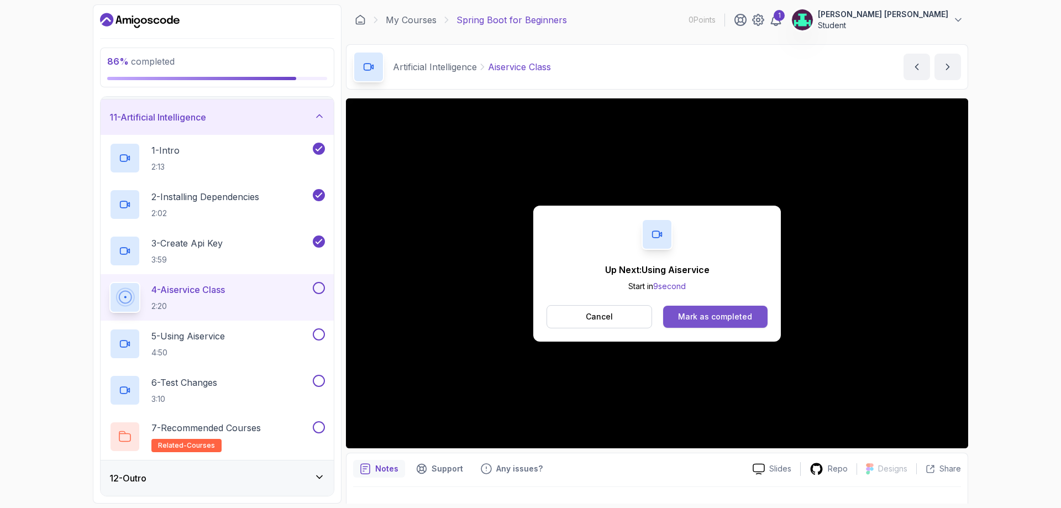
click at [713, 307] on button "Mark as completed" at bounding box center [715, 317] width 104 height 22
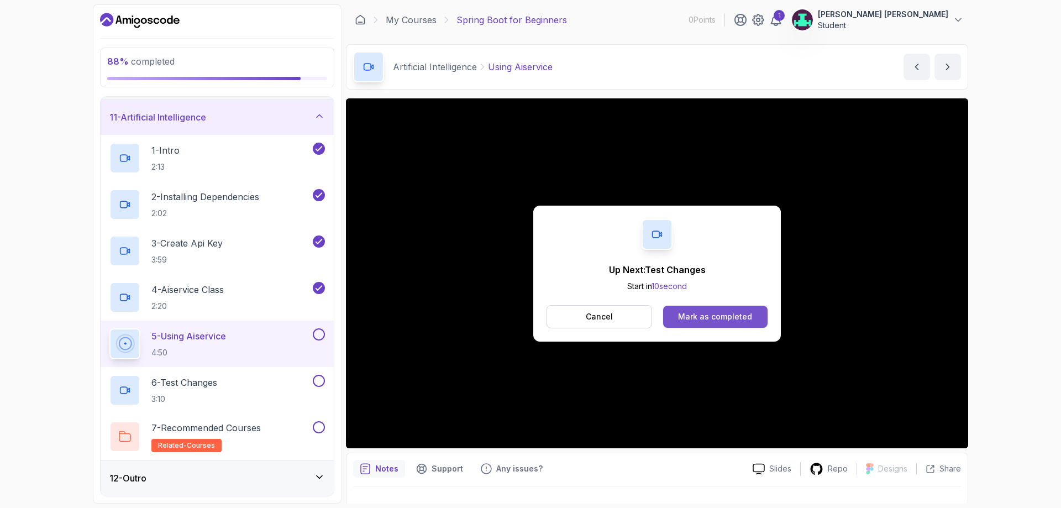
click at [712, 320] on div "Mark as completed" at bounding box center [715, 316] width 74 height 11
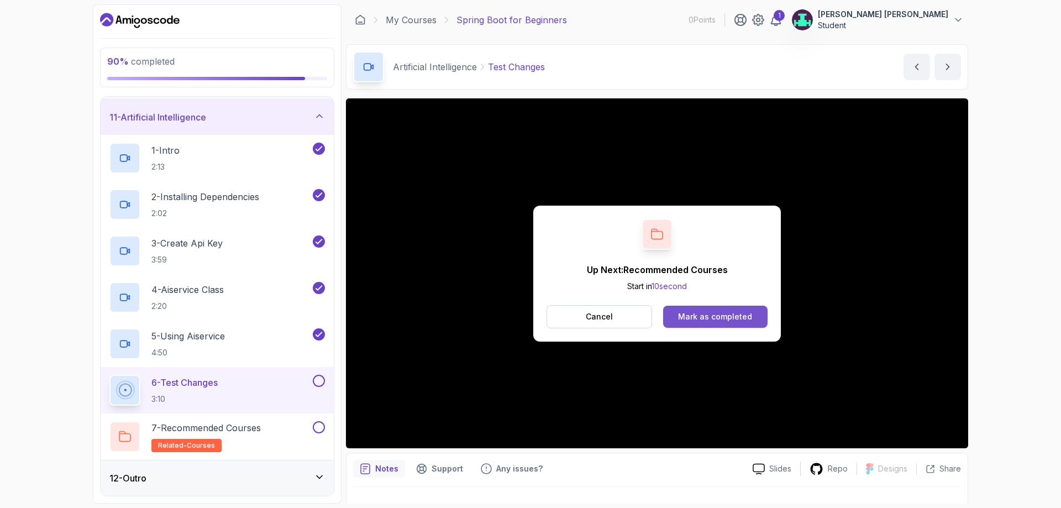
click at [703, 322] on div "Mark as completed" at bounding box center [715, 316] width 74 height 11
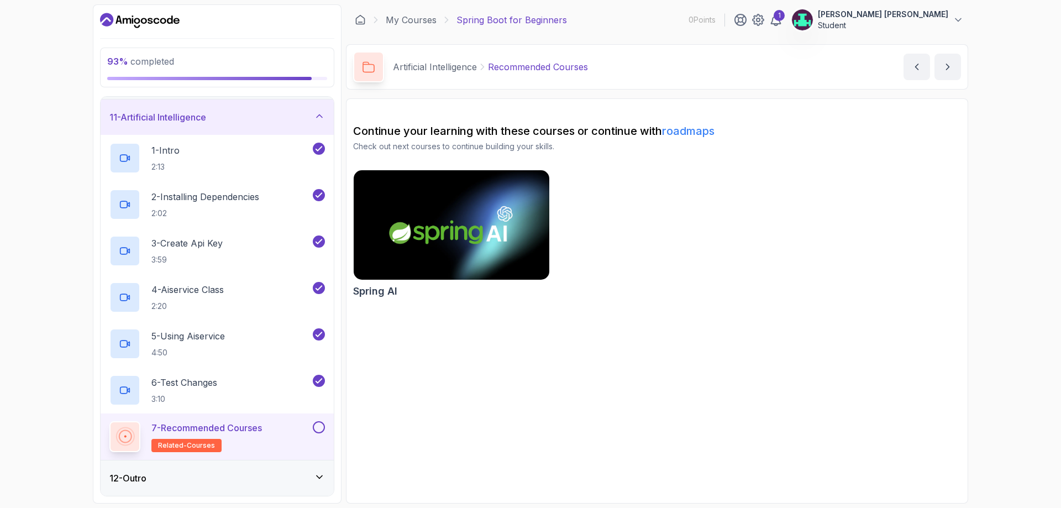
click at [318, 427] on button at bounding box center [319, 427] width 12 height 12
click at [315, 474] on icon at bounding box center [319, 476] width 11 height 11
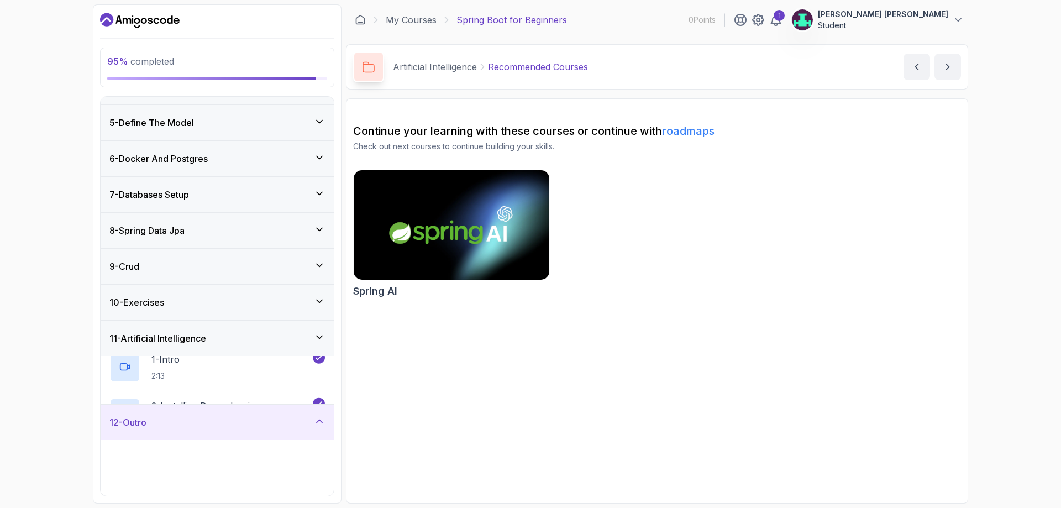
scroll to position [124, 0]
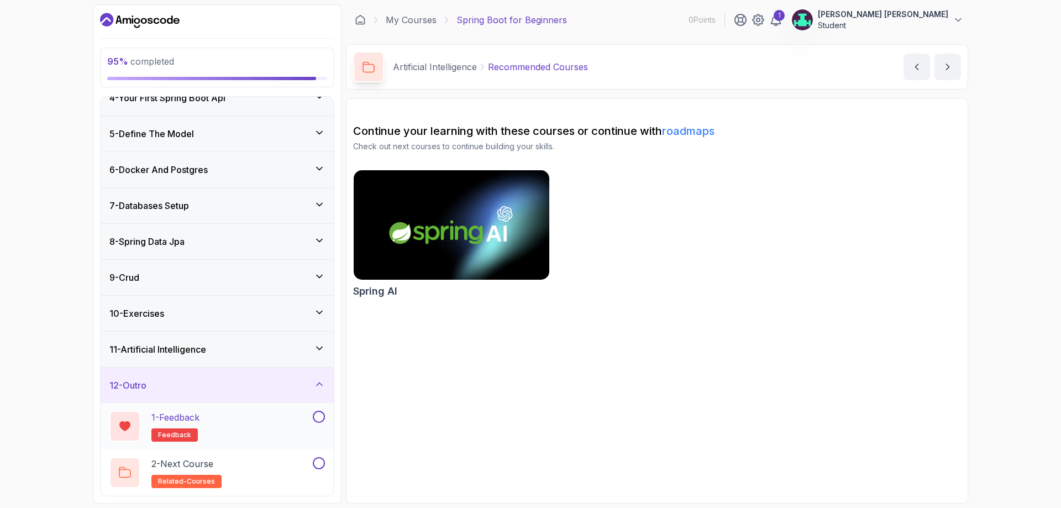
drag, startPoint x: 211, startPoint y: 421, endPoint x: 226, endPoint y: 426, distance: 16.4
click at [211, 421] on div "1 - Feedback feedback" at bounding box center [209, 426] width 201 height 31
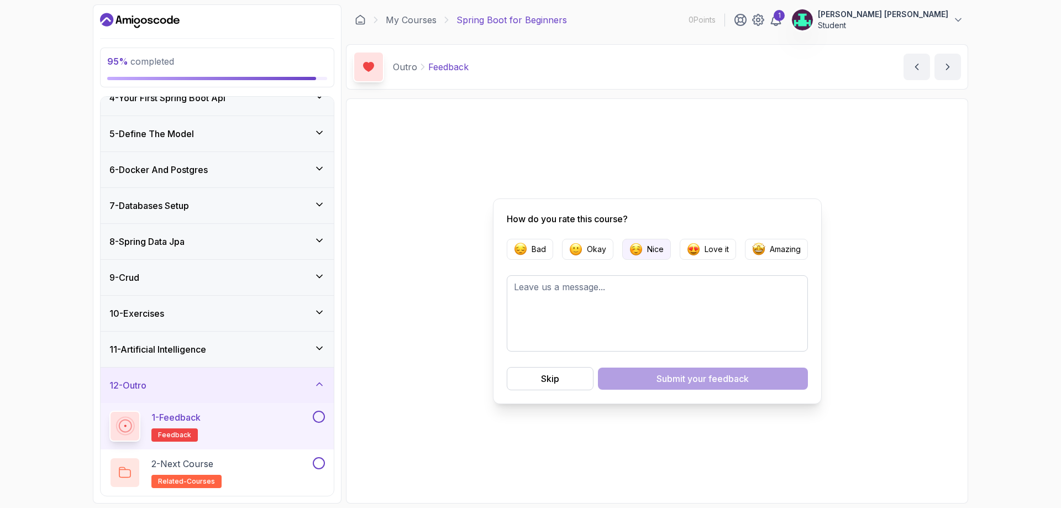
click at [641, 249] on img "button" at bounding box center [635, 249] width 13 height 13
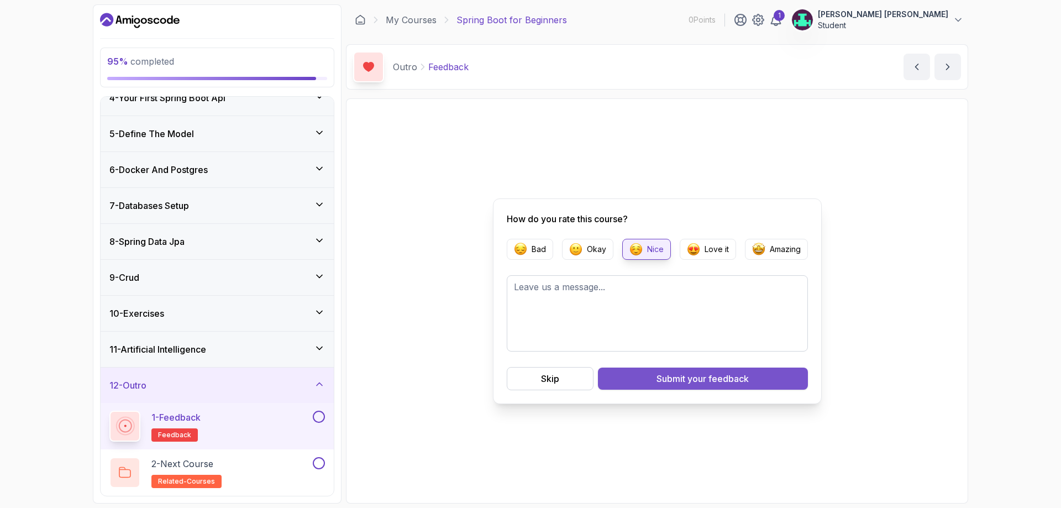
click at [669, 375] on div "Submit your feedback" at bounding box center [703, 378] width 92 height 13
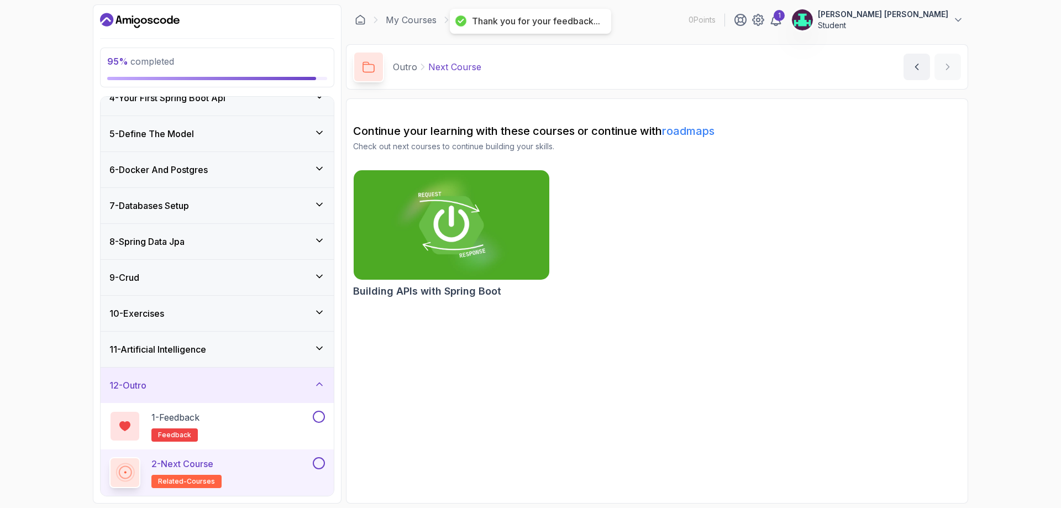
click at [241, 470] on div "2 - Next Course related-courses" at bounding box center [209, 472] width 201 height 31
click at [212, 481] on p "related-courses" at bounding box center [186, 481] width 70 height 13
click at [457, 243] on img at bounding box center [452, 224] width 206 height 115
click at [781, 21] on icon at bounding box center [775, 19] width 9 height 11
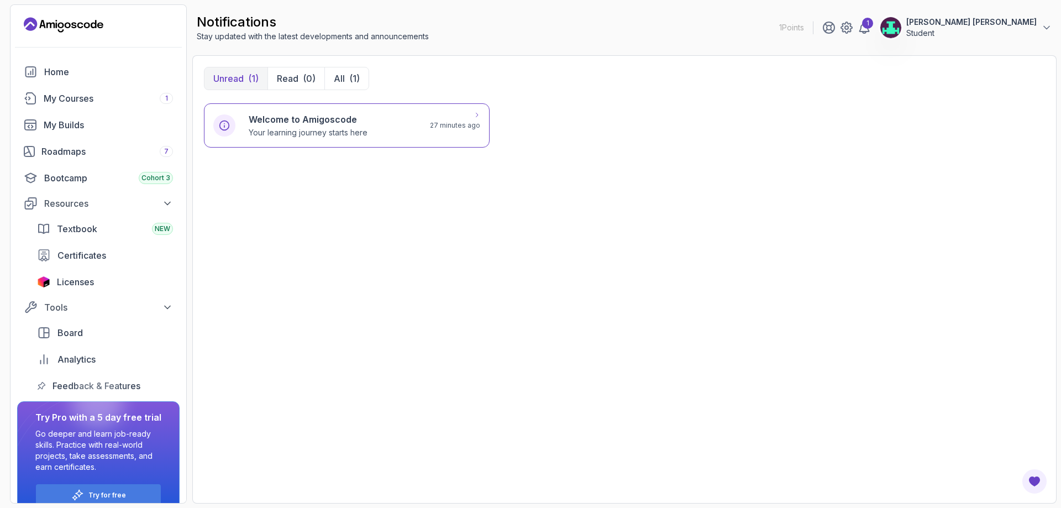
click at [332, 117] on h6 "Welcome to Amigoscode" at bounding box center [308, 119] width 119 height 13
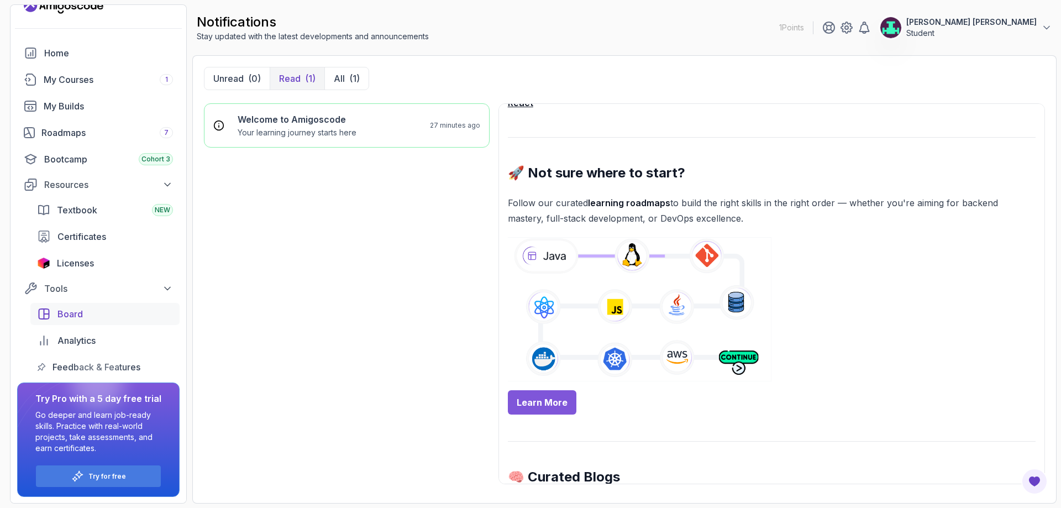
scroll to position [19, 0]
click at [96, 77] on div "My Courses 1" at bounding box center [108, 78] width 129 height 13
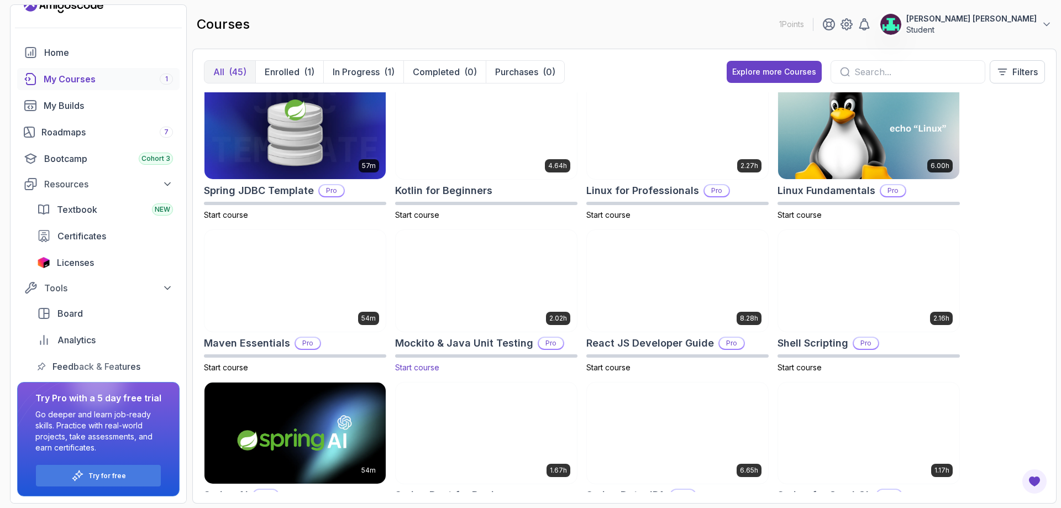
scroll to position [1271, 0]
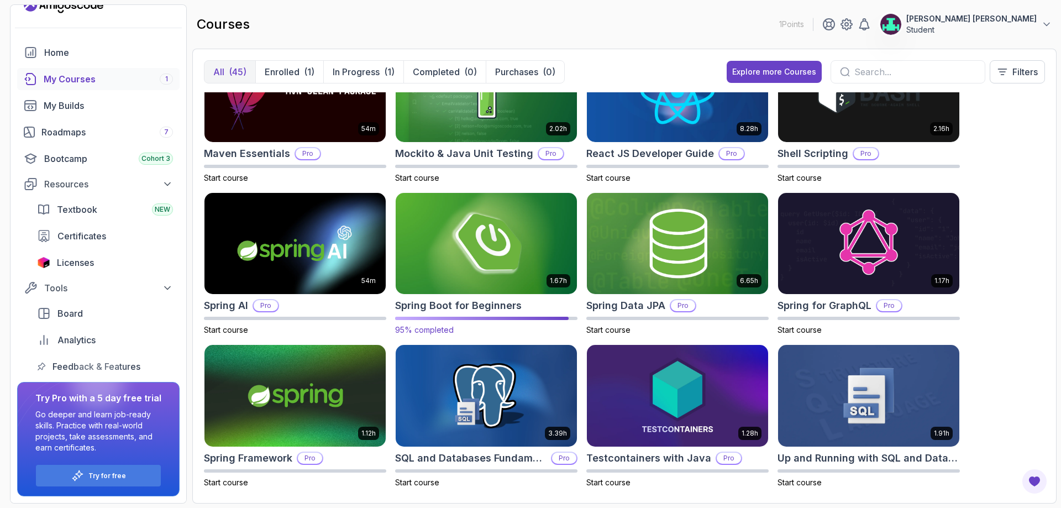
click at [498, 255] on img at bounding box center [486, 243] width 190 height 107
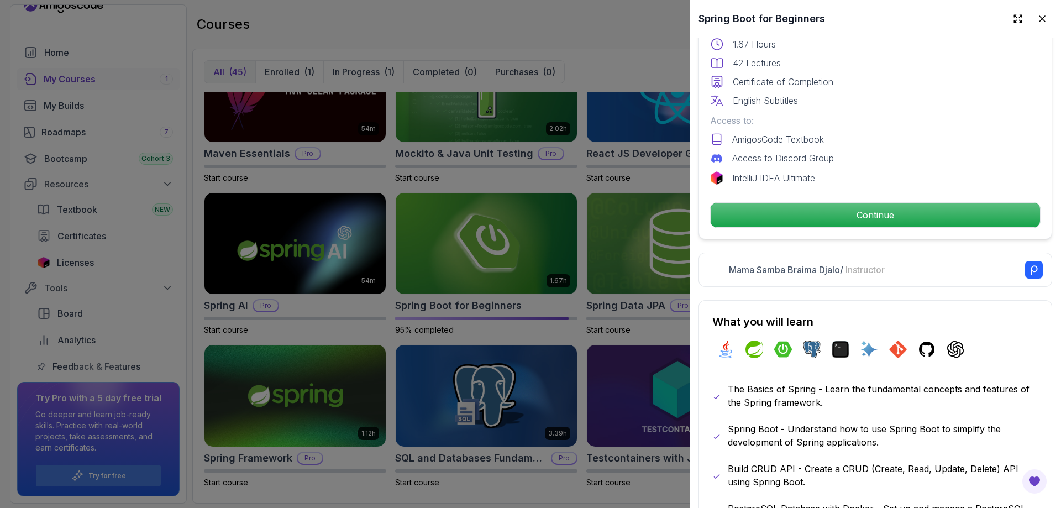
scroll to position [332, 0]
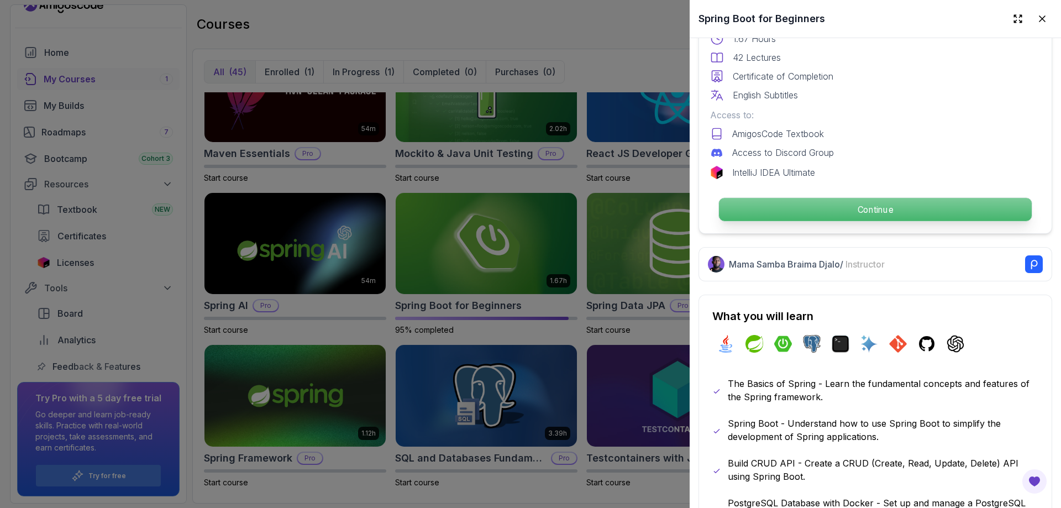
click at [857, 206] on p "Continue" at bounding box center [875, 209] width 313 height 23
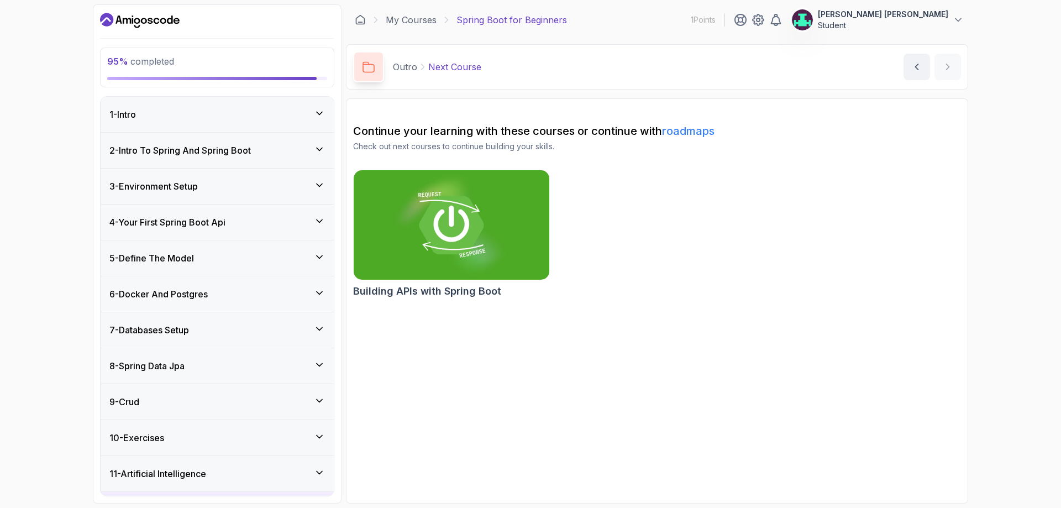
click at [309, 113] on div "1 - Intro" at bounding box center [217, 114] width 216 height 13
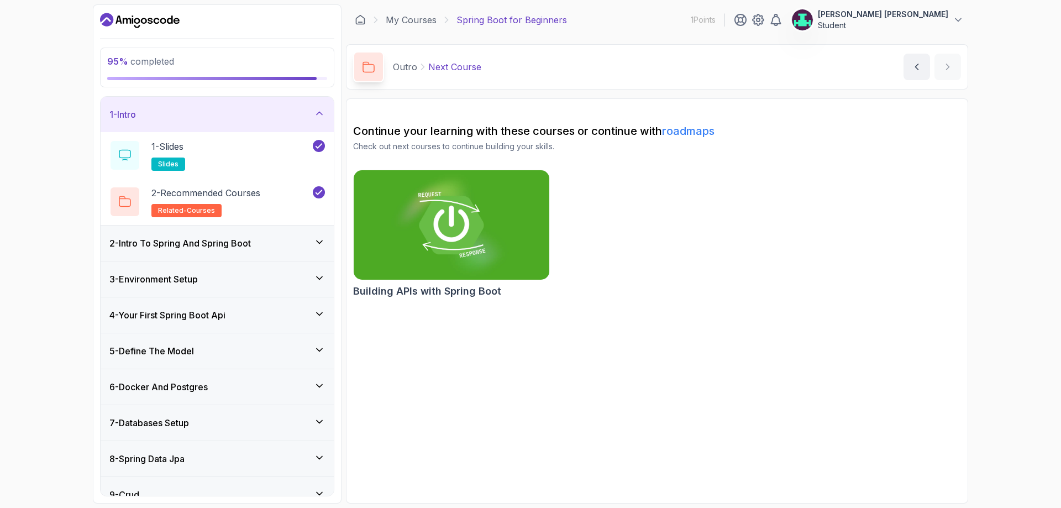
click at [311, 242] on div "2 - Intro To Spring And Spring Boot" at bounding box center [217, 243] width 216 height 13
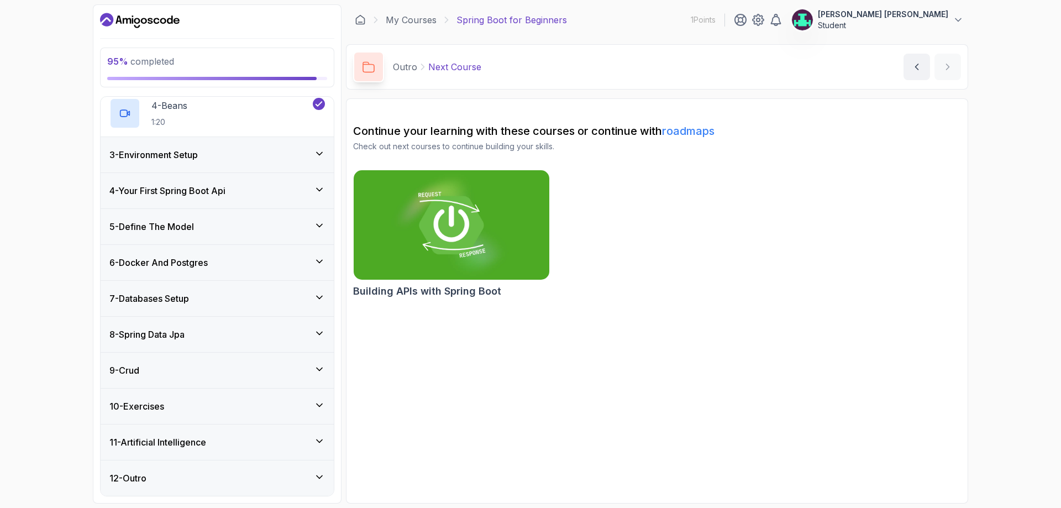
click at [317, 151] on icon at bounding box center [319, 153] width 11 height 11
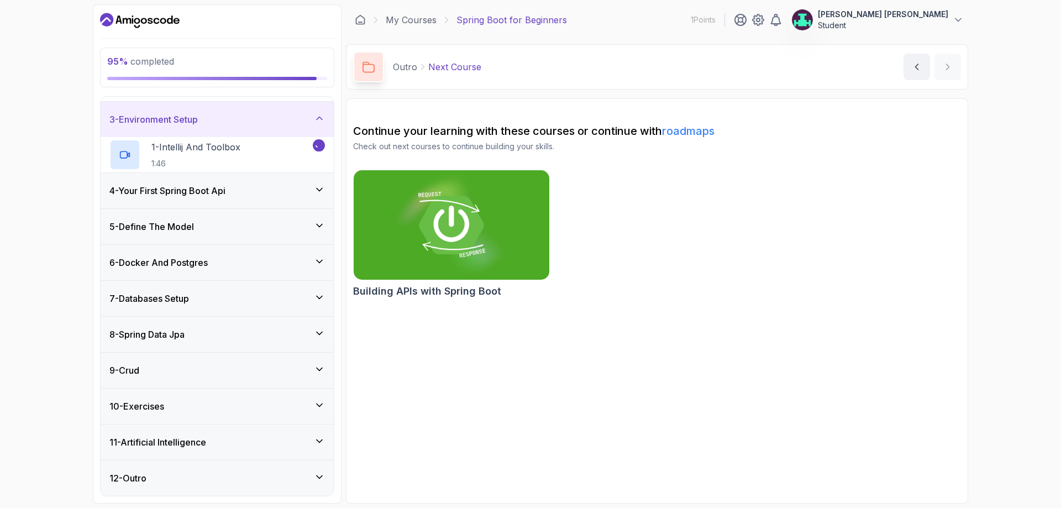
scroll to position [32, 0]
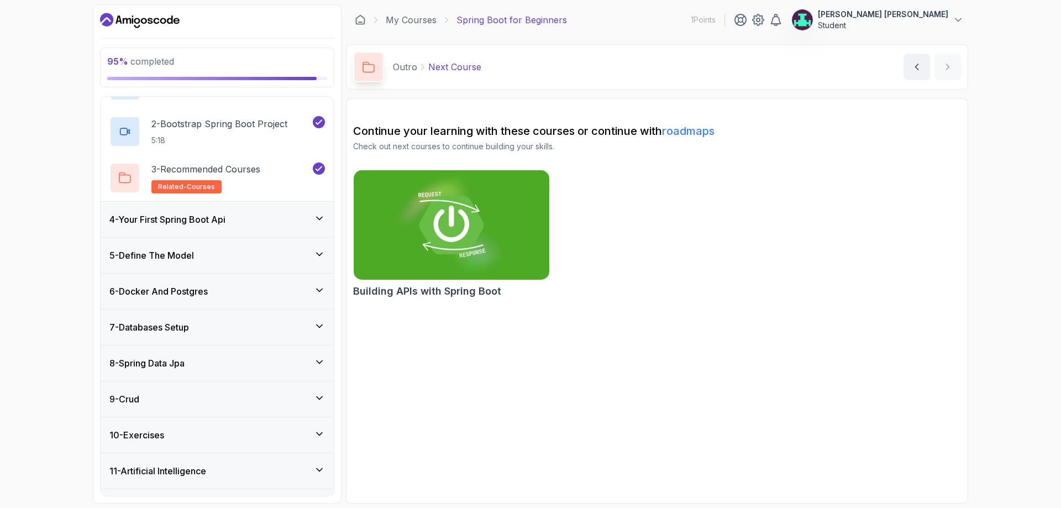
click at [320, 223] on icon at bounding box center [319, 218] width 11 height 11
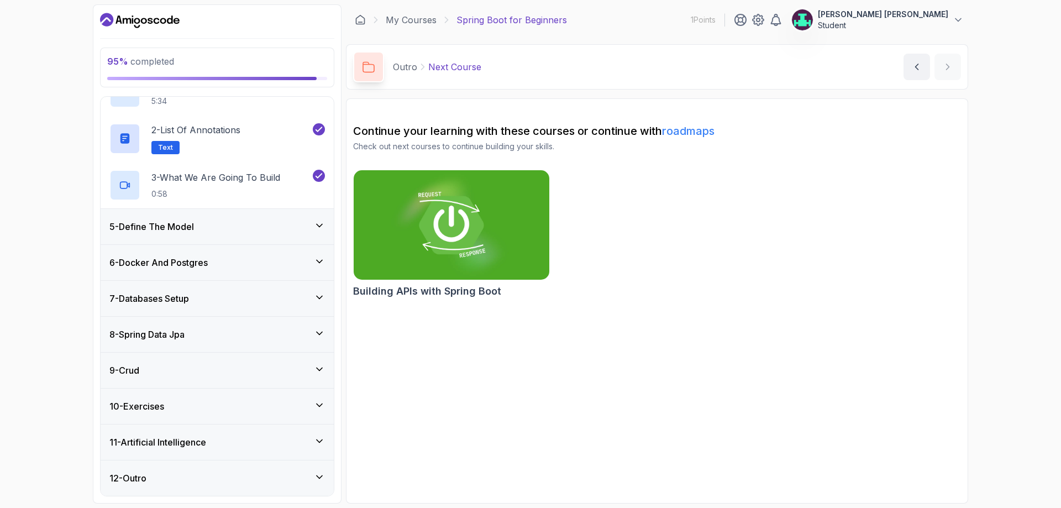
click at [323, 231] on div "5 - Define The Model" at bounding box center [217, 226] width 216 height 13
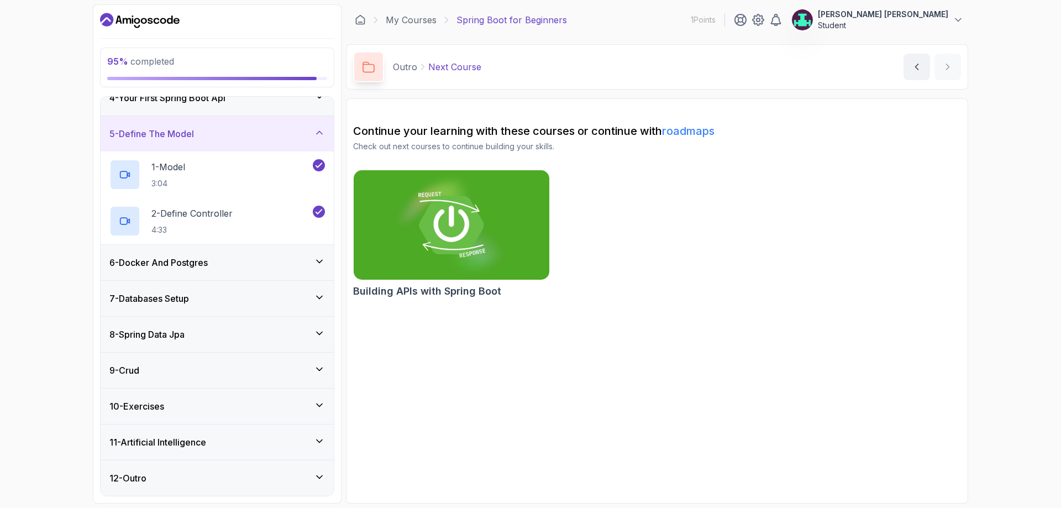
click at [313, 252] on div "6 - Docker And Postgres" at bounding box center [217, 262] width 233 height 35
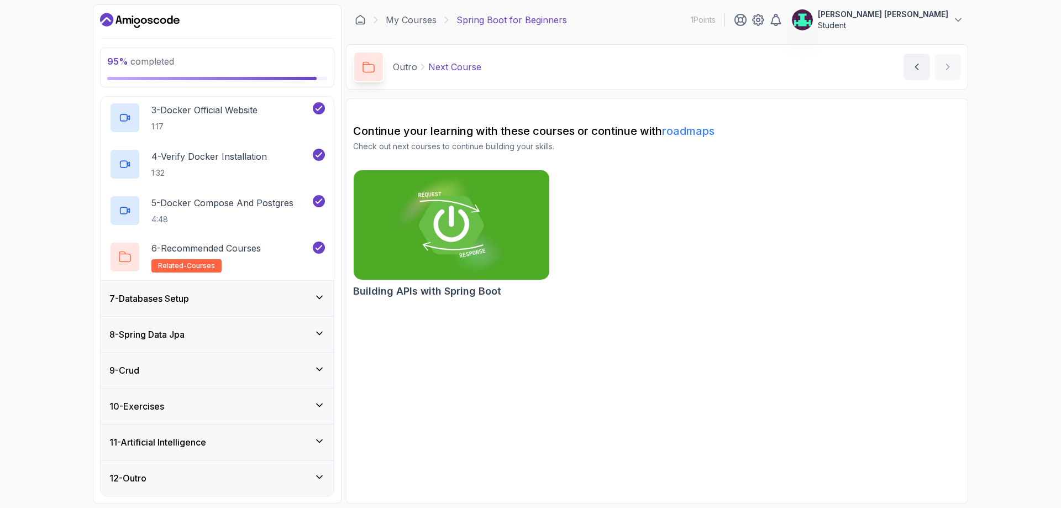
click at [317, 292] on icon at bounding box center [319, 297] width 11 height 11
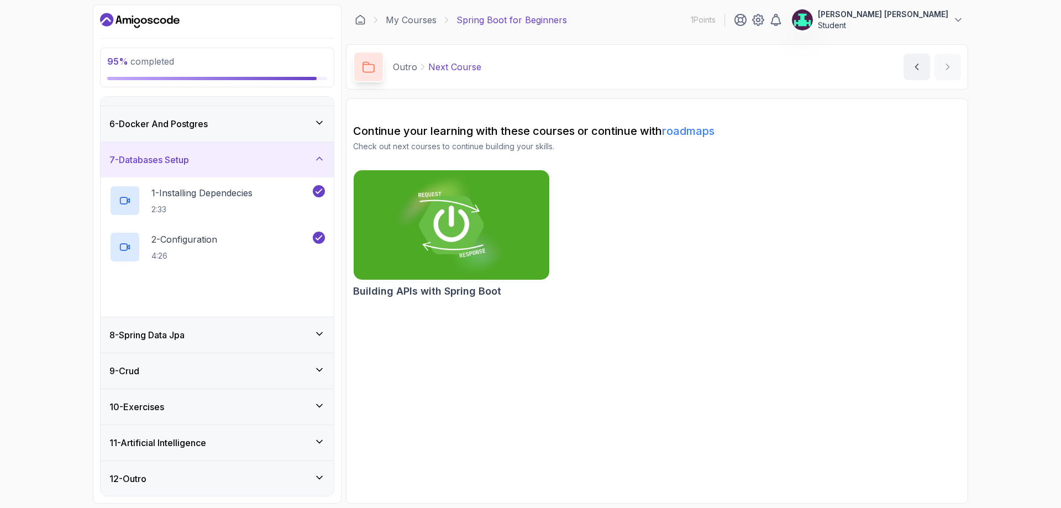
scroll to position [171, 0]
click at [316, 330] on icon at bounding box center [319, 333] width 11 height 11
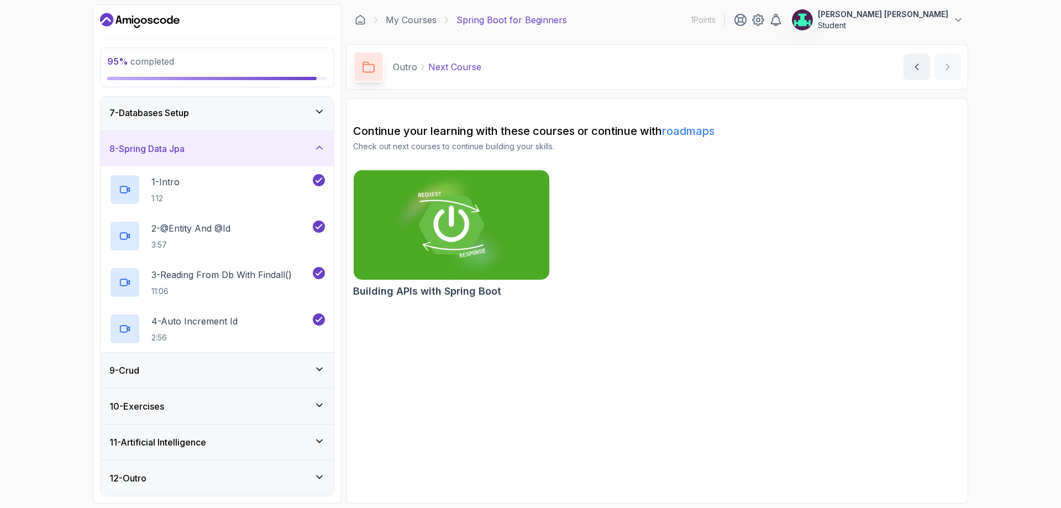
click at [323, 373] on icon at bounding box center [319, 369] width 11 height 11
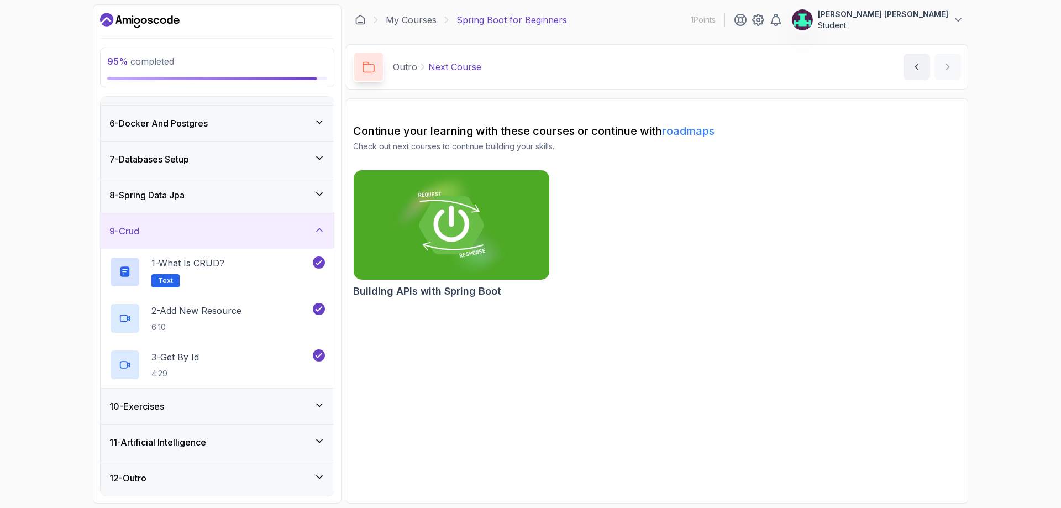
click at [327, 401] on div "10 - Exercises" at bounding box center [217, 406] width 233 height 35
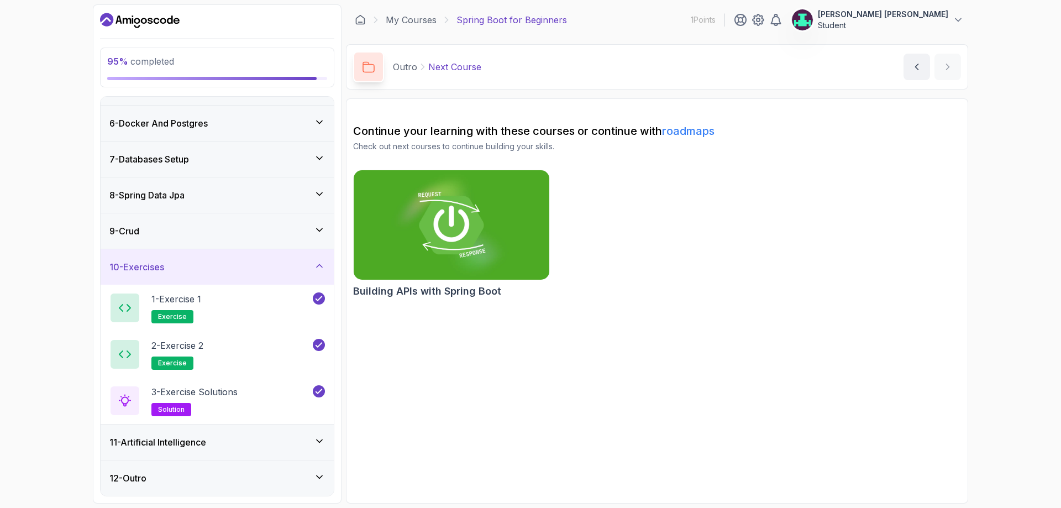
click at [322, 440] on icon at bounding box center [319, 440] width 11 height 11
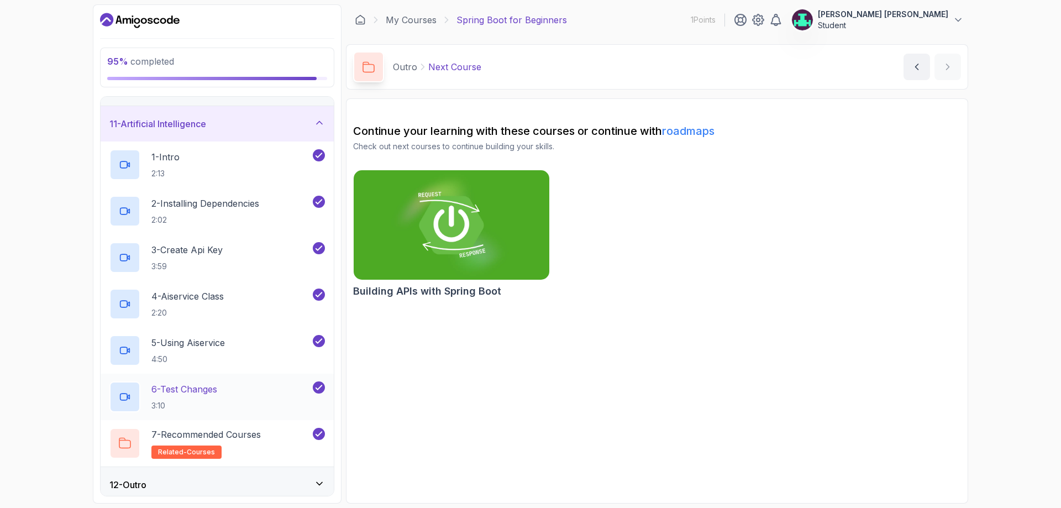
scroll to position [356, 0]
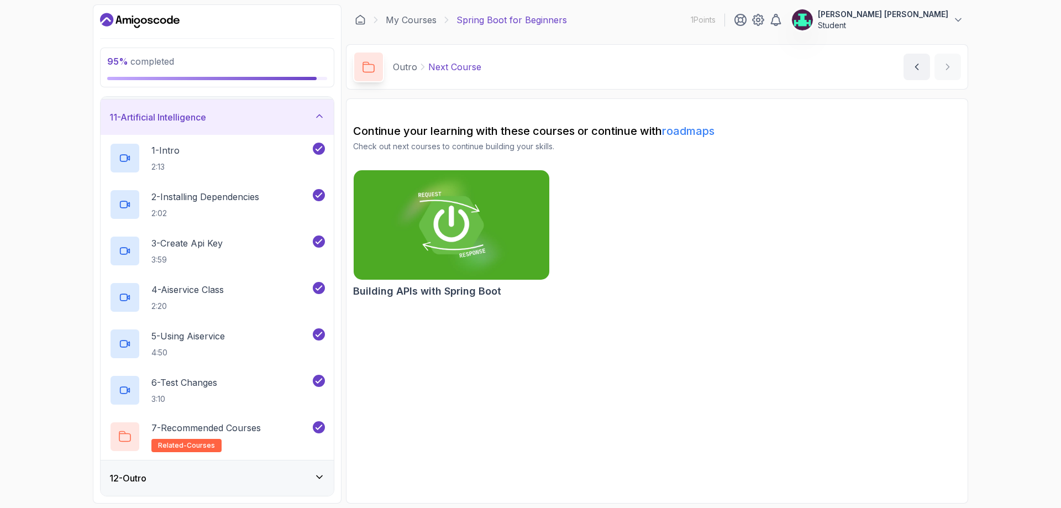
click at [318, 471] on icon at bounding box center [319, 476] width 11 height 11
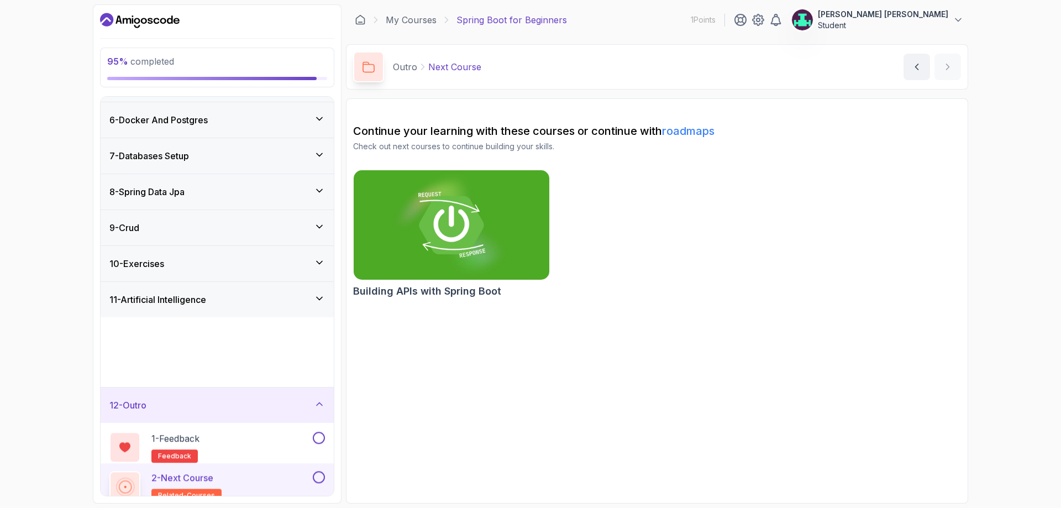
scroll to position [124, 0]
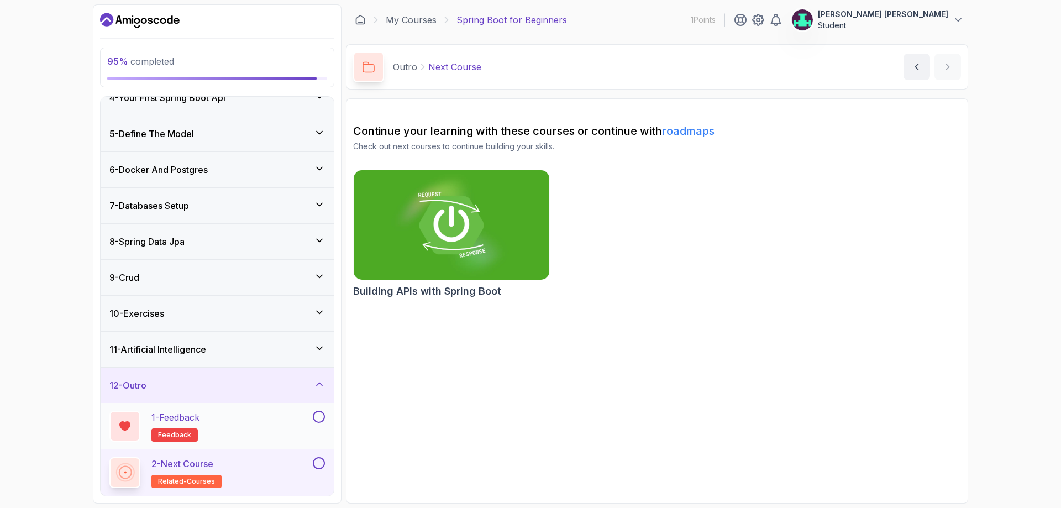
click at [322, 418] on button at bounding box center [319, 417] width 12 height 12
click at [317, 464] on button at bounding box center [319, 463] width 12 height 12
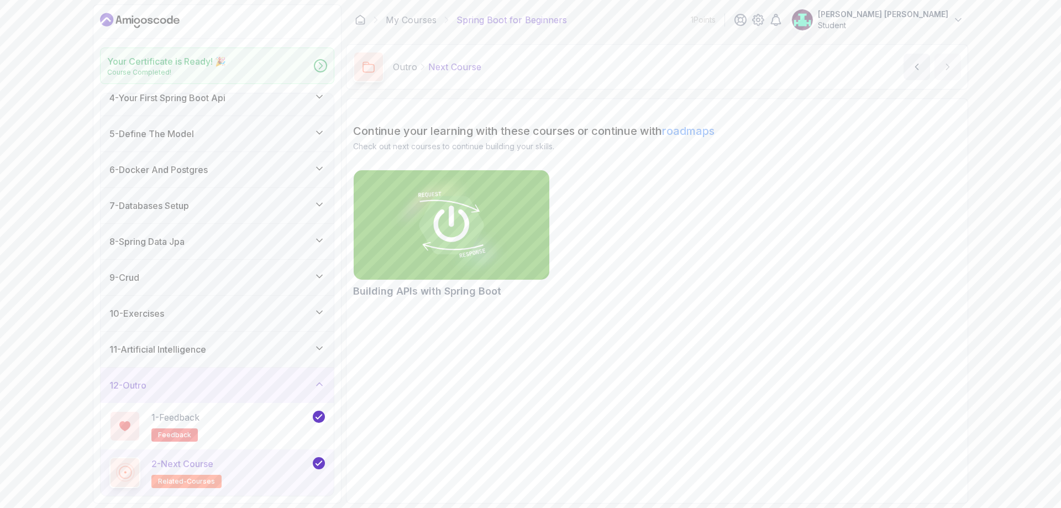
scroll to position [121, 0]
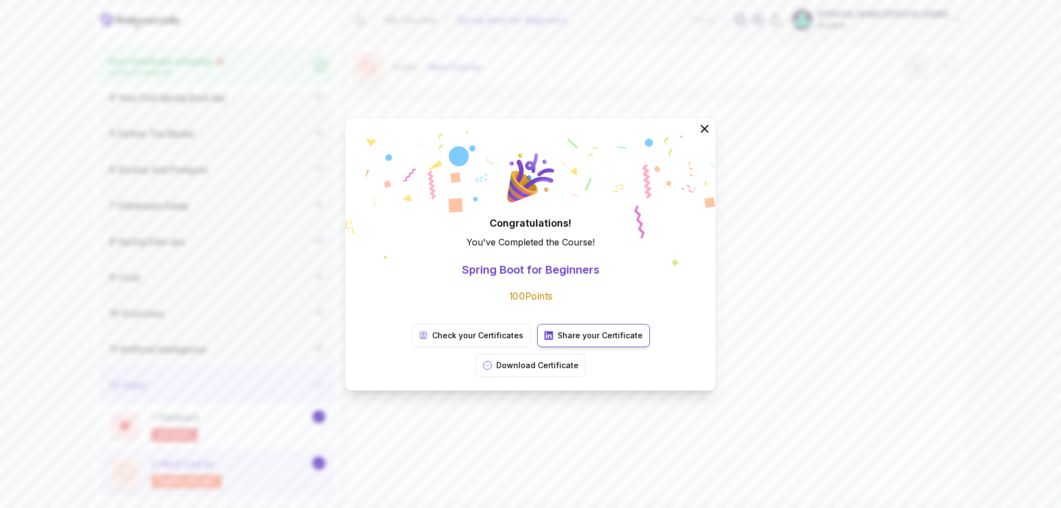
click at [558, 341] on p "Share your Certificate" at bounding box center [600, 335] width 85 height 11
click at [579, 360] on p "Download Certificate" at bounding box center [537, 365] width 82 height 11
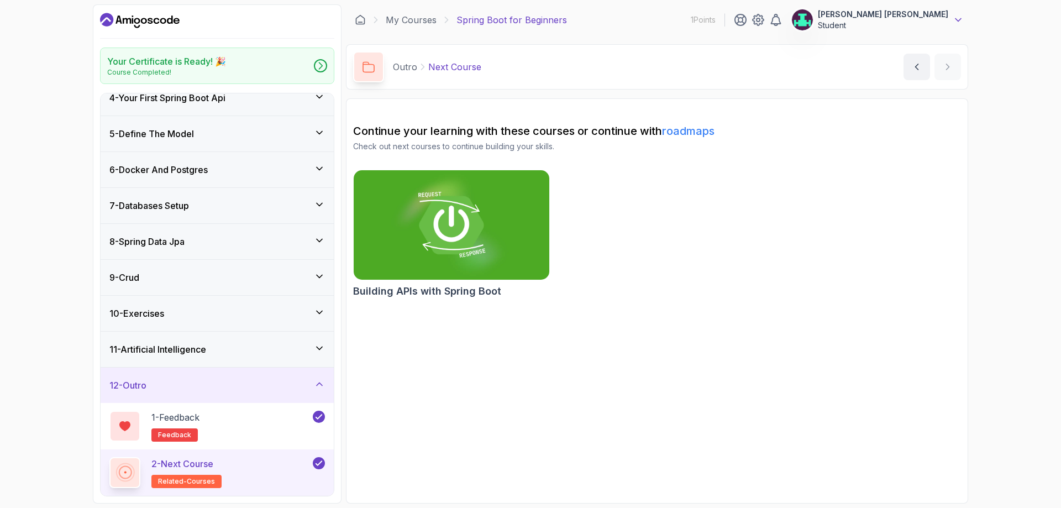
click at [958, 20] on icon at bounding box center [959, 20] width 6 height 3
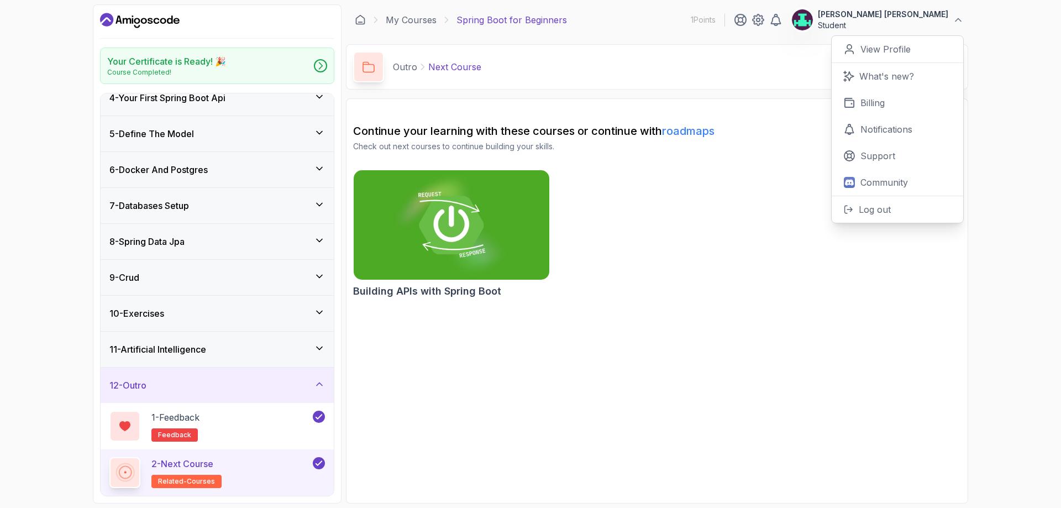
click at [1053, 106] on div "Your Certificate is Ready! 🎉 Course Completed! 1 - Intro 2 - Intro To Spring An…" at bounding box center [530, 254] width 1061 height 508
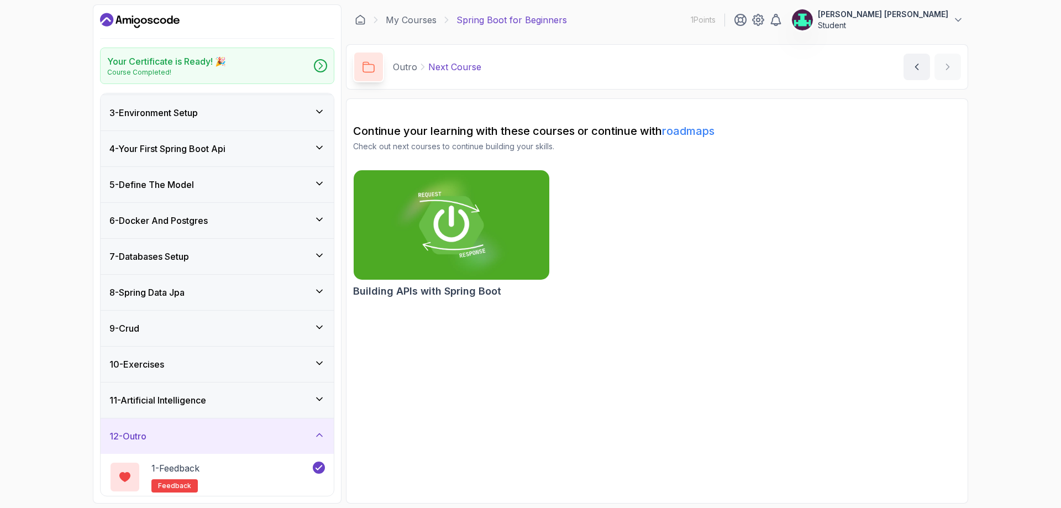
scroll to position [0, 0]
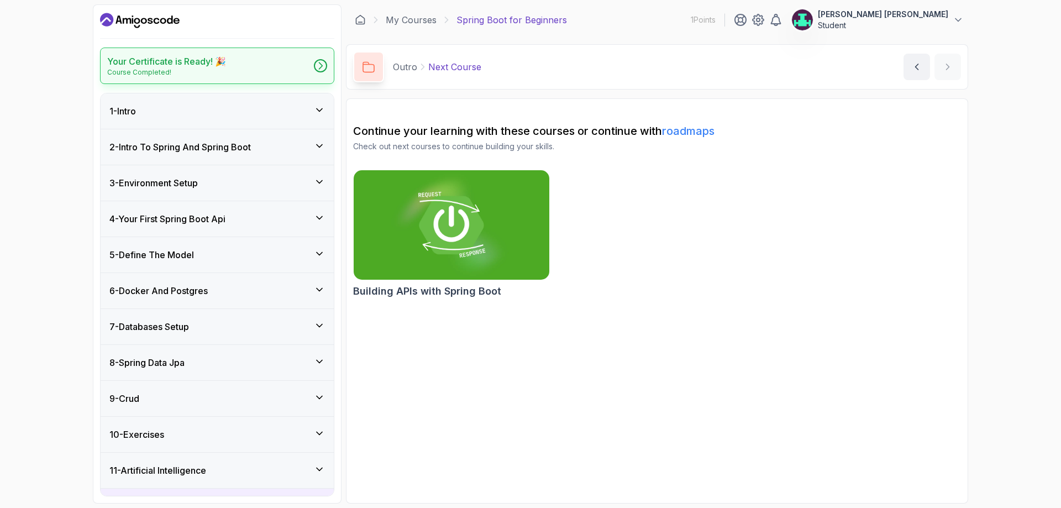
click at [246, 67] on div "Your Certificate is Ready! 🎉 Course Completed!" at bounding box center [217, 66] width 234 height 36
click at [156, 65] on h2 "Your Certificate is Ready! 🎉" at bounding box center [166, 61] width 119 height 13
click at [250, 65] on div "Your Certificate is Ready! 🎉 Course Completed!" at bounding box center [217, 66] width 234 height 36
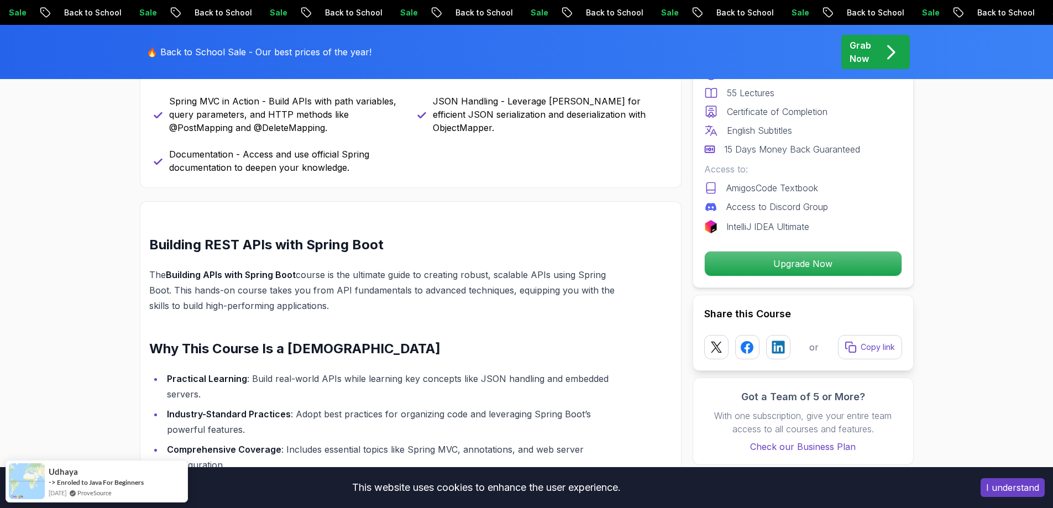
scroll to position [774, 0]
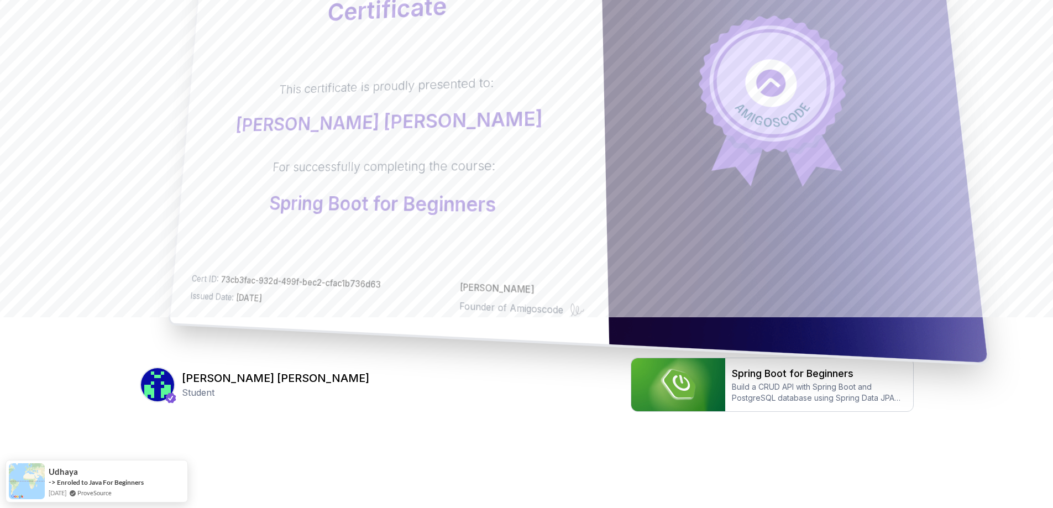
scroll to position [192, 0]
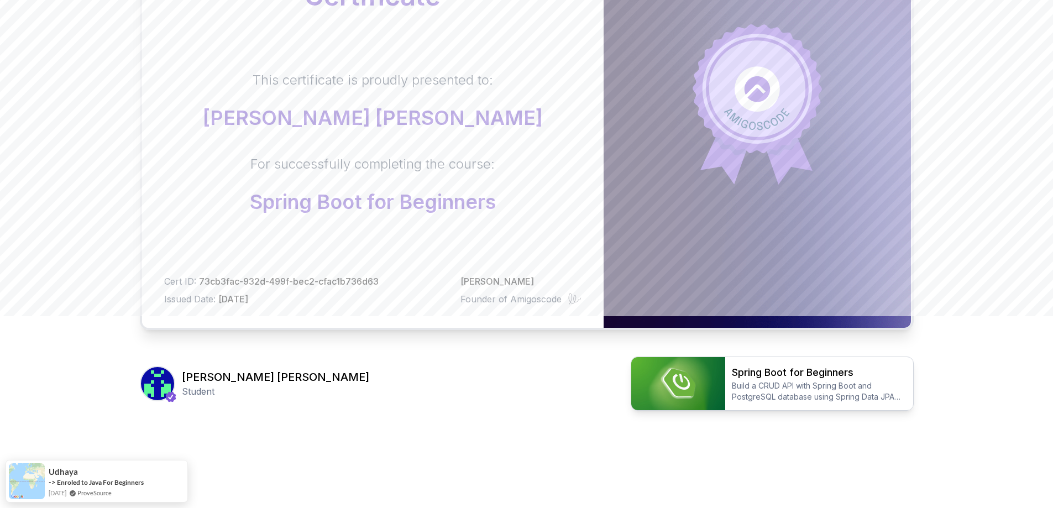
click at [782, 388] on p "Build a CRUD API with Spring Boot and PostgreSQL database using Spring Data JPA…" at bounding box center [819, 391] width 175 height 22
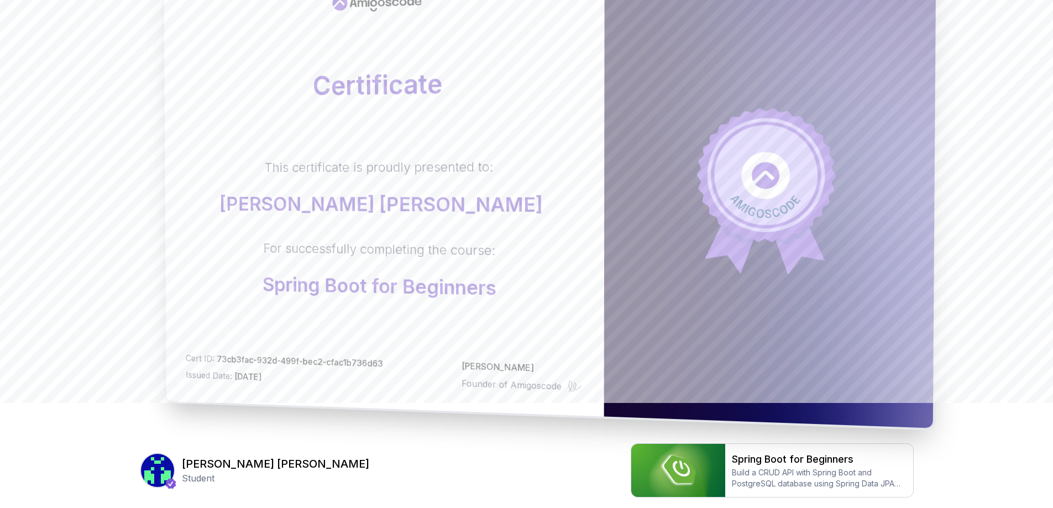
scroll to position [111, 0]
